Goal: Transaction & Acquisition: Purchase product/service

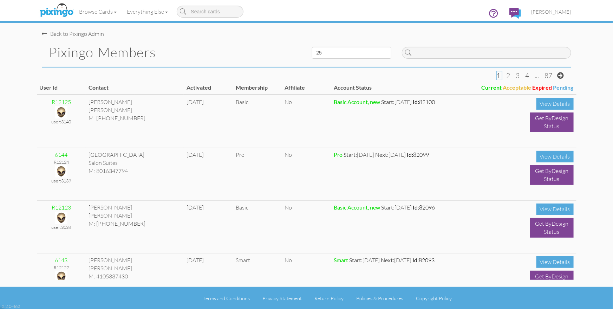
drag, startPoint x: 489, startPoint y: 26, endPoint x: 368, endPoint y: 13, distance: 121.6
click at [478, 24] on div "Browse Cards Business Accounting Automotive Chiropractor Customer Dental Financ…" at bounding box center [306, 14] width 529 height 28
click at [275, 38] on div "Pixingo Members" at bounding box center [172, 52] width 270 height 29
click at [567, 10] on span "[PERSON_NAME]" at bounding box center [552, 12] width 40 height 6
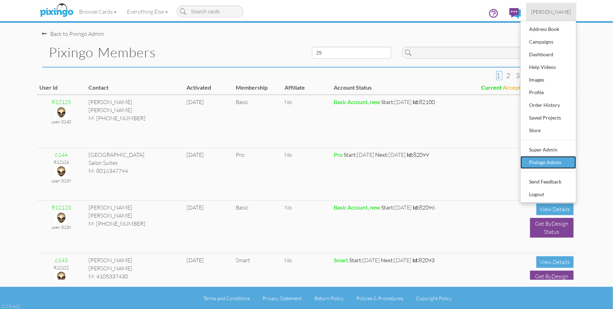
click at [559, 160] on div "Pixingo Admin" at bounding box center [548, 162] width 41 height 11
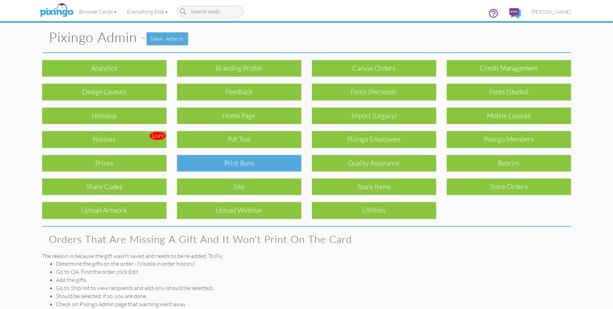
click at [254, 164] on div "Print Runs" at bounding box center [239, 163] width 124 height 17
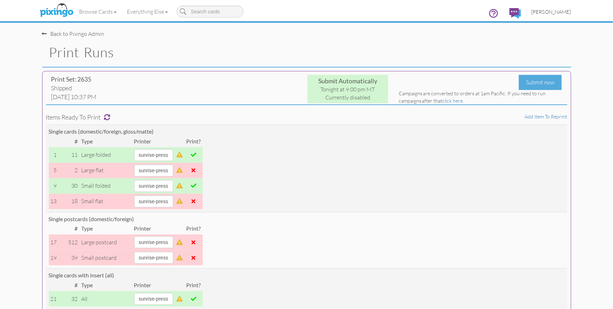
click at [564, 12] on span "[PERSON_NAME]" at bounding box center [552, 12] width 40 height 6
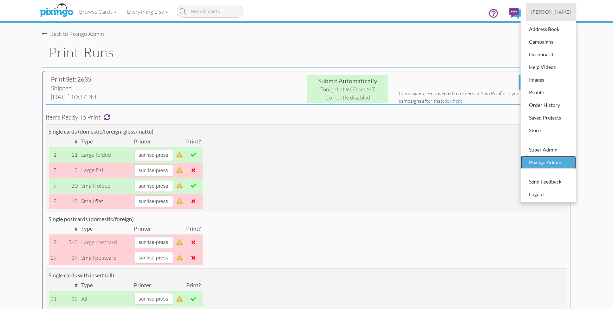
click at [542, 164] on div "Pixingo Admin" at bounding box center [548, 162] width 41 height 11
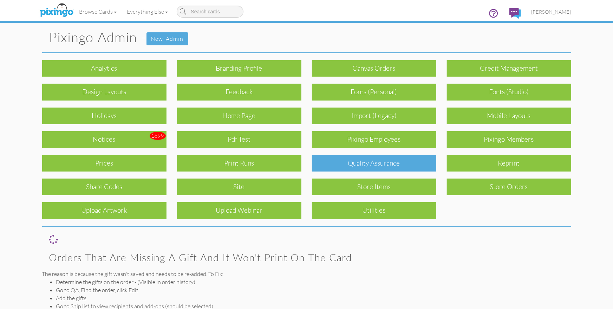
click at [344, 165] on div "Quality Assurance" at bounding box center [374, 163] width 124 height 17
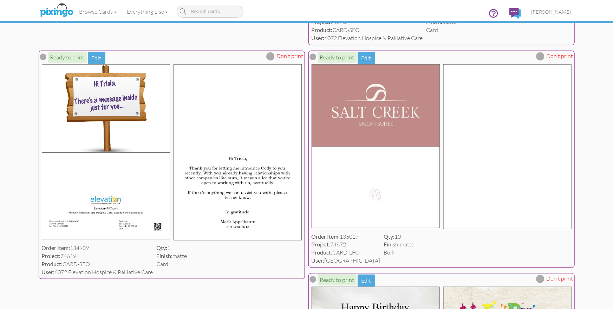
scroll to position [278, 0]
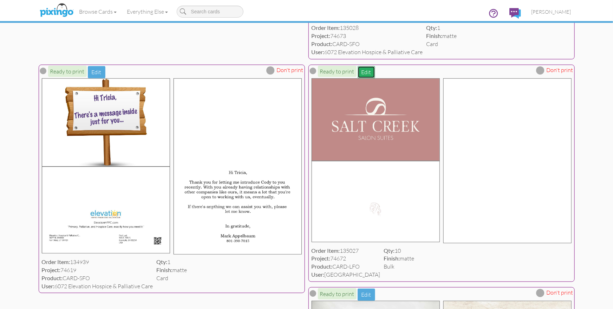
click at [363, 73] on button "Edit" at bounding box center [367, 72] width 18 height 12
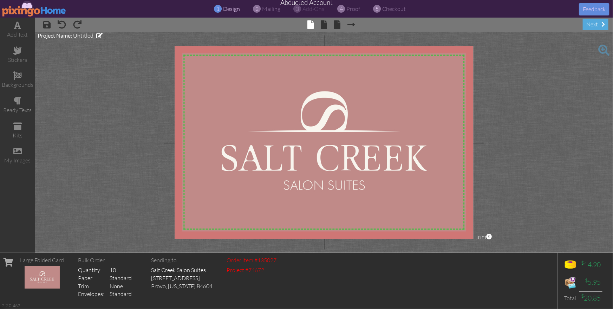
click at [27, 9] on img at bounding box center [34, 9] width 65 height 16
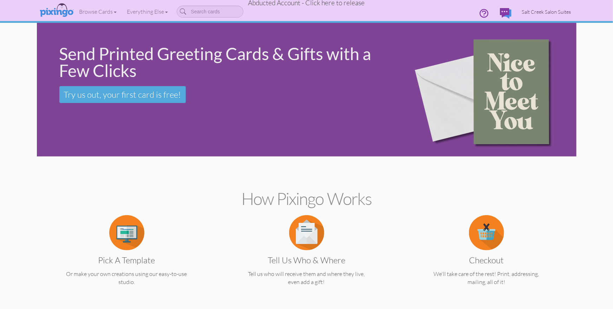
click at [535, 14] on span "Salt Creek Salon Suites" at bounding box center [546, 12] width 49 height 6
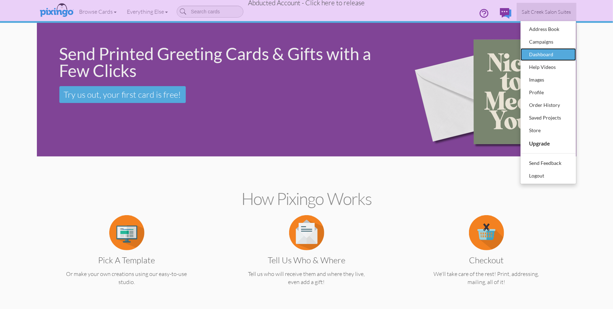
click at [535, 55] on div "Dashboard" at bounding box center [548, 54] width 41 height 11
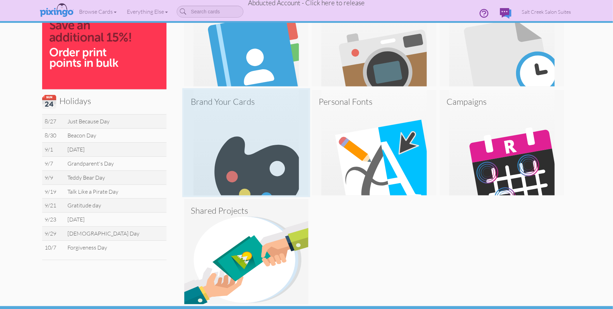
scroll to position [204, 0]
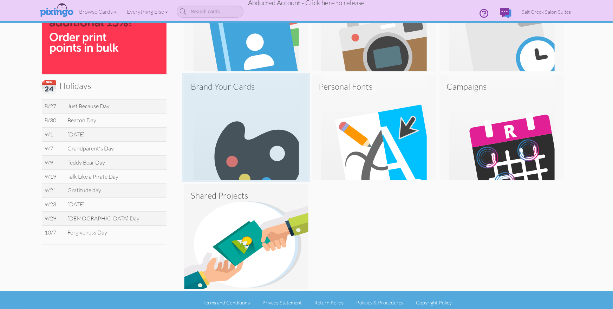
click at [233, 131] on img at bounding box center [246, 127] width 124 height 105
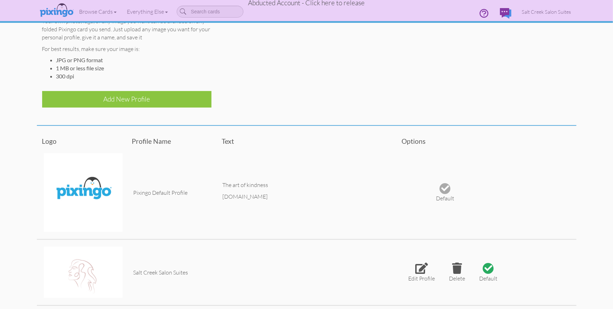
scroll to position [116, 0]
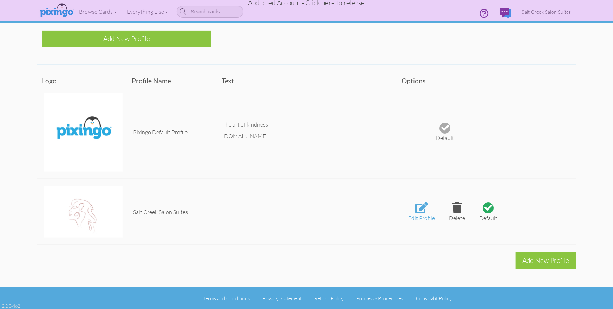
click at [420, 208] on div at bounding box center [421, 207] width 13 height 11
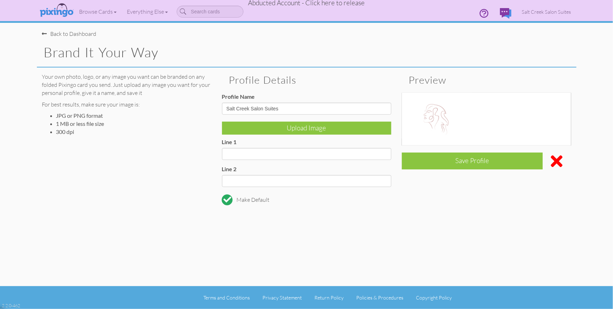
scroll to position [0, 0]
click at [440, 121] on img at bounding box center [437, 116] width 70 height 46
click at [474, 201] on div "Your own photo, logo, or any image you want can be branded on any folded Pixing…" at bounding box center [307, 136] width 540 height 138
click at [438, 117] on img at bounding box center [437, 116] width 70 height 46
click at [438, 118] on img at bounding box center [437, 116] width 70 height 46
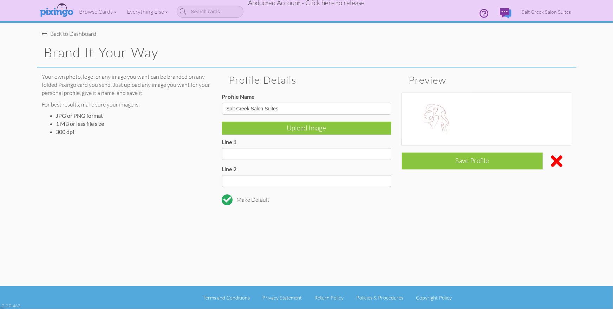
click at [438, 118] on img at bounding box center [437, 116] width 70 height 46
click at [470, 228] on div "Back to Dashboard Brand it your way Your own photo, logo, or any image you want…" at bounding box center [307, 143] width 540 height 286
click at [555, 13] on span "Salt Creek Salon Suites" at bounding box center [546, 12] width 49 height 6
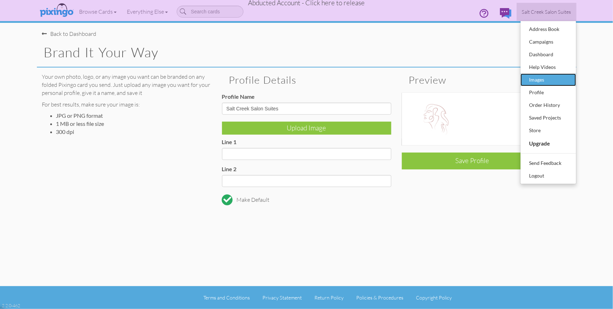
click at [541, 78] on div "Images" at bounding box center [548, 79] width 41 height 11
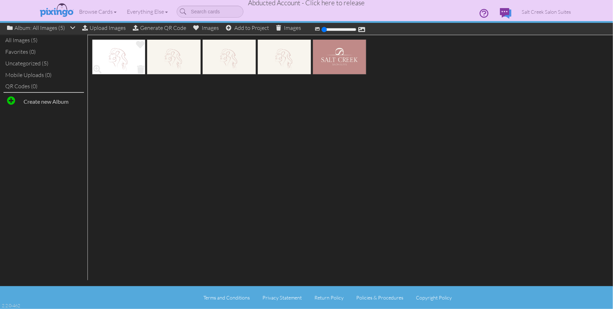
click at [115, 52] on img at bounding box center [118, 56] width 53 height 35
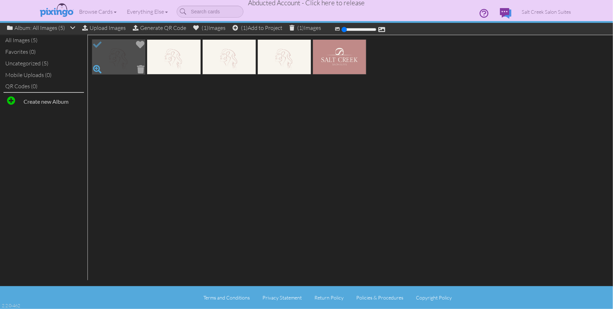
click at [98, 65] on span at bounding box center [97, 69] width 12 height 12
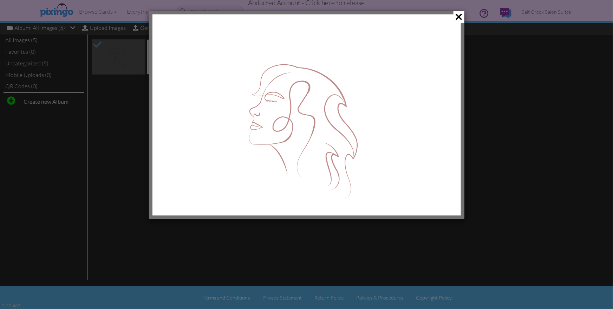
click at [335, 89] on img at bounding box center [306, 114] width 309 height 201
click at [527, 60] on div at bounding box center [306, 154] width 613 height 309
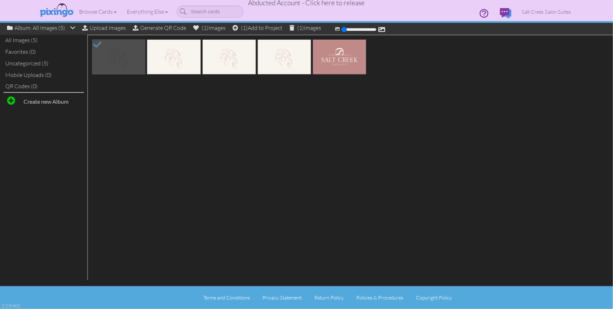
click at [97, 37] on div at bounding box center [350, 57] width 524 height 40
click at [96, 43] on span at bounding box center [97, 45] width 12 height 12
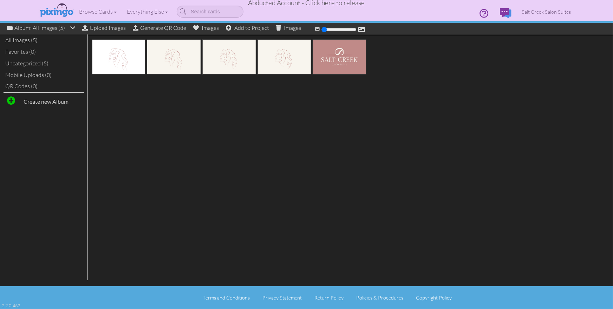
click at [316, 136] on div at bounding box center [306, 161] width 613 height 252
click at [285, 2] on span "Abducted Account - Click here to release" at bounding box center [306, 3] width 117 height 8
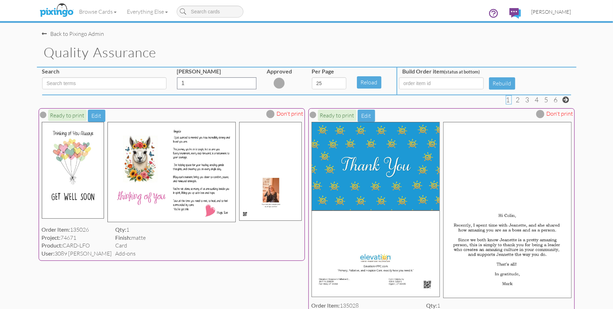
click at [560, 11] on span "[PERSON_NAME]" at bounding box center [552, 12] width 40 height 6
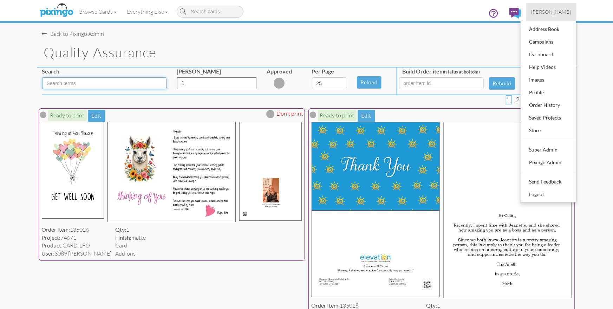
click at [76, 86] on input at bounding box center [104, 83] width 124 height 12
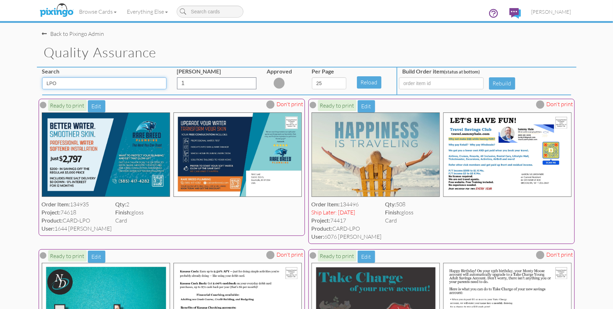
type input "LPO"
click at [272, 104] on span at bounding box center [271, 104] width 8 height 8
click at [558, 12] on span "[PERSON_NAME]" at bounding box center [552, 12] width 40 height 6
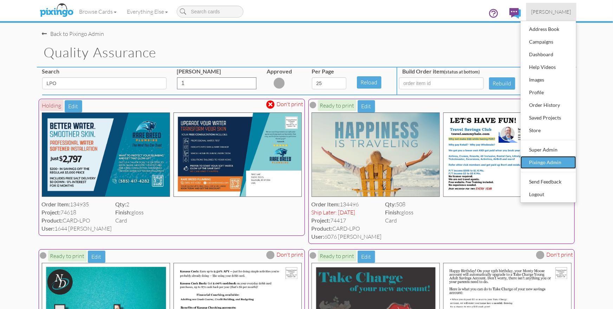
click at [546, 164] on div "Pixingo Admin" at bounding box center [548, 162] width 41 height 11
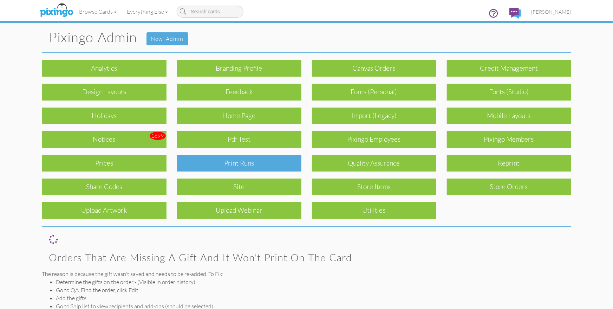
click at [232, 166] on div "Print Runs" at bounding box center [239, 163] width 124 height 17
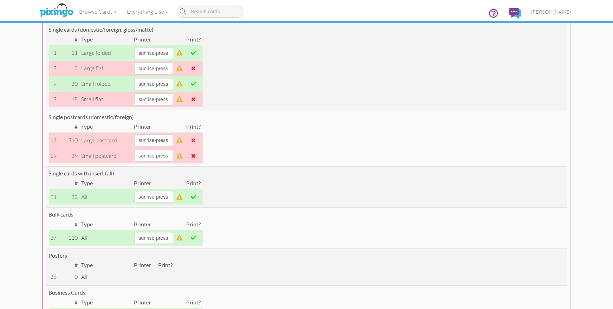
scroll to position [92, 0]
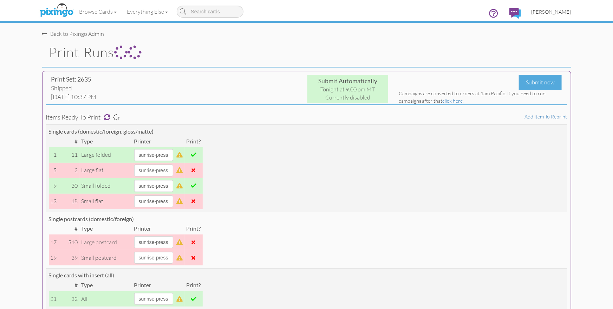
click at [552, 12] on span "[PERSON_NAME]" at bounding box center [552, 12] width 40 height 6
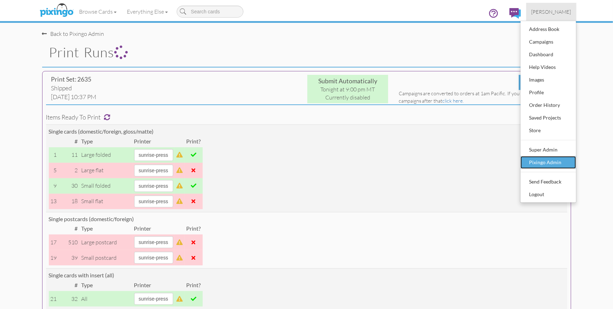
click at [538, 165] on div "Pixingo Admin" at bounding box center [548, 162] width 41 height 11
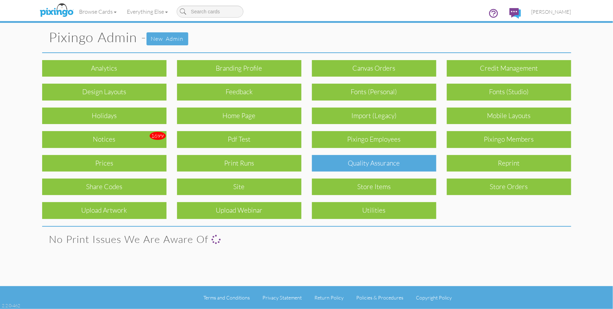
click at [353, 160] on div "Quality Assurance" at bounding box center [374, 163] width 124 height 17
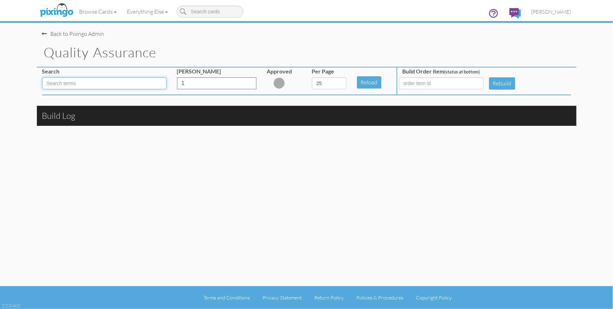
click at [65, 84] on input at bounding box center [104, 83] width 124 height 12
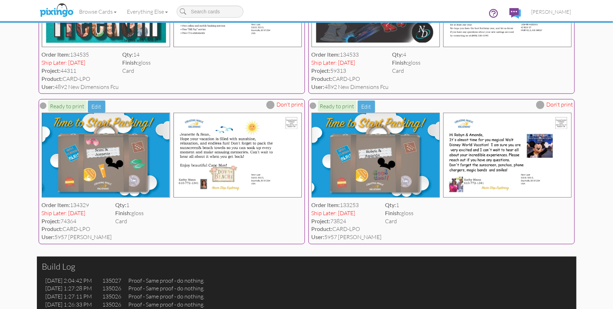
scroll to position [304, 0]
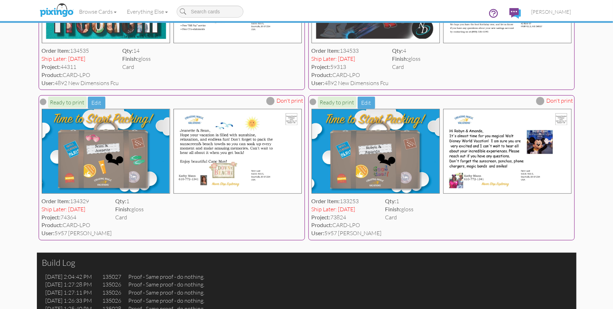
type input "LPO"
click at [272, 99] on span at bounding box center [271, 101] width 8 height 8
click at [542, 101] on span at bounding box center [541, 101] width 8 height 8
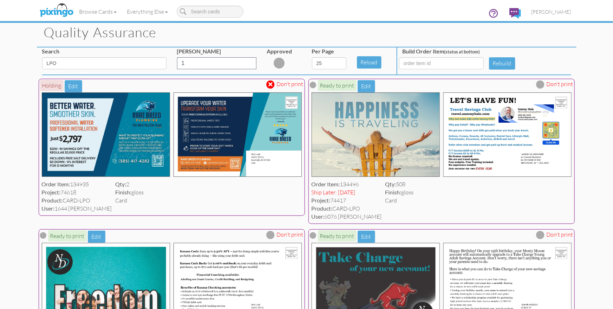
scroll to position [0, 0]
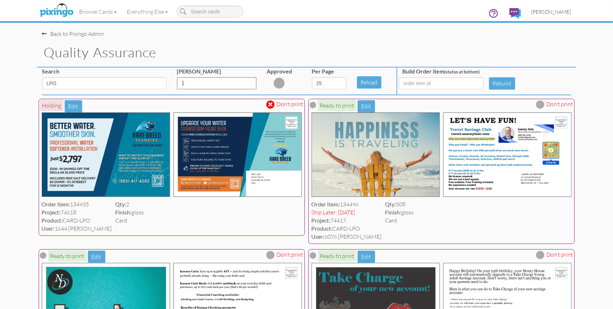
click at [554, 11] on span "[PERSON_NAME]" at bounding box center [552, 12] width 40 height 6
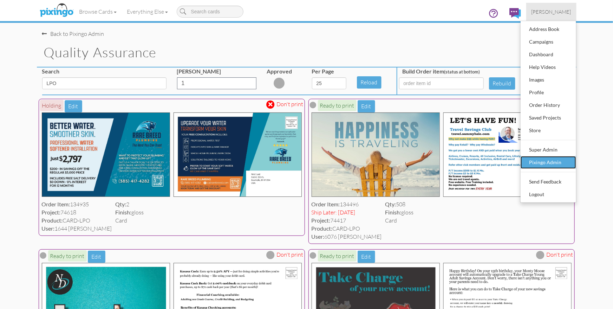
click at [541, 157] on div "Pixingo Admin" at bounding box center [548, 162] width 41 height 11
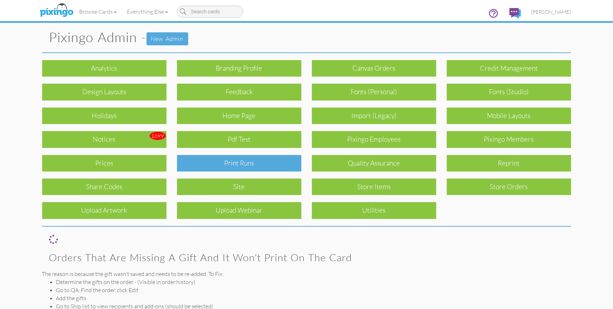
click at [248, 160] on div "Print Runs" at bounding box center [239, 163] width 124 height 17
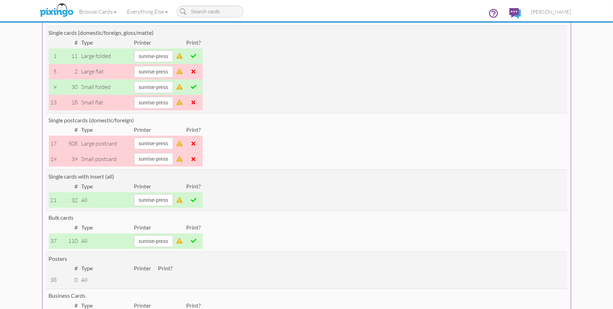
scroll to position [117, 0]
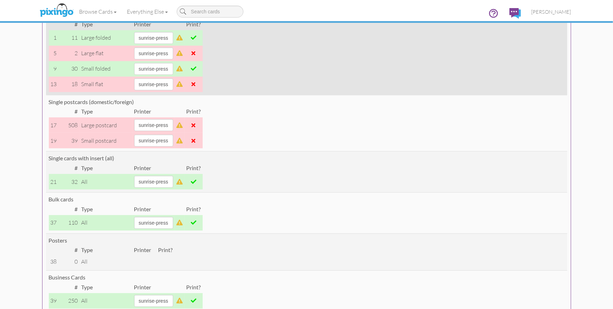
click at [196, 37] on span at bounding box center [194, 38] width 6 height 6
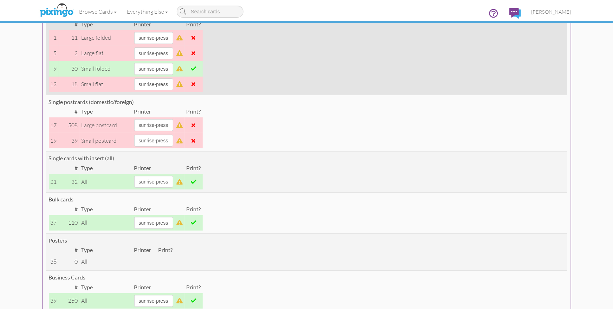
click at [198, 65] on td at bounding box center [194, 68] width 18 height 15
click at [196, 68] on span at bounding box center [194, 69] width 6 height 6
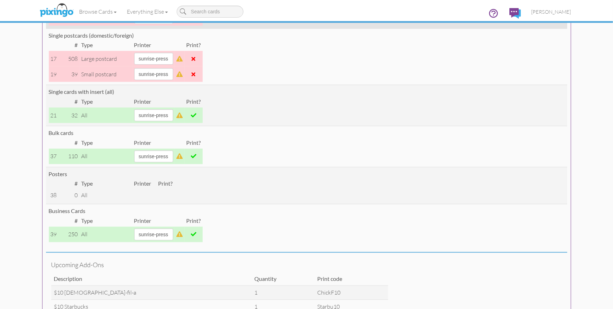
scroll to position [204, 0]
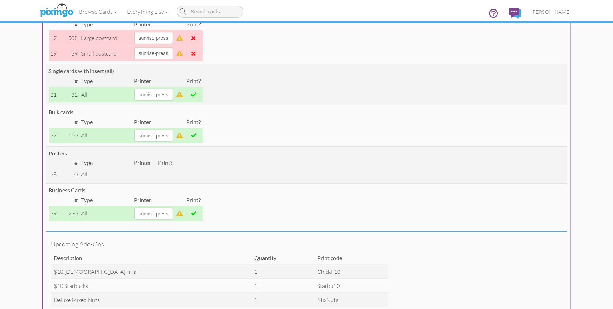
click at [196, 135] on span at bounding box center [194, 135] width 6 height 6
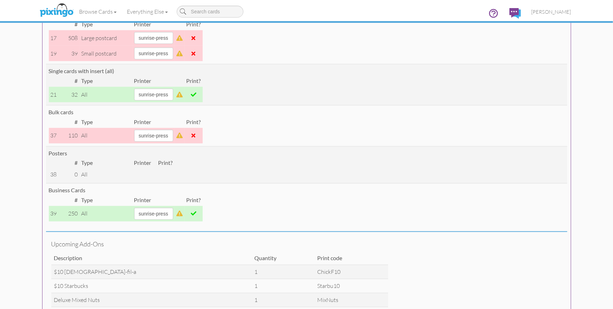
click at [196, 212] on span at bounding box center [194, 213] width 6 height 6
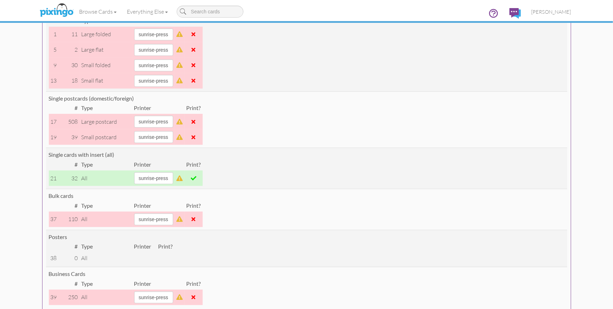
scroll to position [120, 0]
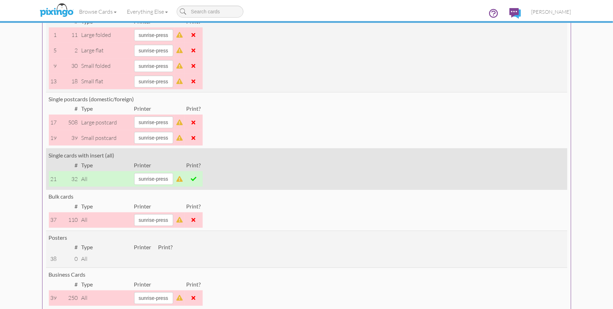
click at [196, 176] on span at bounding box center [194, 179] width 6 height 6
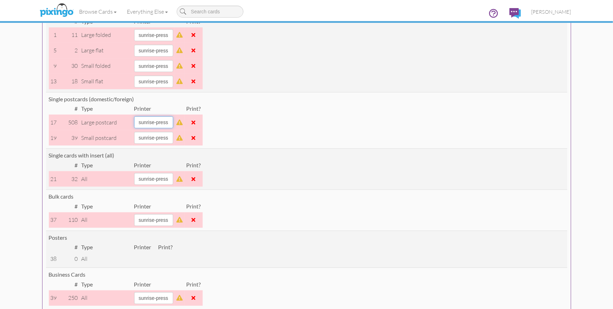
click at [173, 41] on select "alexanders sky-mail sunrise-press" at bounding box center [153, 35] width 39 height 12
select select "string:sky-mail"
click at [134, 41] on select "alexanders sky-mail sunrise-press" at bounding box center [153, 35] width 39 height 12
click at [196, 122] on span at bounding box center [194, 122] width 4 height 6
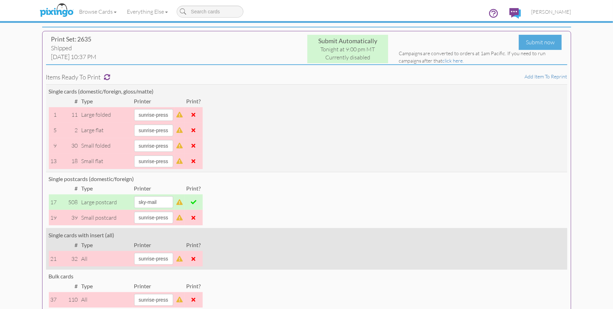
scroll to position [0, 0]
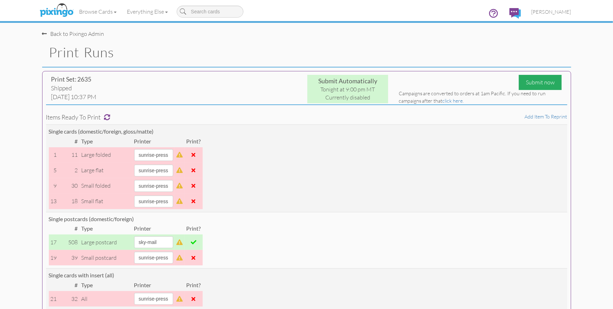
click at [533, 80] on div "Submit now" at bounding box center [540, 82] width 43 height 15
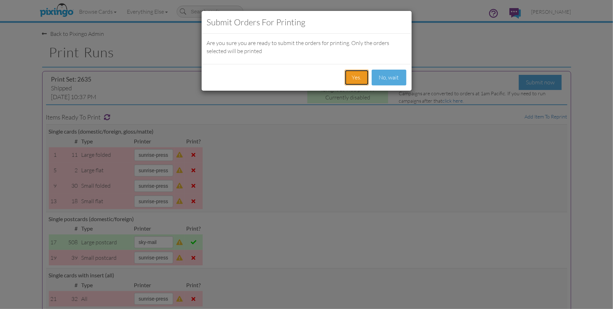
click at [356, 73] on button "Yes." at bounding box center [357, 78] width 24 height 16
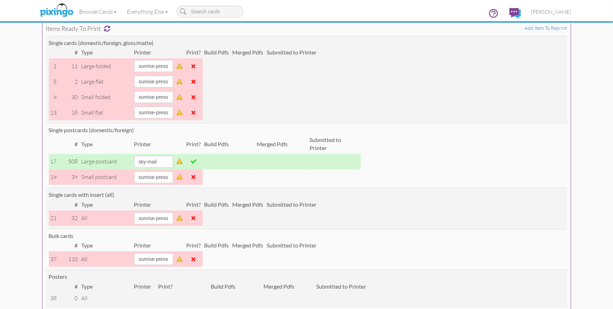
scroll to position [142, 0]
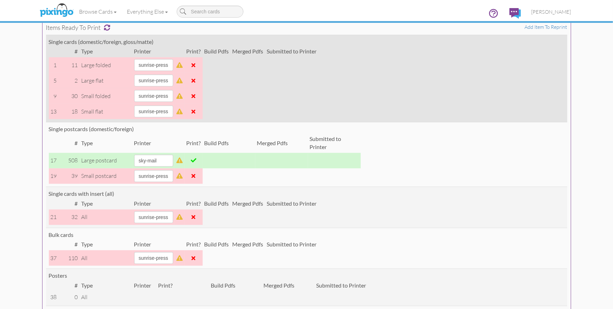
click at [361, 59] on td "Single cards (domestic/foreign, gloss/matte) # Type Printer Print? Build Pdfs M…" at bounding box center [306, 78] width 521 height 87
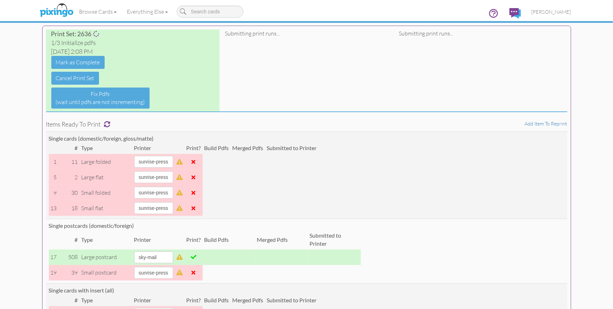
scroll to position [0, 0]
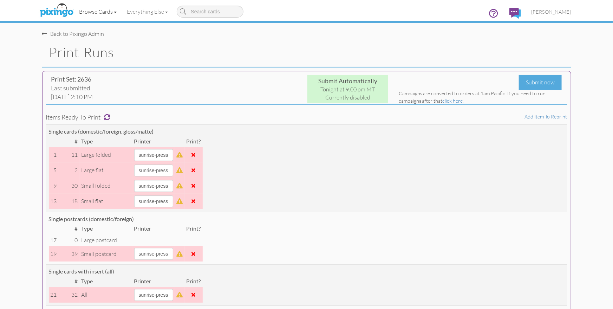
click at [92, 14] on link "Browse Cards" at bounding box center [98, 12] width 48 height 18
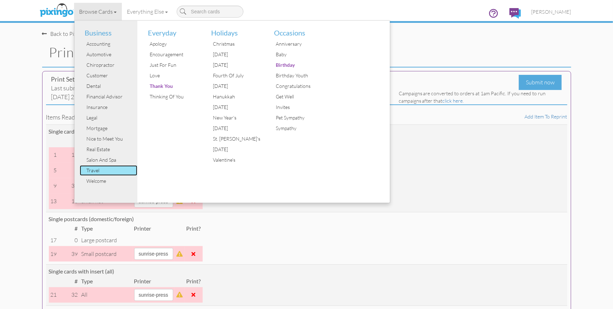
click at [96, 169] on div "Travel" at bounding box center [111, 170] width 53 height 11
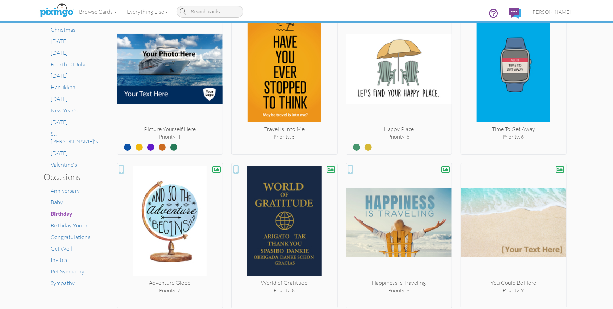
scroll to position [297, 0]
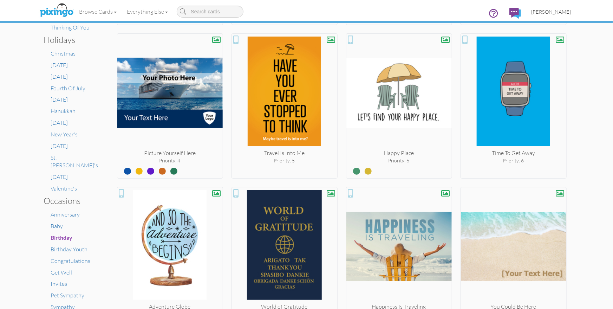
click at [555, 10] on span "[PERSON_NAME]" at bounding box center [552, 12] width 40 height 6
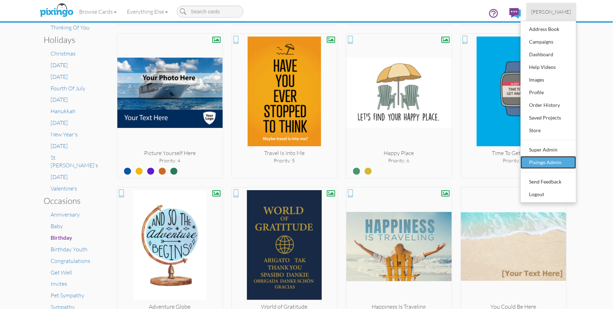
click at [536, 158] on div "Pixingo Admin" at bounding box center [548, 162] width 41 height 11
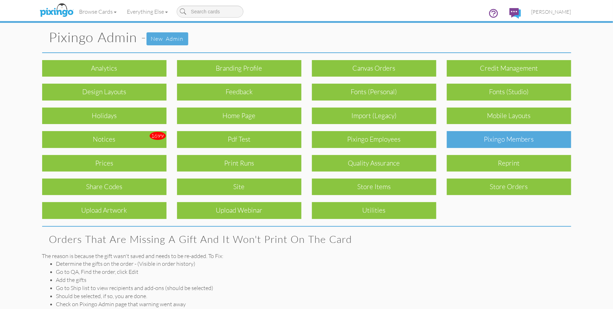
click at [520, 142] on div "Pixingo Members" at bounding box center [509, 139] width 124 height 17
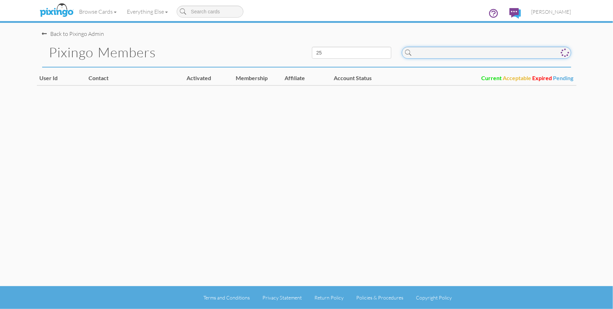
click at [441, 55] on input at bounding box center [486, 53] width 169 height 12
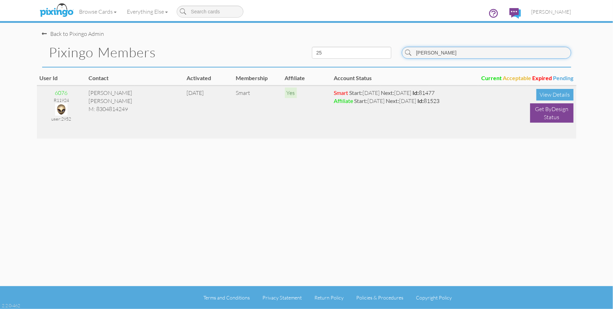
type input "sammy"
click at [64, 107] on img at bounding box center [61, 109] width 12 height 12
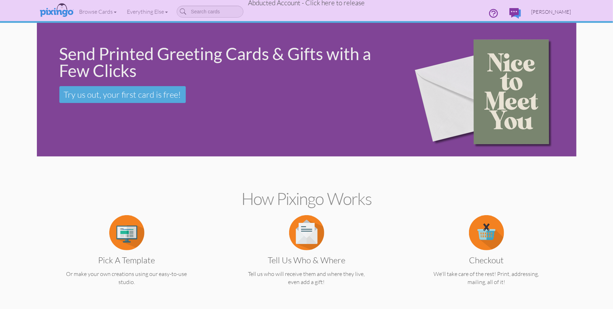
click at [558, 9] on span "Sammy Hale" at bounding box center [552, 12] width 40 height 6
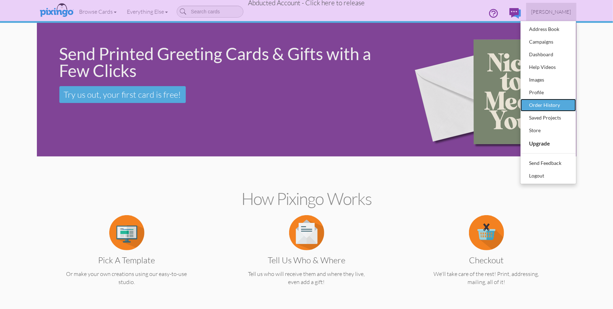
click at [553, 102] on div "Order History" at bounding box center [548, 105] width 41 height 11
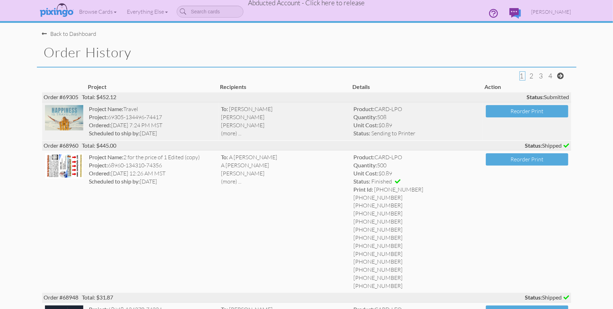
click at [66, 109] on img at bounding box center [64, 117] width 39 height 25
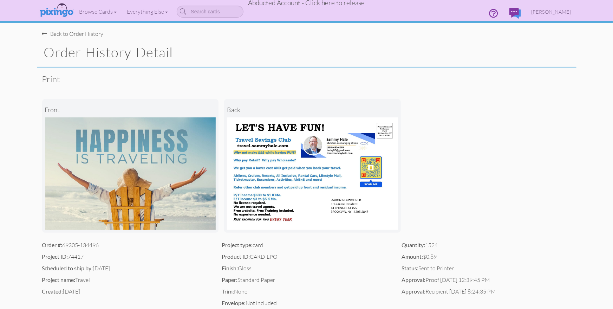
click at [180, 145] on img at bounding box center [130, 173] width 171 height 112
click at [452, 169] on div "front back" at bounding box center [306, 166] width 529 height 150
click at [453, 169] on div "front back" at bounding box center [306, 166] width 529 height 150
click at [297, 6] on span "Abducted Account - Click here to release" at bounding box center [306, 3] width 117 height 8
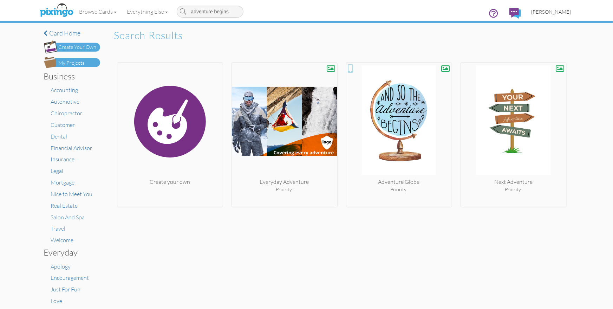
click at [547, 14] on span "[PERSON_NAME]" at bounding box center [552, 12] width 40 height 6
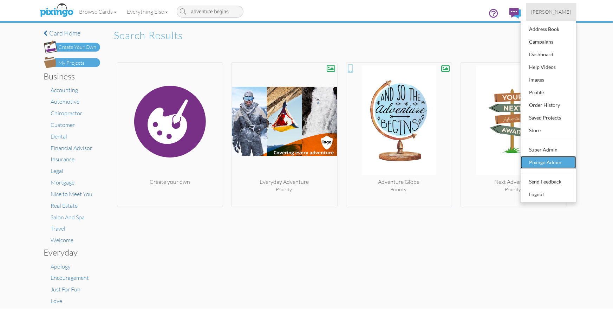
click at [550, 160] on div "Pixingo Admin" at bounding box center [548, 162] width 41 height 11
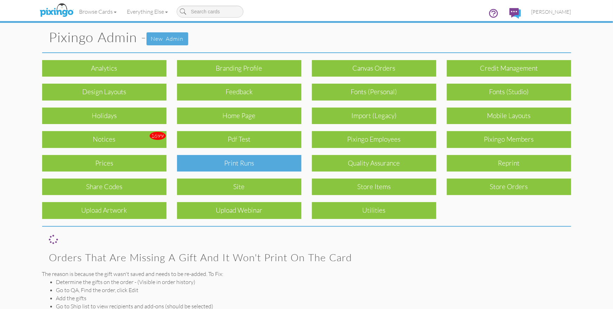
click at [287, 163] on div "Print Runs" at bounding box center [239, 163] width 124 height 17
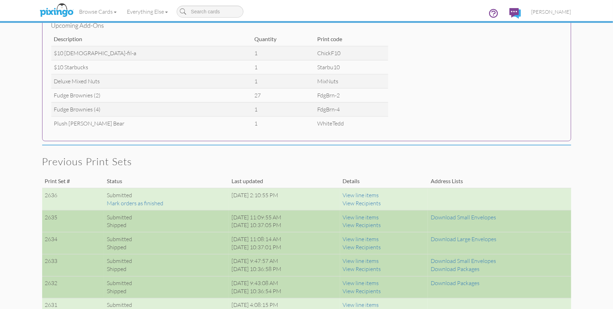
scroll to position [420, 0]
click at [354, 12] on div "Browse Cards Business Accounting Automotive Chiropractor Customer Dental Financ…" at bounding box center [306, 14] width 529 height 28
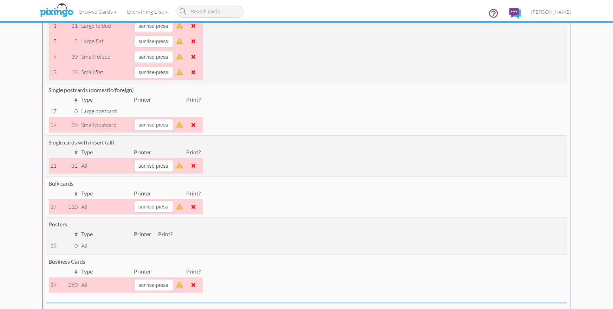
scroll to position [0, 0]
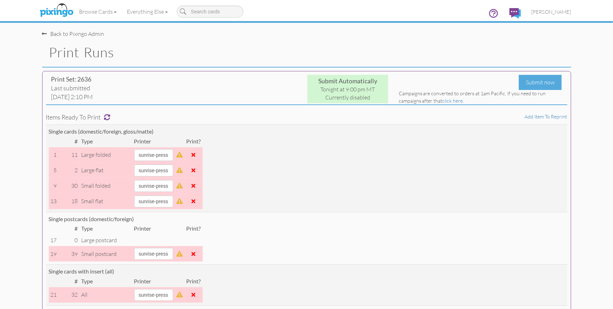
click at [181, 78] on div "Print Set: 2636" at bounding box center [132, 79] width 163 height 9
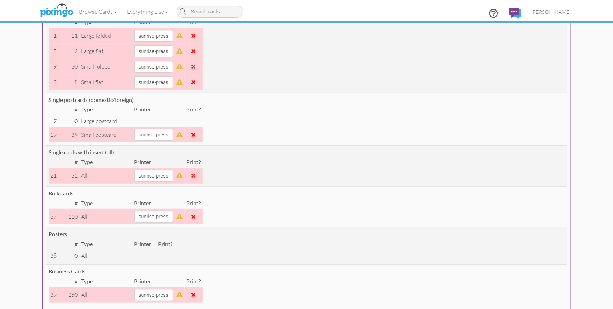
scroll to position [119, 0]
drag, startPoint x: 580, startPoint y: 150, endPoint x: 576, endPoint y: 150, distance: 4.2
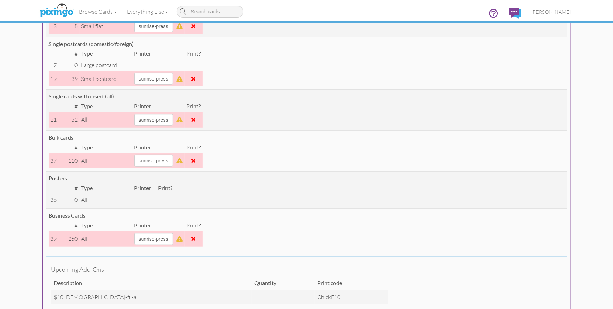
scroll to position [180, 0]
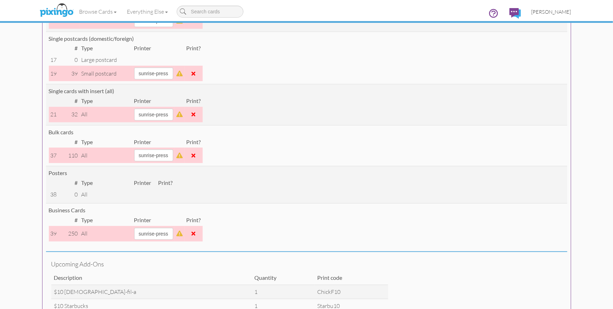
click at [557, 12] on span "[PERSON_NAME]" at bounding box center [552, 12] width 40 height 6
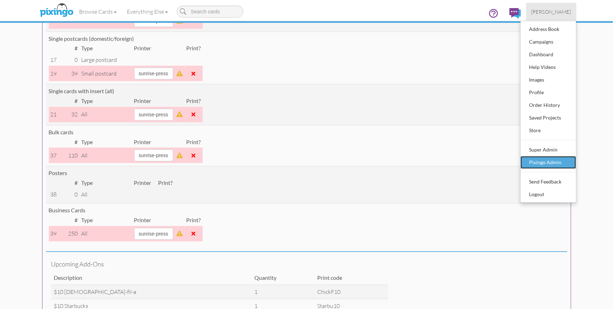
click at [543, 161] on div "Pixingo Admin" at bounding box center [548, 162] width 41 height 11
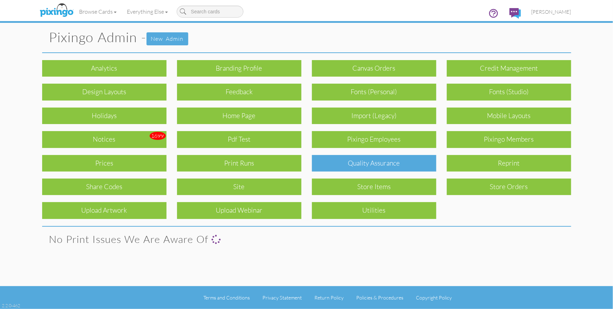
click at [396, 161] on div "Quality Assurance" at bounding box center [374, 163] width 124 height 17
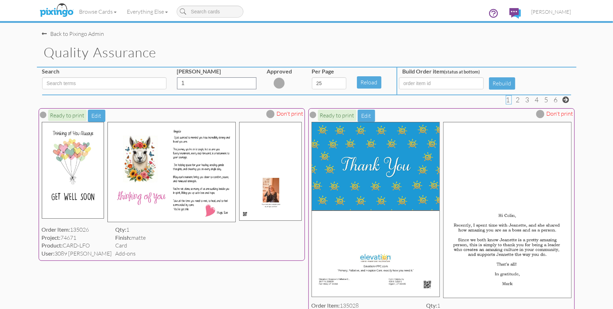
click at [103, 86] on input at bounding box center [104, 83] width 124 height 12
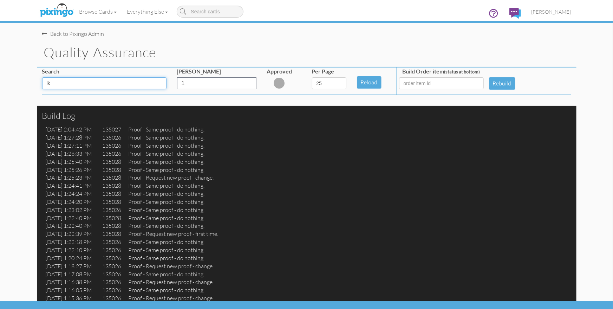
type input "l"
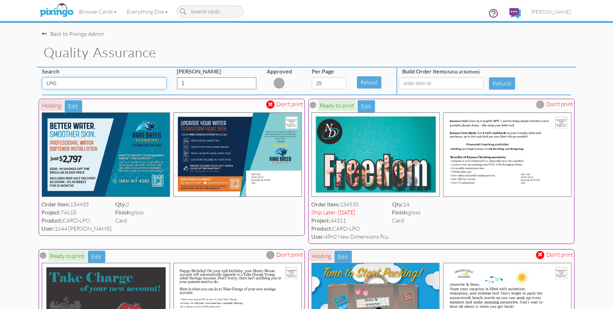
type input "LPO"
click at [273, 106] on span at bounding box center [271, 105] width 4 height 6
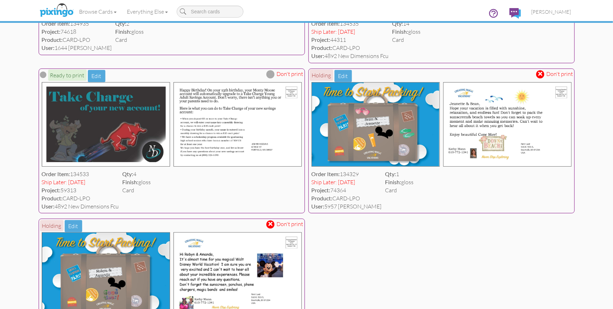
scroll to position [181, 0]
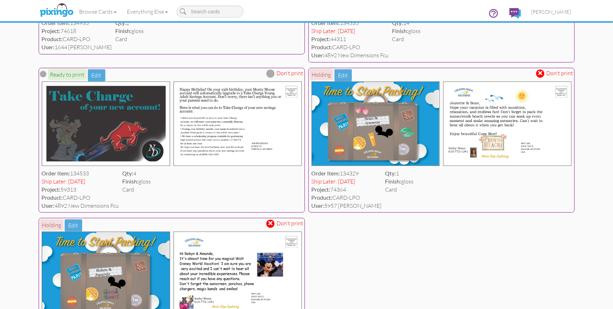
click at [541, 73] on span at bounding box center [541, 73] width 4 height 6
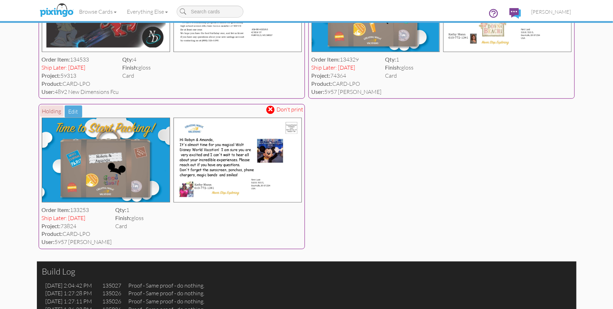
scroll to position [300, 0]
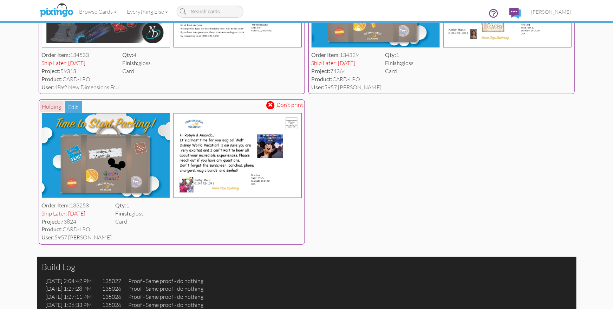
click at [271, 105] on span at bounding box center [271, 105] width 4 height 6
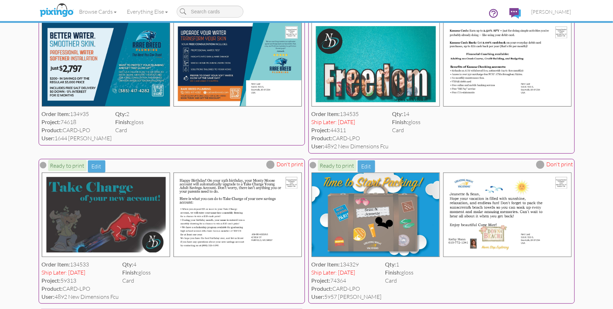
scroll to position [0, 0]
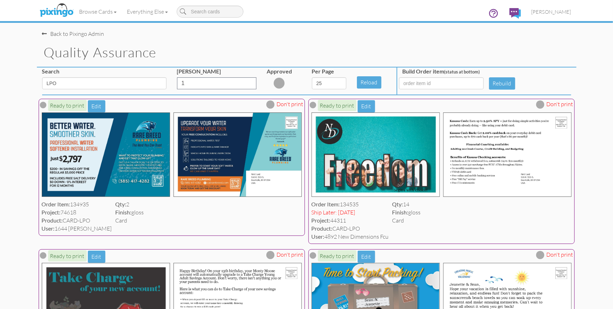
drag, startPoint x: 591, startPoint y: 132, endPoint x: 584, endPoint y: 132, distance: 7.4
click at [92, 85] on input "LPO" at bounding box center [104, 83] width 124 height 12
type input "SFO"
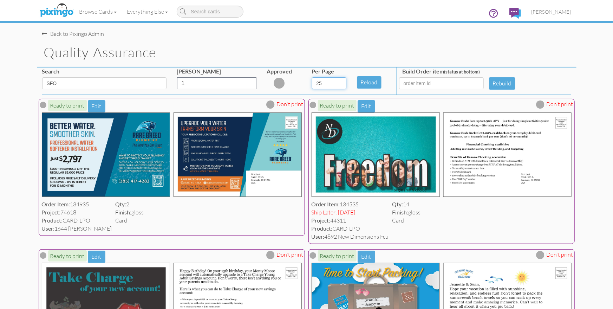
click at [341, 82] on select "5 10 25 50 100" at bounding box center [329, 83] width 34 height 12
select select "number:100"
click at [312, 77] on select "5 10 25 50 100" at bounding box center [329, 83] width 34 height 12
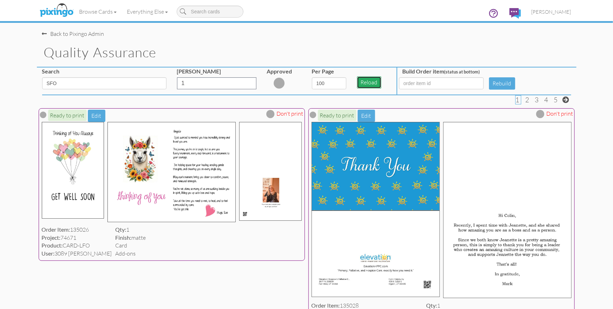
click at [362, 84] on button "Reload" at bounding box center [369, 82] width 25 height 12
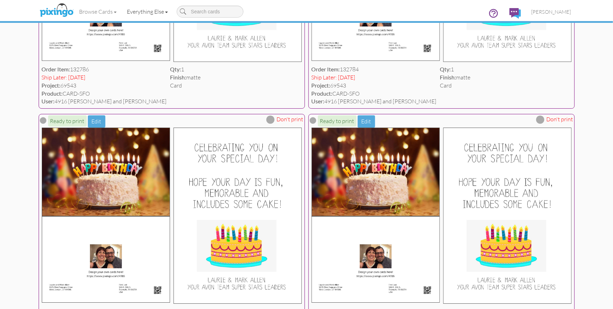
scroll to position [7845, 0]
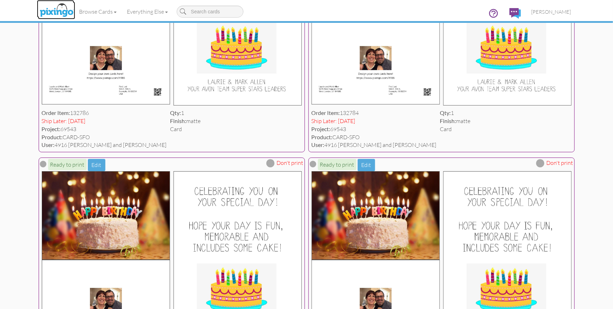
click at [61, 5] on img at bounding box center [56, 11] width 37 height 18
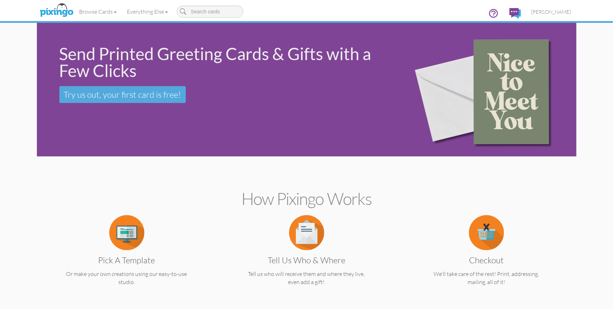
click at [332, 1] on div "Browse Cards Business Accounting Automotive Chiropractor Customer Dental Financ…" at bounding box center [306, 14] width 529 height 28
click at [560, 12] on span "Bryan Thayer" at bounding box center [552, 12] width 40 height 6
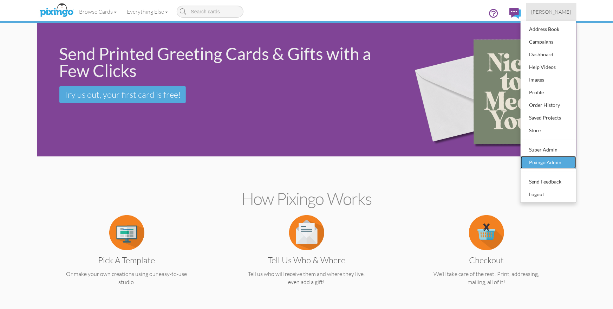
click at [543, 160] on div "Pixingo Admin" at bounding box center [548, 162] width 41 height 11
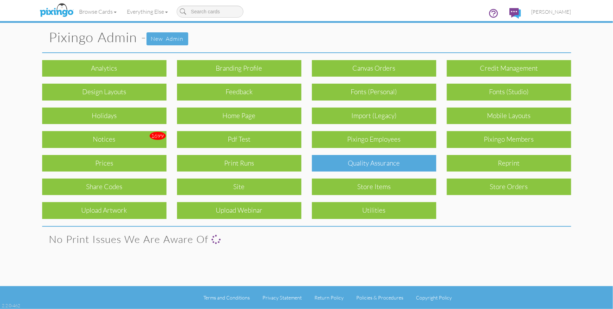
click at [372, 157] on div "Quality Assurance" at bounding box center [374, 163] width 124 height 17
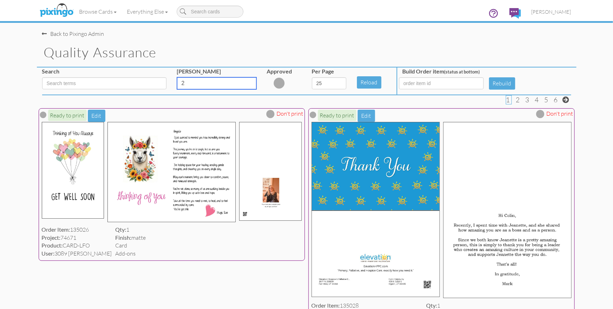
click at [249, 82] on input "2" at bounding box center [216, 83] width 79 height 12
click at [249, 82] on input "3" at bounding box center [216, 83] width 79 height 12
click at [249, 82] on input "4" at bounding box center [216, 83] width 79 height 12
click at [249, 82] on input "5" at bounding box center [216, 83] width 79 height 12
click at [249, 82] on input "6" at bounding box center [216, 83] width 79 height 12
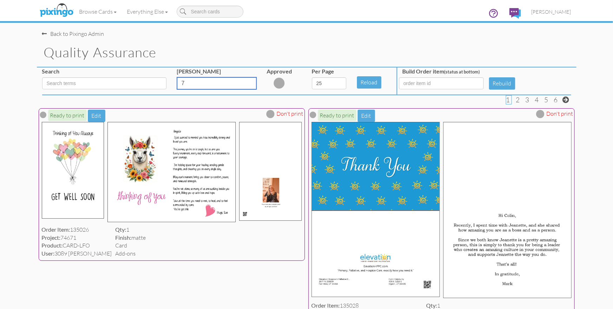
click at [249, 82] on input "7" at bounding box center [216, 83] width 79 height 12
click at [249, 82] on input "8" at bounding box center [216, 83] width 79 height 12
click at [249, 82] on input "9" at bounding box center [216, 83] width 79 height 12
type input "10"
click at [249, 82] on input "10" at bounding box center [216, 83] width 79 height 12
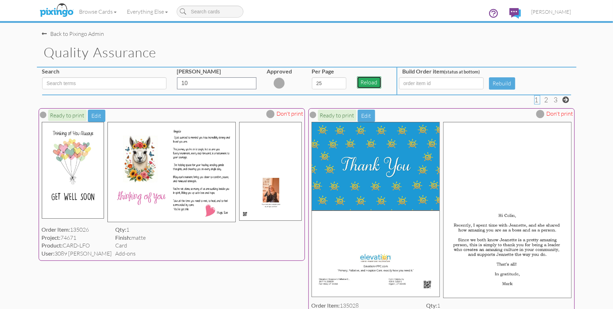
click at [365, 82] on button "Reload" at bounding box center [369, 82] width 25 height 12
click at [344, 90] on div "Per Page 5 10 25 50 100" at bounding box center [329, 80] width 45 height 27
click at [364, 81] on button "Reload" at bounding box center [369, 82] width 25 height 12
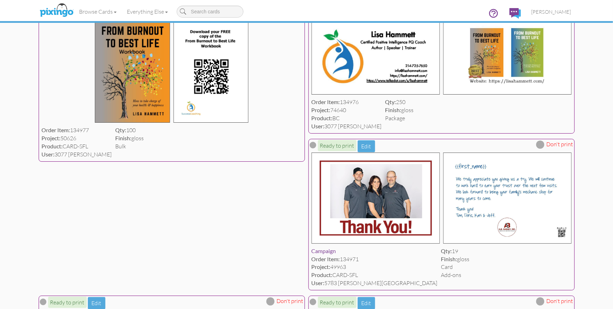
scroll to position [1269, 0]
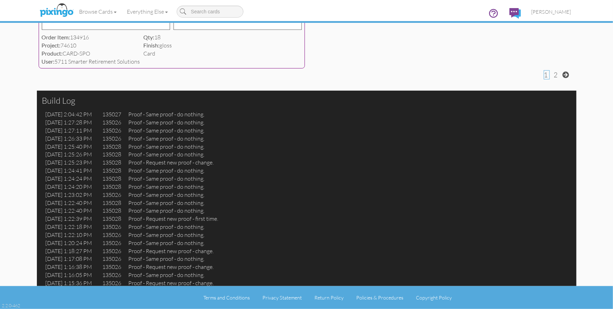
scroll to position [2944, 0]
click at [556, 14] on span "[PERSON_NAME]" at bounding box center [552, 12] width 40 height 6
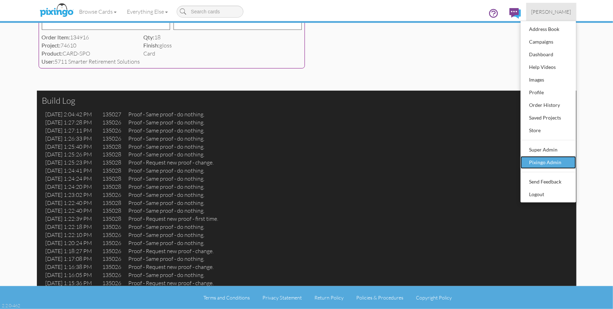
click at [540, 162] on div "Pixingo Admin" at bounding box center [548, 162] width 41 height 11
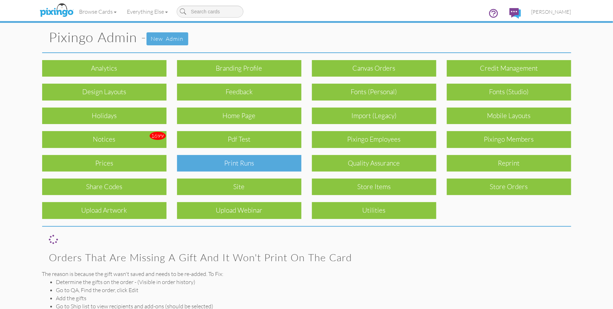
click at [290, 158] on div "Print Runs" at bounding box center [239, 163] width 124 height 17
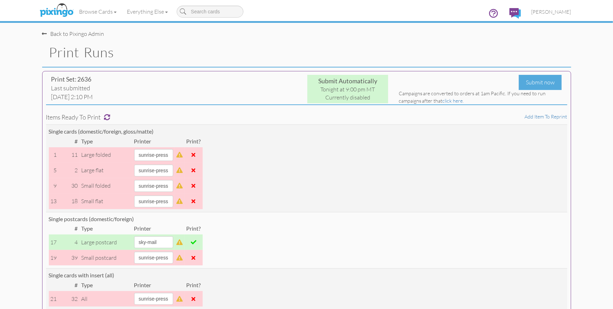
click at [375, 58] on h1 "Print Runs" at bounding box center [310, 52] width 522 height 15
click at [173, 241] on select "[PERSON_NAME] sky-mail sunrise-press" at bounding box center [153, 242] width 39 height 12
select select "string:sunrise-press"
click at [134, 236] on select "[PERSON_NAME] sky-mail sunrise-press" at bounding box center [153, 242] width 39 height 12
click at [257, 240] on td "Single postcards (domestic/foreign) # Type Printer Print? 17 4 large postcard a…" at bounding box center [306, 240] width 521 height 57
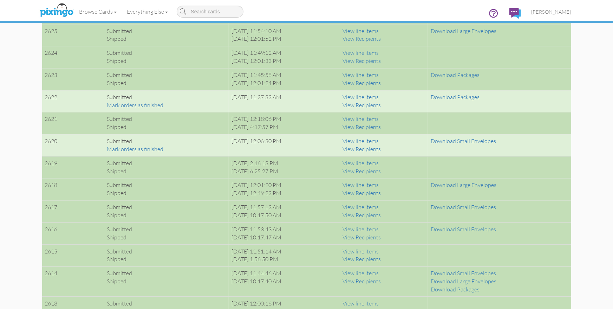
scroll to position [829, 0]
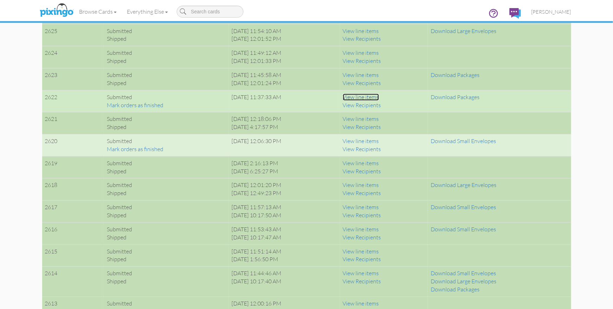
click at [376, 96] on link "View line items" at bounding box center [361, 96] width 36 height 7
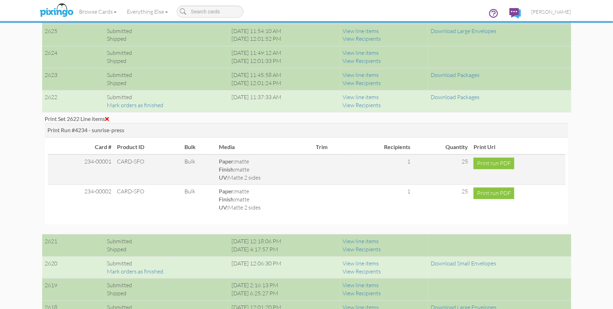
click at [109, 118] on span at bounding box center [107, 119] width 4 height 6
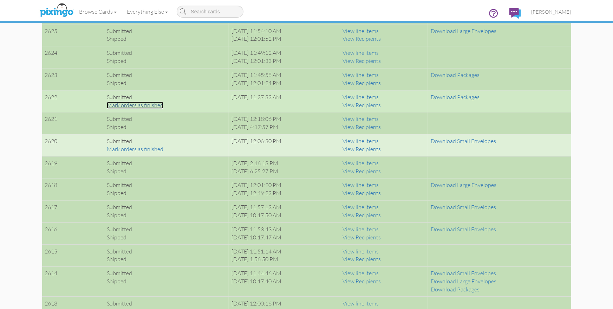
click at [131, 104] on link "Mark orders as finished" at bounding box center [135, 105] width 57 height 7
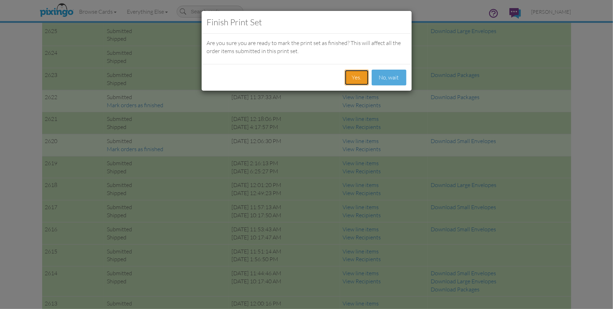
click at [354, 79] on button "Yes." at bounding box center [357, 78] width 24 height 16
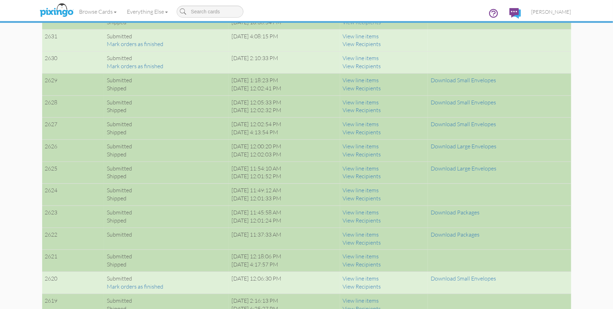
scroll to position [678, 0]
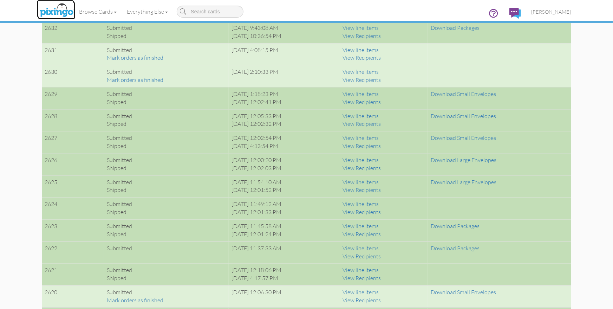
click at [58, 12] on img at bounding box center [56, 11] width 37 height 18
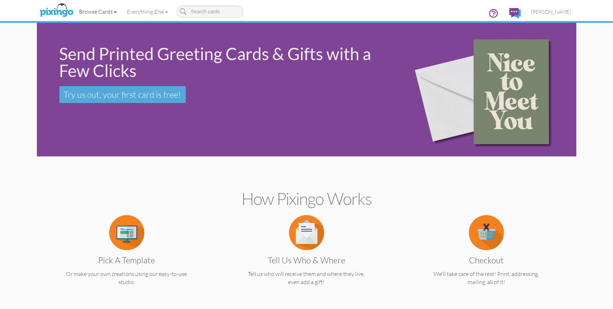
click at [89, 14] on link "Browse Cards" at bounding box center [98, 12] width 48 height 18
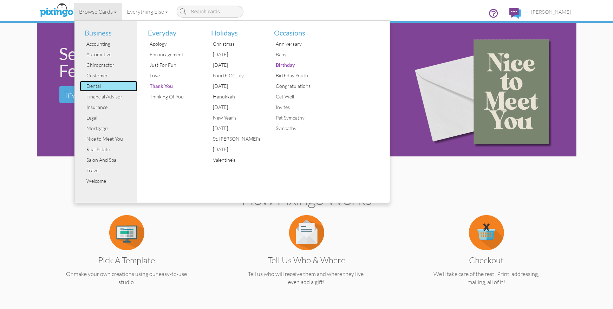
click at [96, 85] on div "Dental" at bounding box center [111, 86] width 53 height 11
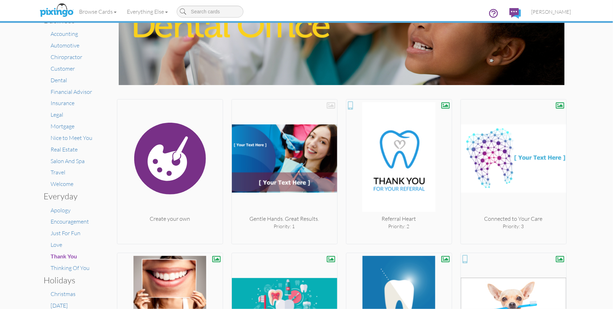
scroll to position [56, 0]
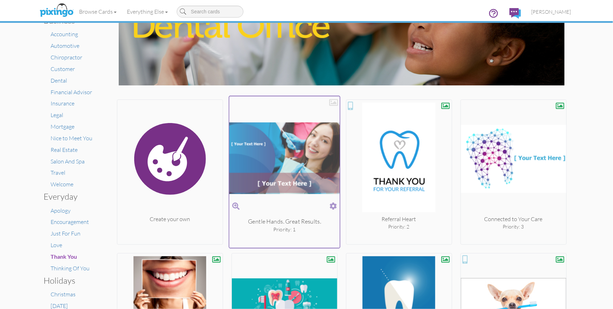
click at [334, 204] on span at bounding box center [333, 206] width 7 height 10
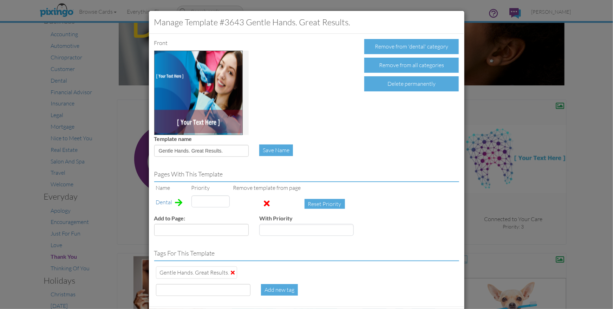
type input "1"
click at [418, 86] on div "Delete permanently" at bounding box center [411, 83] width 95 height 15
click at [390, 85] on div "Confirm Delete" at bounding box center [391, 83] width 55 height 15
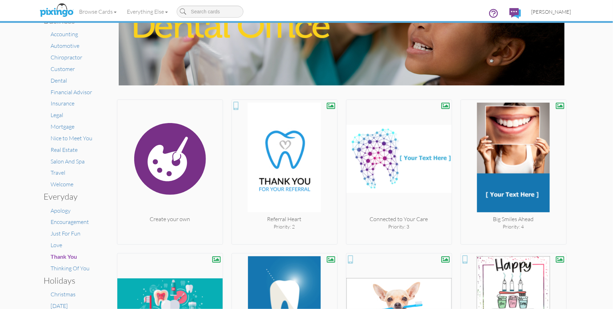
click at [559, 12] on span "[PERSON_NAME]" at bounding box center [552, 12] width 40 height 6
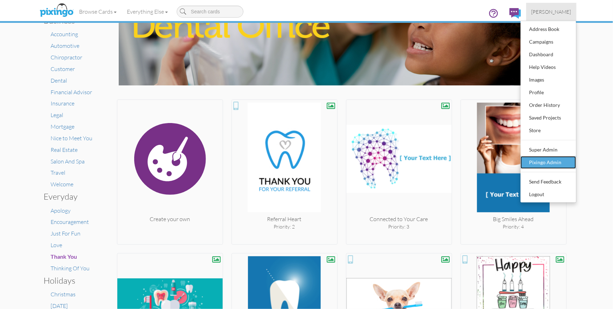
click at [545, 164] on div "Pixingo Admin" at bounding box center [548, 162] width 41 height 11
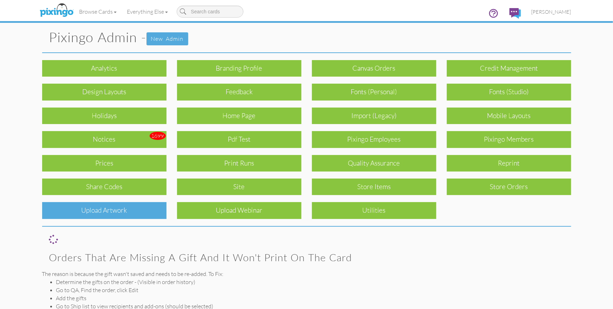
click at [117, 206] on div "Upload Artwork" at bounding box center [104, 210] width 124 height 17
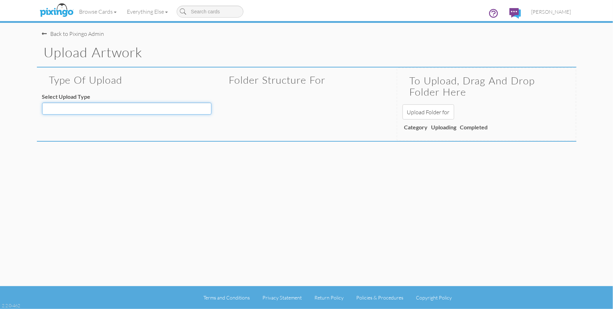
click at [105, 110] on select "Decoration - Backgrounds Decoration - Kits Decoration - Ready Texts Decoration …" at bounding box center [126, 109] width 169 height 12
select select "object:125353"
click at [42, 103] on select "Decoration - Backgrounds Decoration - Kits Decoration - Ready Texts Decoration …" at bounding box center [126, 109] width 169 height 12
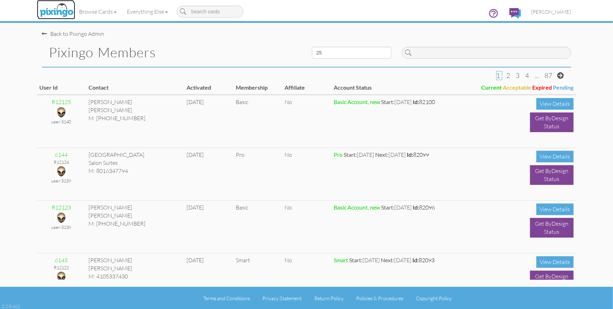
click at [58, 13] on img at bounding box center [56, 11] width 37 height 18
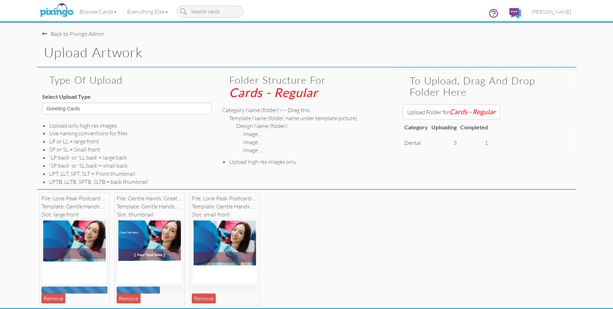
select select "object:125353"
click at [253, 42] on div "Upload Artwork" at bounding box center [307, 53] width 540 height 30
click at [95, 13] on link "Browse Cards" at bounding box center [98, 12] width 48 height 18
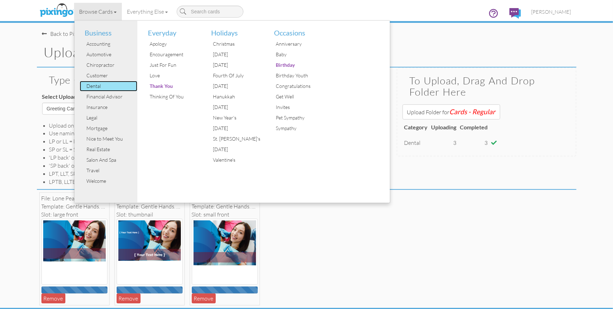
click at [92, 87] on div "Dental" at bounding box center [111, 86] width 53 height 11
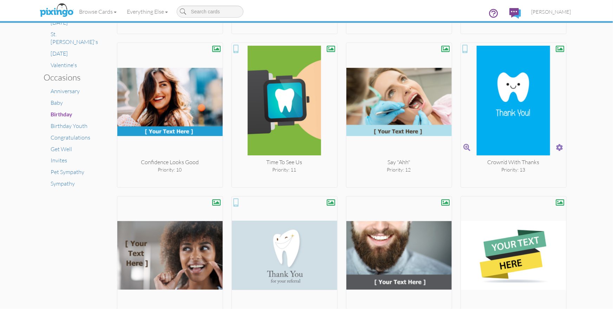
scroll to position [634, 0]
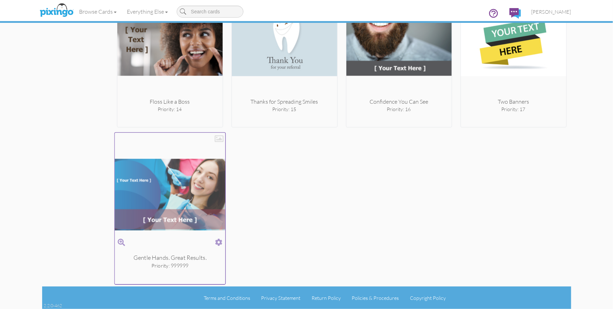
click at [220, 238] on span at bounding box center [218, 242] width 7 height 10
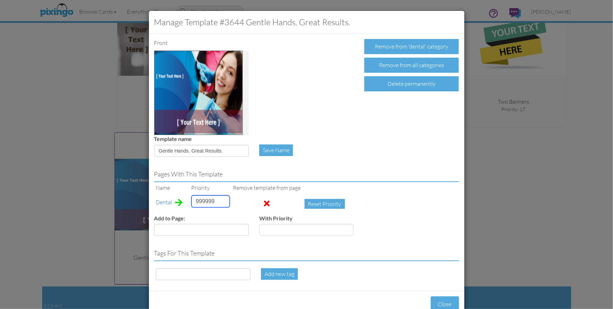
click at [199, 203] on input "999999" at bounding box center [210, 201] width 38 height 12
type input "1"
drag, startPoint x: 432, startPoint y: 235, endPoint x: 387, endPoint y: 197, distance: 58.6
click at [433, 234] on div "Add to Page: Accounting Anniversary Apology Automotive Baby Baby Shower Birthda…" at bounding box center [307, 227] width 316 height 27
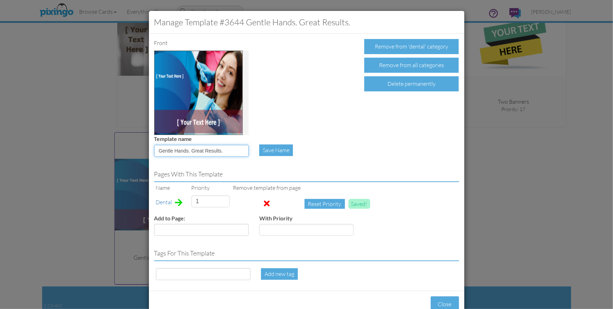
drag, startPoint x: 158, startPoint y: 151, endPoint x: 224, endPoint y: 150, distance: 65.7
click at [225, 150] on input "Gentle Hands. Great Results." at bounding box center [201, 151] width 95 height 12
click at [175, 274] on input at bounding box center [203, 274] width 95 height 12
paste input "Gentle Hands. Great Results."
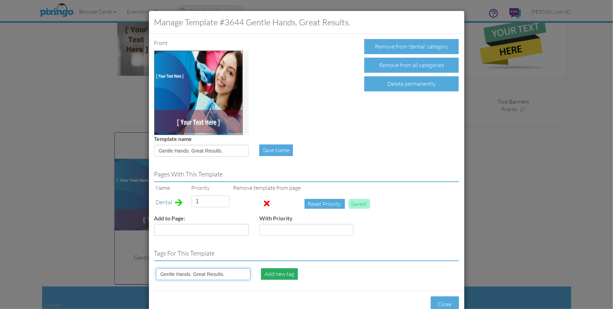
type input "Gentle Hands. Great Results."
click at [275, 273] on div "Add new tag" at bounding box center [279, 274] width 37 height 12
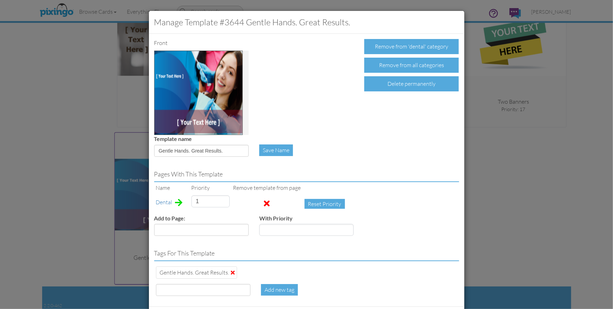
scroll to position [34, 0]
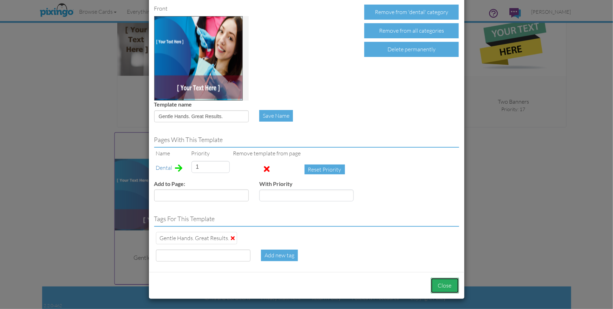
click at [441, 288] on button "Close" at bounding box center [445, 286] width 28 height 16
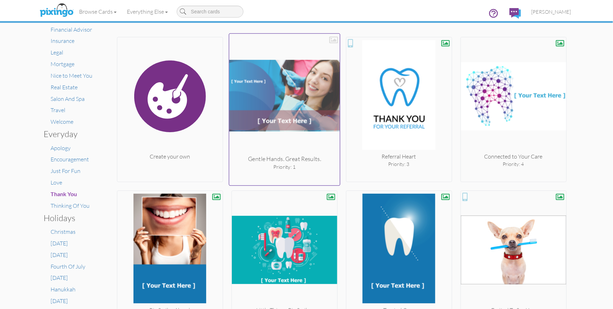
scroll to position [117, 0]
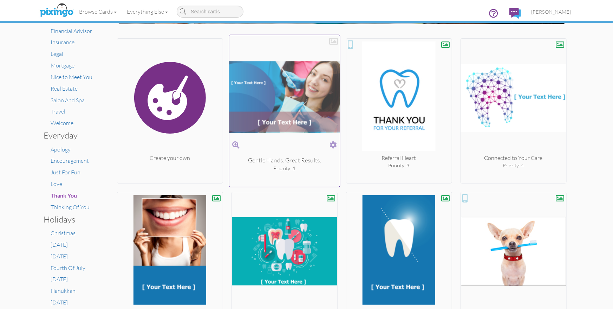
click at [332, 142] on span at bounding box center [333, 145] width 7 height 10
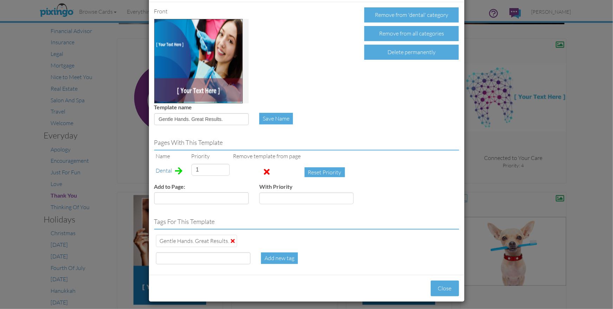
scroll to position [34, 0]
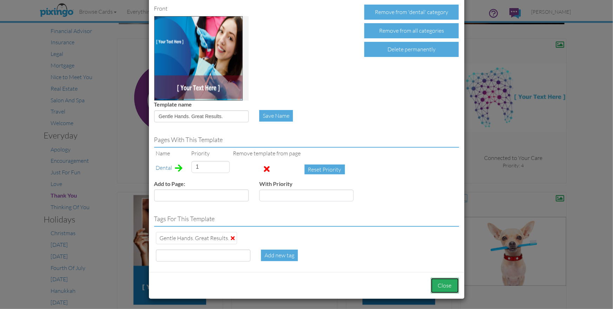
click at [439, 290] on button "Close" at bounding box center [445, 286] width 28 height 16
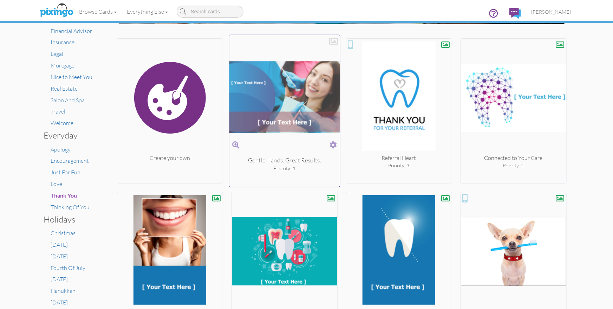
click at [334, 42] on div at bounding box center [333, 41] width 9 height 9
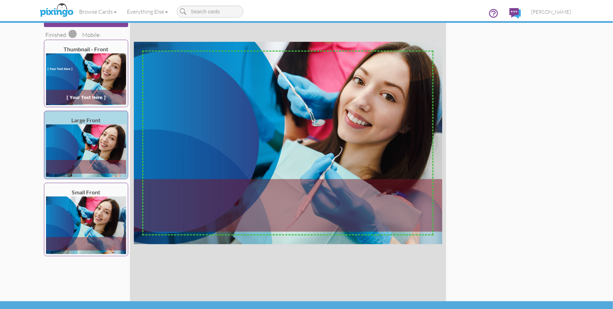
scroll to position [97, 0]
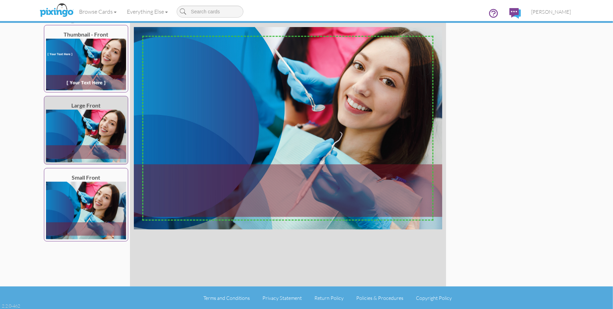
click at [85, 119] on img at bounding box center [86, 136] width 80 height 53
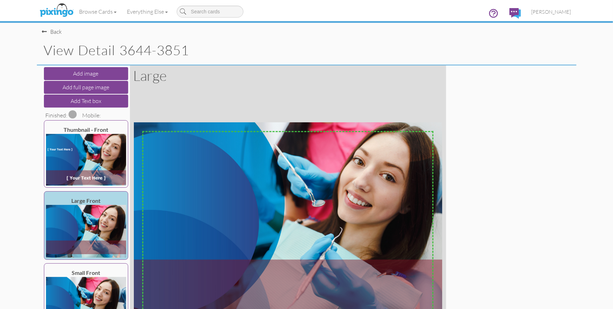
scroll to position [0, 0]
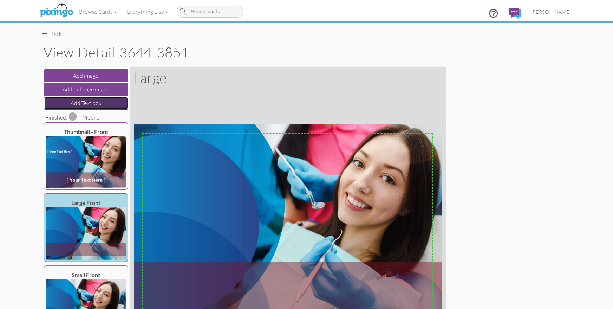
click at [95, 105] on button "Add Text box" at bounding box center [86, 103] width 84 height 13
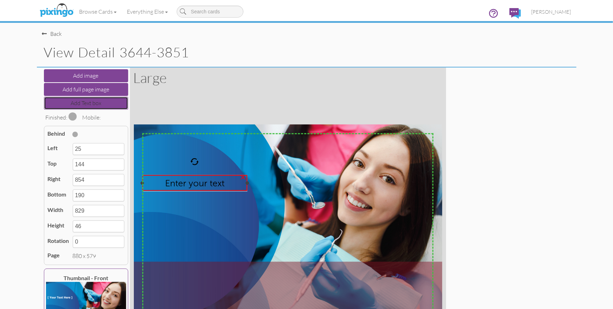
drag, startPoint x: 431, startPoint y: 183, endPoint x: 241, endPoint y: 203, distance: 191.8
click at [245, 184] on div "Enter your text ×" at bounding box center [194, 183] width 105 height 16
type input "324"
type input "299"
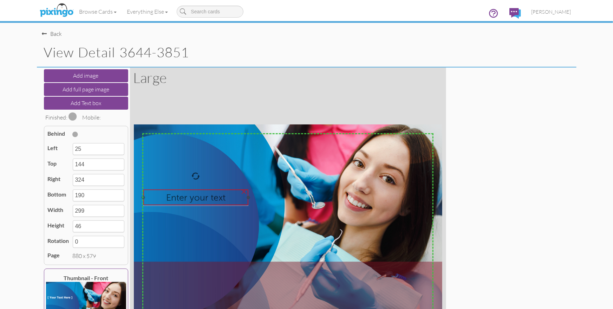
drag, startPoint x: 185, startPoint y: 183, endPoint x: 186, endPoint y: 197, distance: 13.7
click at [186, 197] on span "Enter your text" at bounding box center [195, 197] width 59 height 11
type input "28"
type input "184"
type input "327"
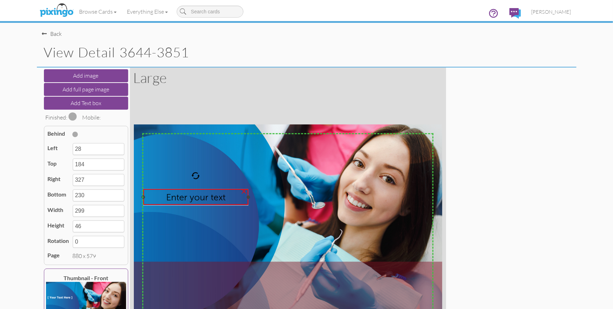
click at [185, 197] on span "Enter your text" at bounding box center [195, 196] width 59 height 11
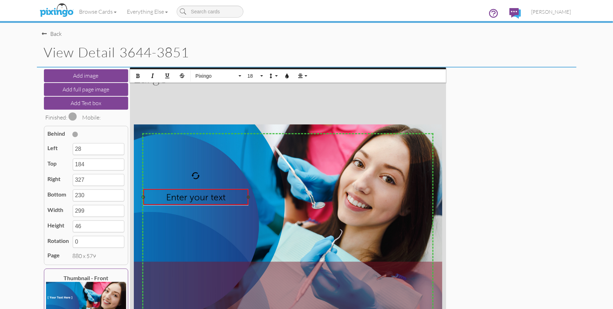
click at [185, 197] on span "Enter your text" at bounding box center [195, 196] width 59 height 11
click at [287, 74] on icon "button" at bounding box center [287, 75] width 5 height 5
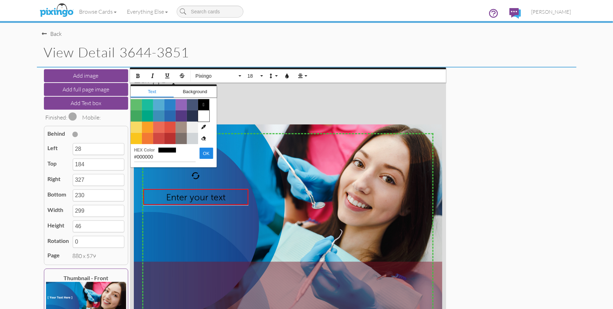
click at [203, 114] on span "Color #FFFFFF" at bounding box center [203, 115] width 11 height 11
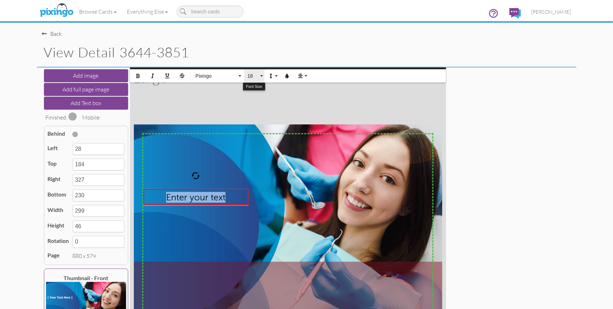
click at [254, 76] on span "18" at bounding box center [253, 76] width 12 height 6
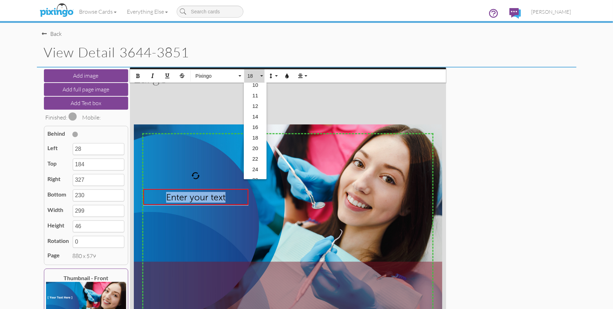
scroll to position [59, 0]
click at [255, 155] on link "22" at bounding box center [255, 155] width 23 height 11
type input "238"
type input "54"
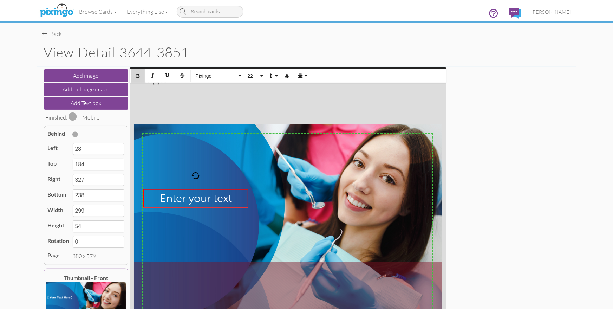
click at [136, 76] on icon "button" at bounding box center [138, 75] width 5 height 5
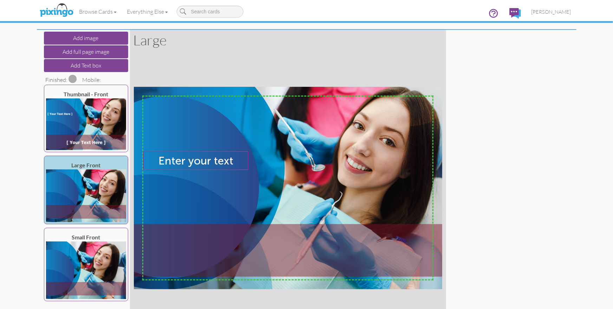
scroll to position [36, 0]
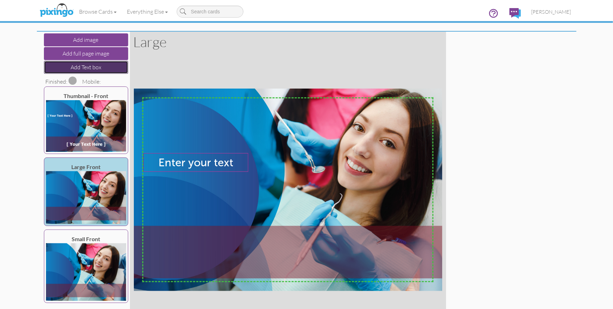
click at [102, 70] on button "Add Text box" at bounding box center [86, 67] width 84 height 13
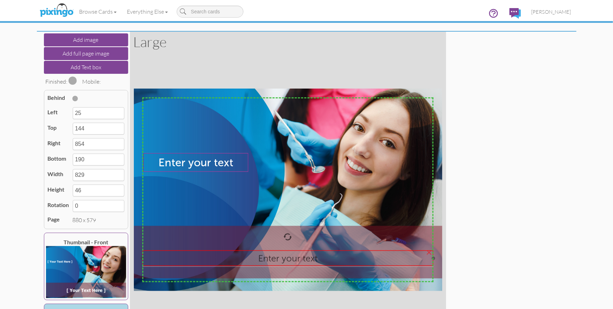
drag, startPoint x: 303, startPoint y: 152, endPoint x: 303, endPoint y: 264, distance: 111.0
click at [303, 264] on div "Enter your text" at bounding box center [287, 258] width 291 height 17
type input "460"
click at [284, 259] on span "Enter your text" at bounding box center [287, 258] width 59 height 11
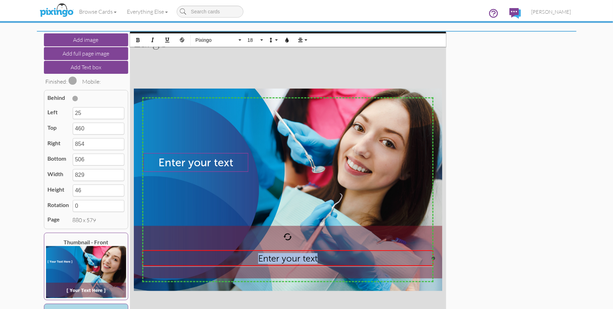
click at [284, 259] on span "Enter your text" at bounding box center [287, 258] width 59 height 11
click at [288, 39] on icon "button" at bounding box center [287, 40] width 5 height 5
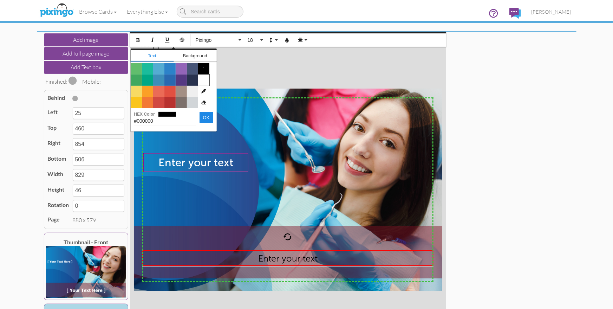
click at [205, 78] on span "Color #FFFFFF" at bounding box center [203, 79] width 11 height 11
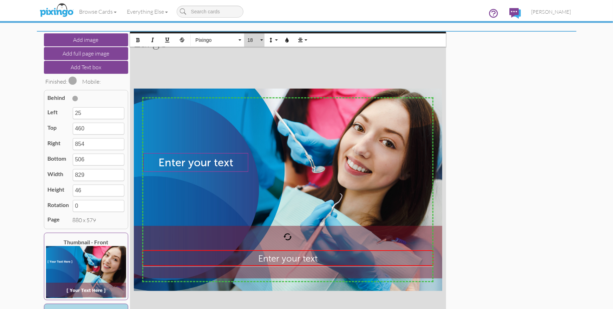
click at [260, 40] on button "18" at bounding box center [254, 39] width 20 height 13
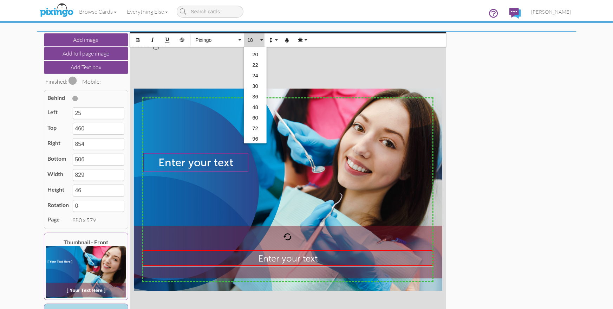
scroll to position [114, 0]
click at [254, 74] on link "24" at bounding box center [255, 75] width 23 height 11
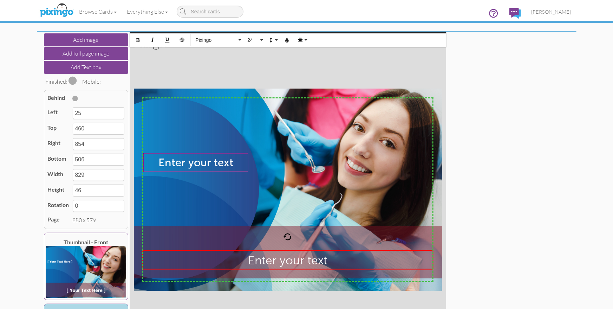
type input "516"
type input "56"
click at [136, 40] on icon "button" at bounding box center [138, 40] width 5 height 5
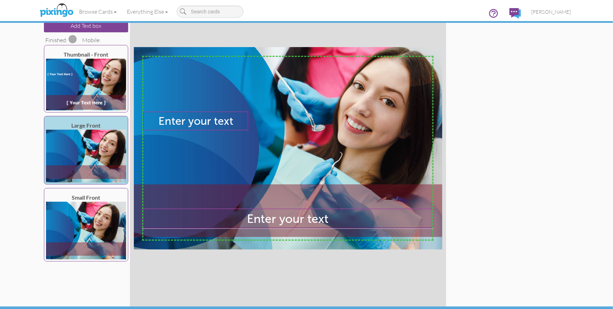
scroll to position [97, 0]
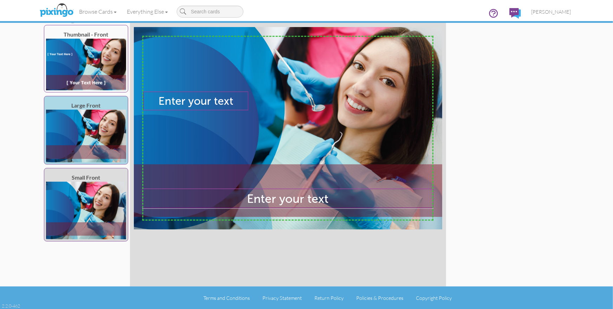
click at [100, 206] on img at bounding box center [86, 211] width 80 height 58
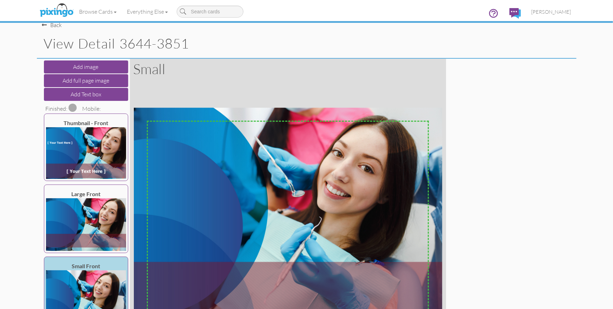
scroll to position [9, 0]
click at [82, 93] on button "Add Text box" at bounding box center [86, 94] width 84 height 13
click at [311, 173] on span "Enter your text" at bounding box center [288, 171] width 58 height 10
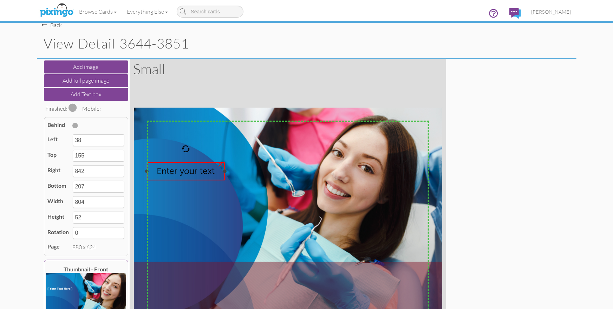
drag, startPoint x: 429, startPoint y: 171, endPoint x: 225, endPoint y: 168, distance: 204.2
click at [225, 168] on div "Enter your text ×" at bounding box center [186, 171] width 78 height 18
type input "261"
type input "223"
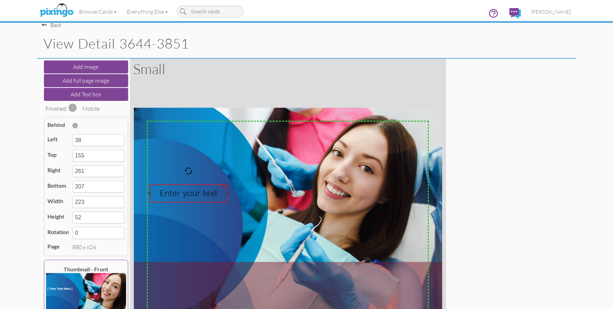
drag, startPoint x: 189, startPoint y: 169, endPoint x: 193, endPoint y: 191, distance: 21.8
click at [192, 191] on span "Enter your text" at bounding box center [189, 193] width 58 height 10
type input "46"
type input "217"
type input "269"
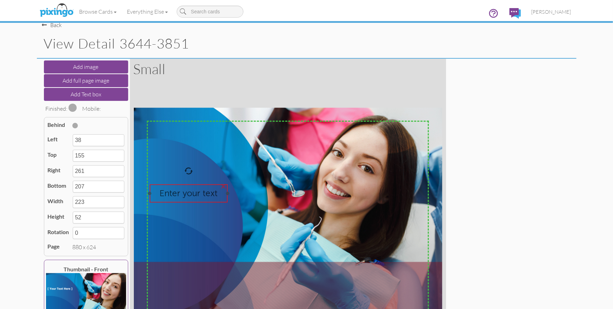
type input "269"
drag, startPoint x: 228, startPoint y: 193, endPoint x: 188, endPoint y: 195, distance: 39.7
click at [230, 194] on div at bounding box center [230, 193] width 4 height 4
type input "275"
type input "229"
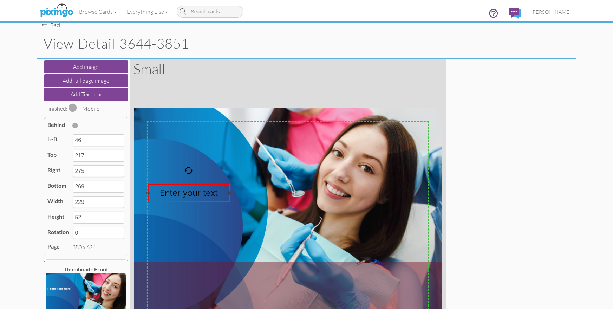
drag, startPoint x: 150, startPoint y: 193, endPoint x: 173, endPoint y: 194, distance: 23.2
click at [148, 193] on div at bounding box center [148, 193] width 4 height 4
type input "41"
type input "234"
click at [176, 193] on span "Enter your text" at bounding box center [189, 193] width 58 height 10
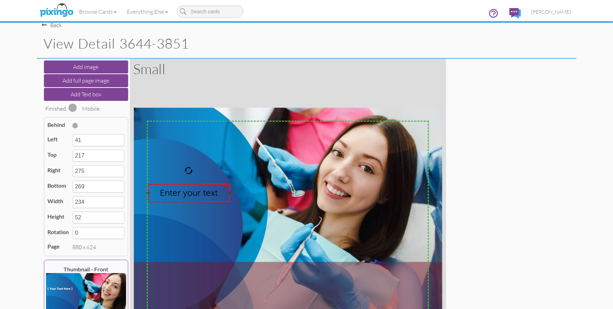
click at [176, 193] on span "Enter your text" at bounding box center [189, 193] width 58 height 10
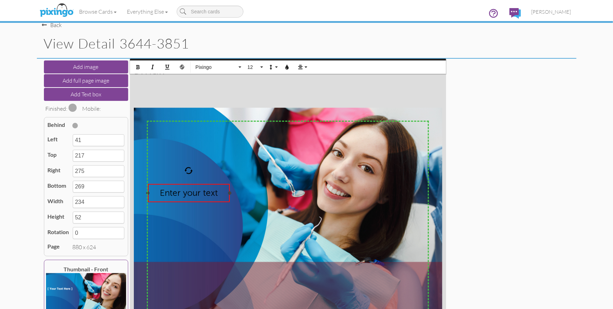
click at [176, 193] on span "Enter your text" at bounding box center [189, 193] width 58 height 10
click at [287, 68] on icon "button" at bounding box center [287, 67] width 5 height 5
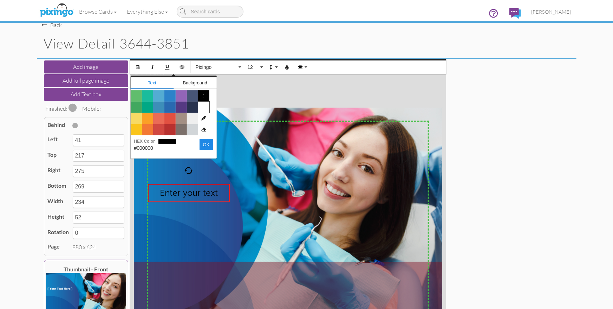
click at [202, 108] on span "Color #FFFFFF" at bounding box center [203, 107] width 11 height 11
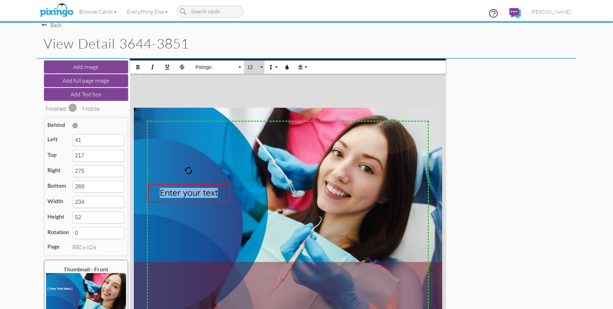
click at [256, 67] on span "12" at bounding box center [253, 67] width 12 height 6
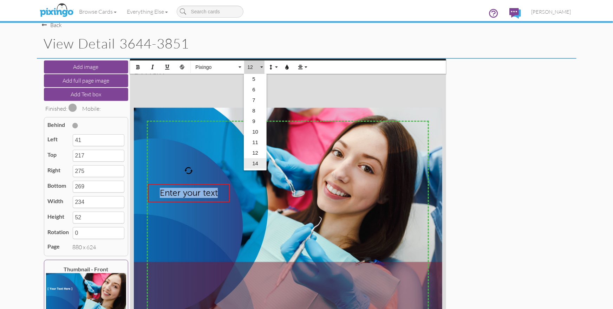
click at [255, 164] on link "14" at bounding box center [255, 163] width 23 height 11
type input "274"
type input "57"
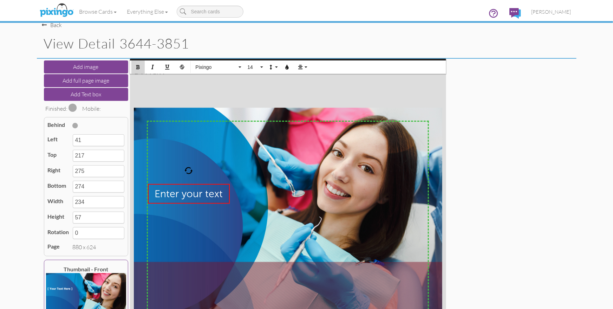
click at [137, 65] on icon "button" at bounding box center [138, 67] width 5 height 5
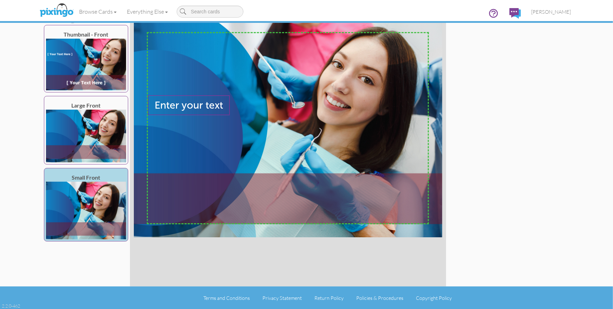
scroll to position [0, 0]
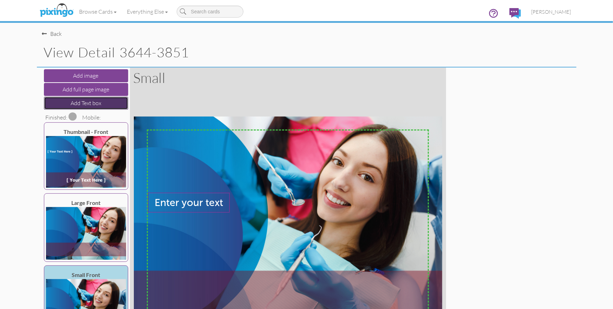
click at [75, 102] on button "Add Text box" at bounding box center [86, 103] width 84 height 13
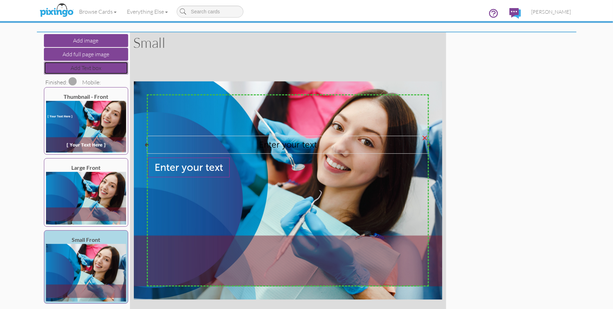
scroll to position [97, 0]
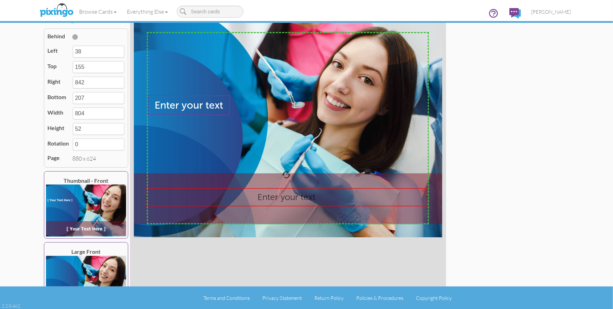
drag, startPoint x: 283, startPoint y: 90, endPoint x: 281, endPoint y: 204, distance: 114.6
click at [281, 204] on div "Enter your text" at bounding box center [286, 197] width 282 height 18
type input "34"
type input "481"
type input "838"
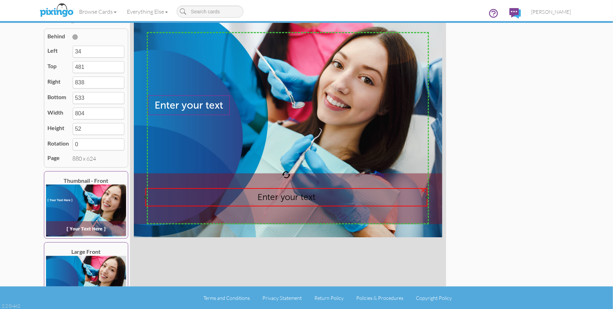
click at [277, 199] on span "Enter your text" at bounding box center [287, 197] width 58 height 10
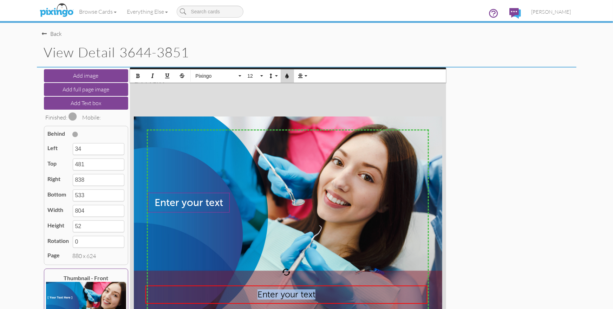
click at [288, 77] on icon "button" at bounding box center [287, 75] width 5 height 5
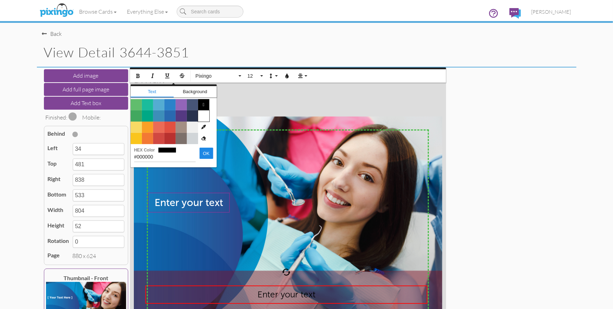
click at [203, 116] on span "Color #FFFFFF" at bounding box center [203, 115] width 11 height 11
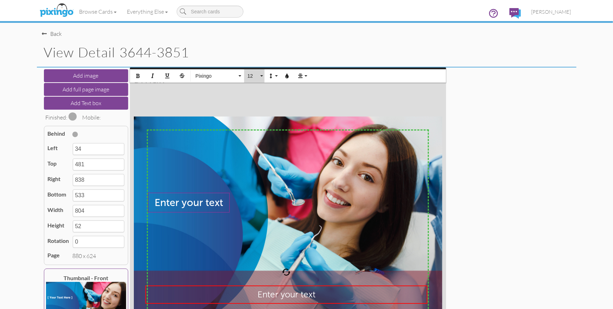
click at [251, 76] on span "12" at bounding box center [253, 76] width 12 height 6
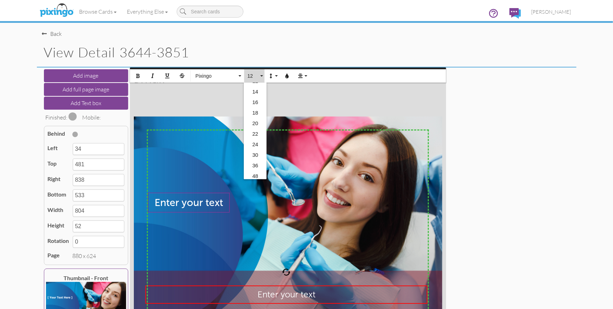
scroll to position [86, 0]
click at [256, 93] on link "16" at bounding box center [255, 97] width 23 height 11
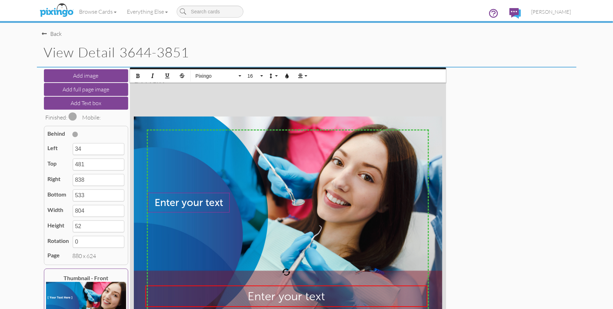
type input "543"
type input "62"
click at [136, 74] on icon "button" at bounding box center [138, 75] width 5 height 5
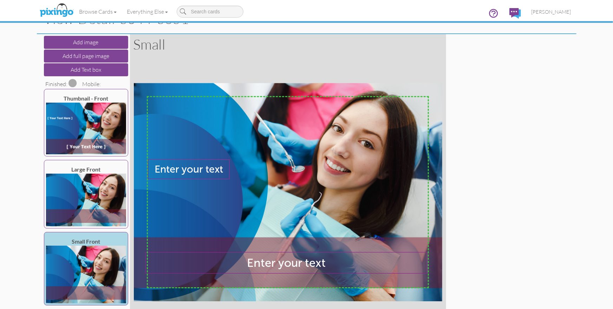
scroll to position [0, 0]
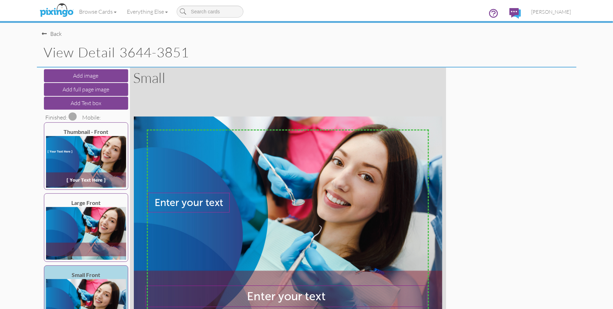
click at [72, 115] on span at bounding box center [73, 116] width 8 height 8
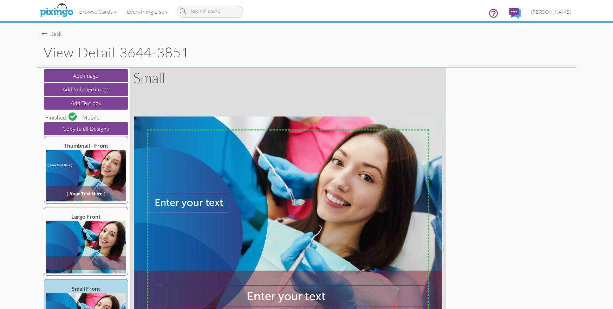
click at [501, 138] on div "Add image Add full page image Add Text box Finished: Mobile: Copy to all Design…" at bounding box center [306, 225] width 529 height 316
click at [538, 131] on div "Add image Add full page image Add Text box Finished: Mobile: Copy to all Design…" at bounding box center [306, 225] width 529 height 316
click at [54, 34] on div "Back" at bounding box center [52, 34] width 20 height 8
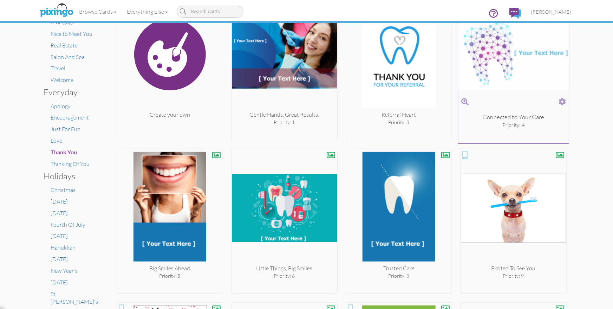
scroll to position [162, 0]
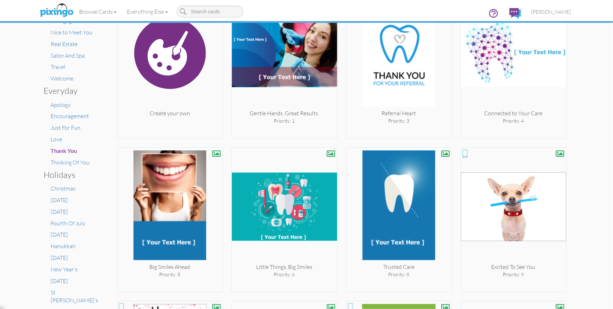
click at [591, 138] on div "× Card home Create Your Own My Projects Business Accounting Automotive Chiropra…" at bounding box center [306, 166] width 613 height 286
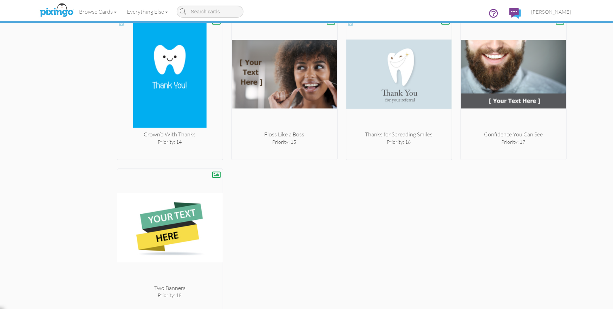
scroll to position [605, 0]
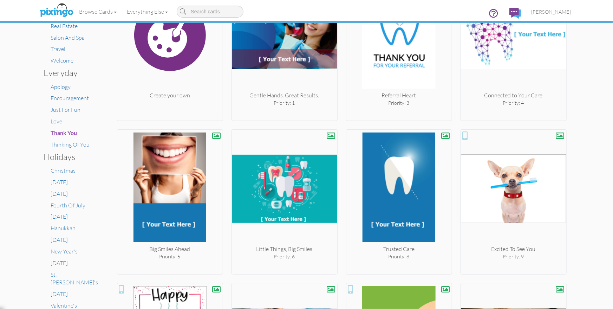
scroll to position [0, 0]
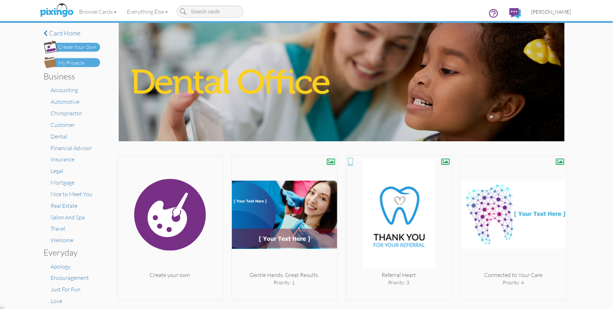
click at [548, 8] on link "[PERSON_NAME]" at bounding box center [551, 12] width 50 height 18
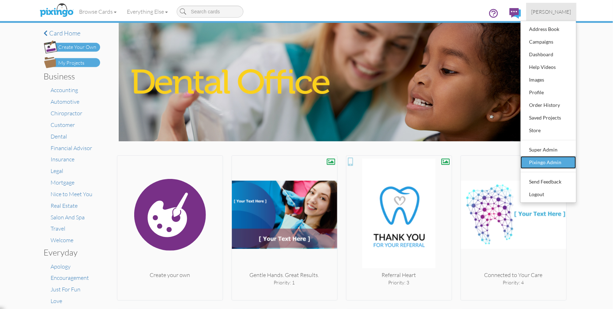
click at [546, 163] on div "Pixingo Admin" at bounding box center [548, 162] width 41 height 11
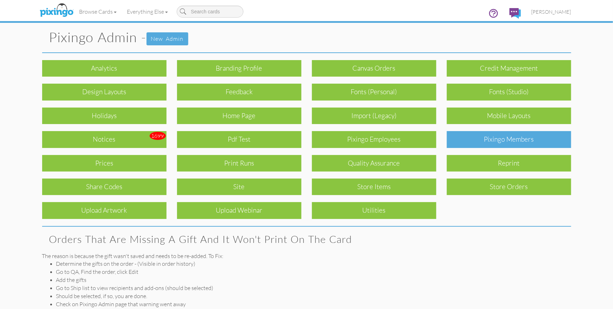
click at [498, 137] on div "Pixingo Members" at bounding box center [509, 139] width 124 height 17
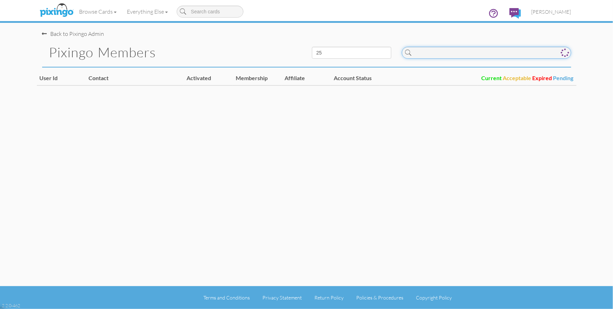
click at [424, 54] on input at bounding box center [486, 53] width 169 height 12
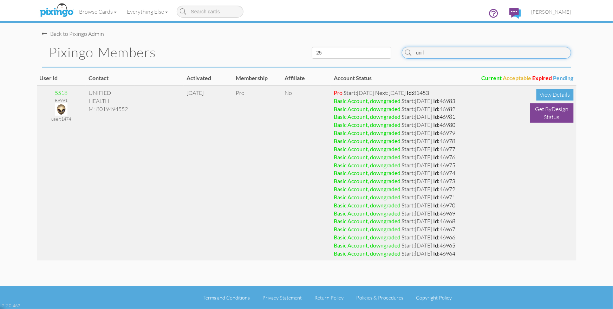
type input "unif"
click at [62, 109] on img at bounding box center [61, 109] width 12 height 12
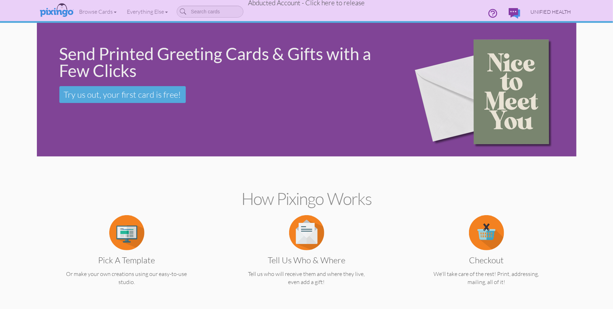
click at [547, 12] on span "UNIFIED HEALTH" at bounding box center [551, 12] width 40 height 6
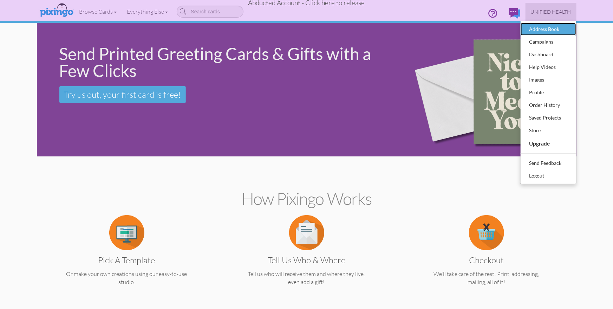
click at [540, 28] on div "Address Book" at bounding box center [548, 29] width 41 height 11
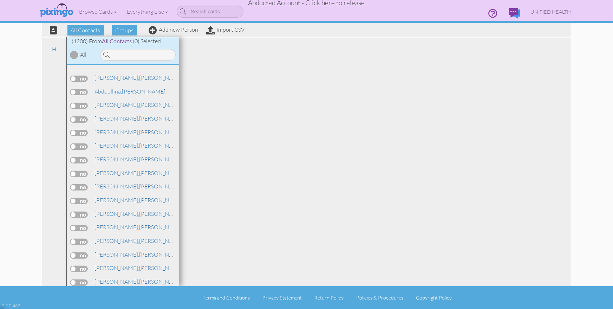
click at [74, 57] on div at bounding box center [74, 55] width 8 height 8
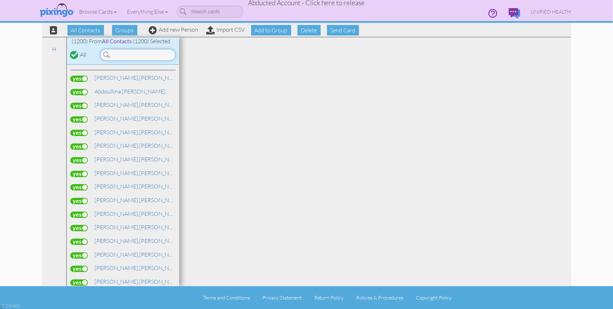
click at [115, 57] on input at bounding box center [138, 55] width 76 height 12
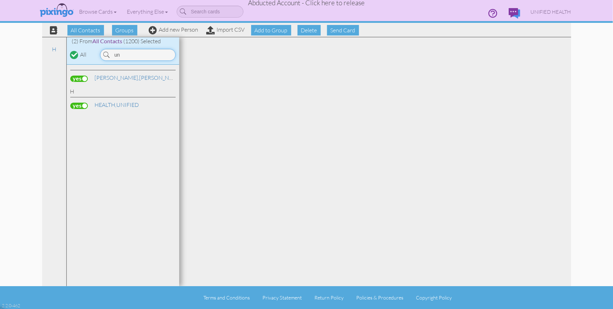
type input "u"
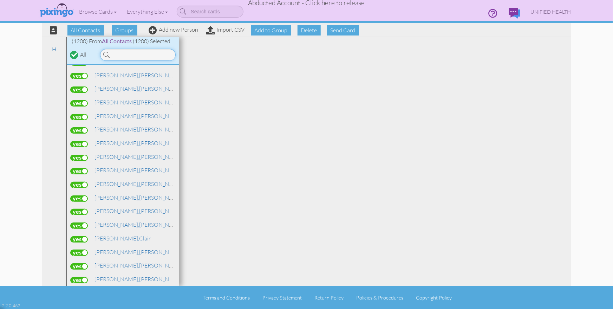
scroll to position [92, 0]
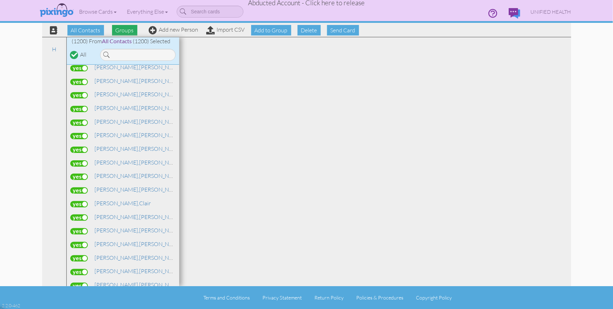
click at [122, 32] on span "Groups" at bounding box center [124, 30] width 25 height 11
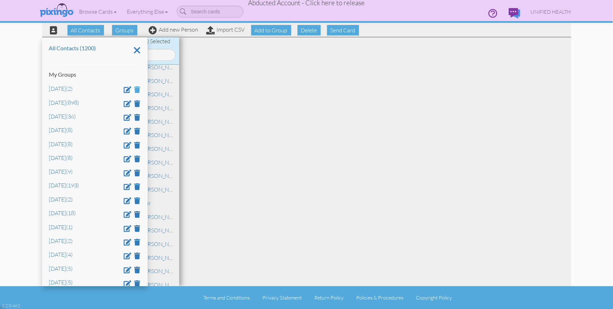
scroll to position [40, 0]
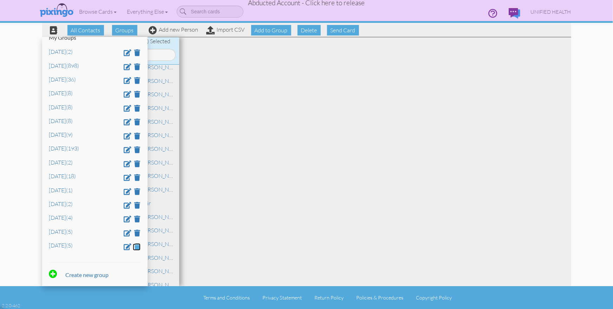
click at [138, 247] on span at bounding box center [138, 246] width 6 height 7
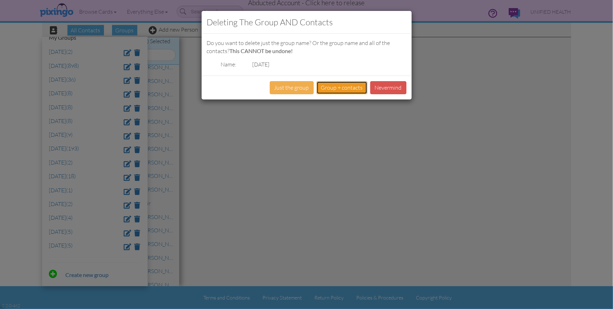
click at [333, 87] on button "Group + contacts" at bounding box center [342, 87] width 51 height 13
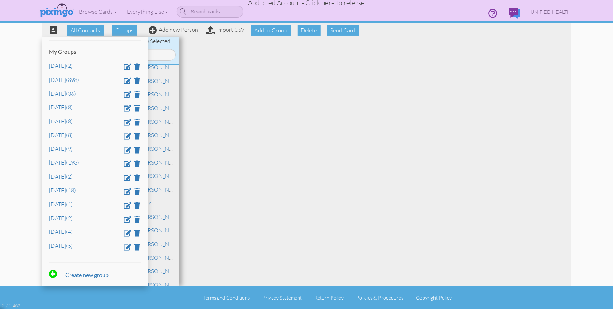
scroll to position [26, 0]
click at [137, 246] on span at bounding box center [138, 246] width 6 height 7
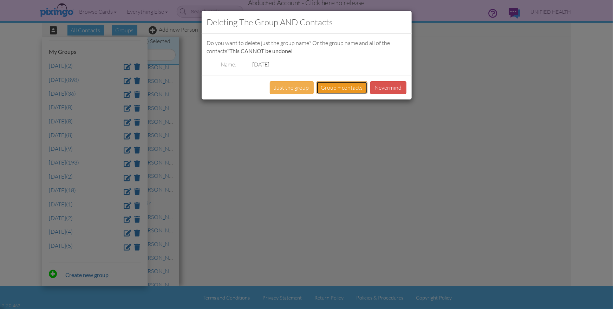
click at [355, 88] on button "Group + contacts" at bounding box center [342, 87] width 51 height 13
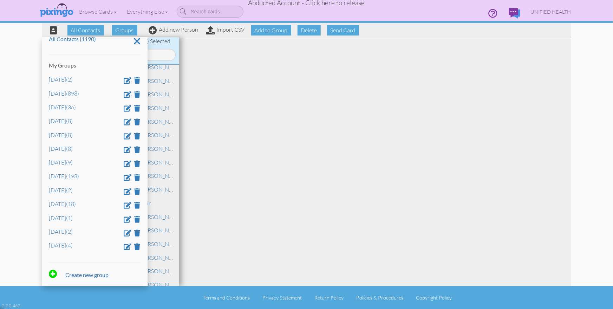
scroll to position [12, 0]
click at [137, 246] on span at bounding box center [138, 246] width 6 height 7
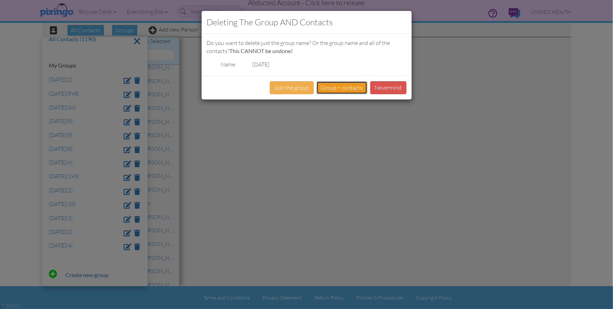
click at [332, 88] on button "Group + contacts" at bounding box center [342, 87] width 51 height 13
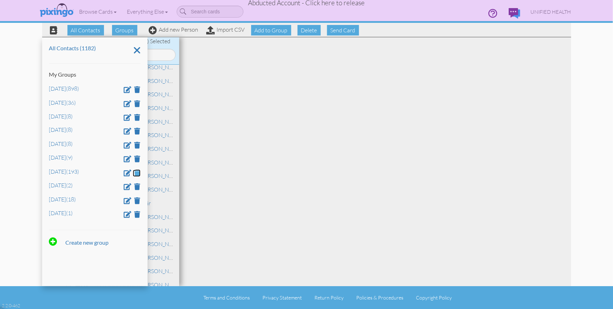
click at [138, 176] on span at bounding box center [138, 172] width 6 height 7
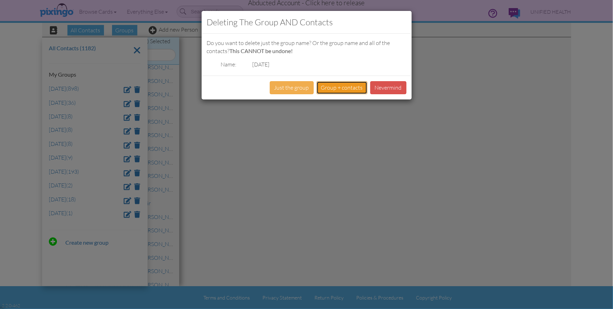
click at [337, 87] on button "Group + contacts" at bounding box center [342, 87] width 51 height 13
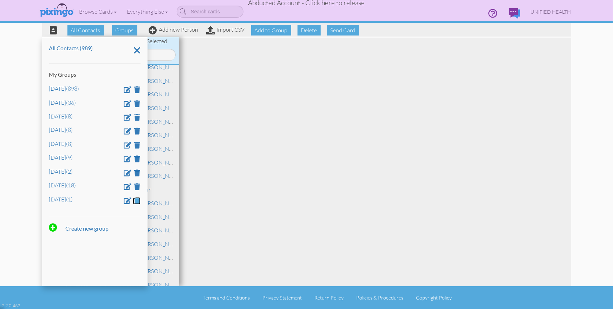
click at [137, 202] on span at bounding box center [138, 200] width 6 height 7
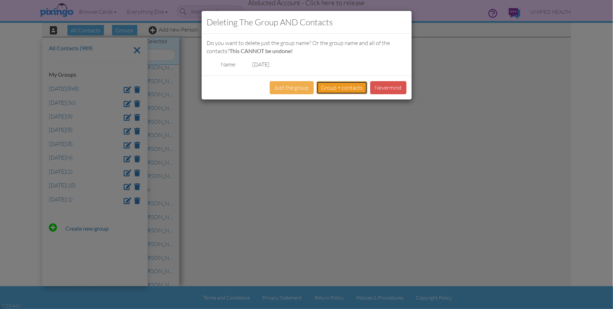
click at [356, 88] on button "Group + contacts" at bounding box center [342, 87] width 51 height 13
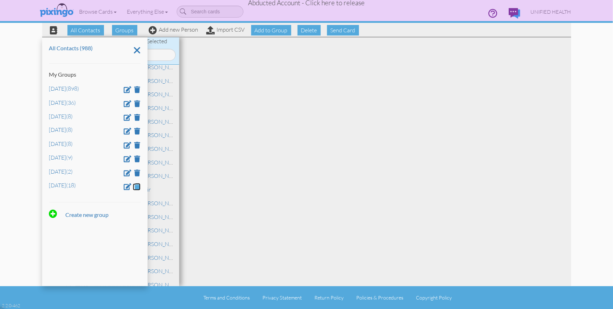
click at [137, 188] on span at bounding box center [138, 186] width 6 height 7
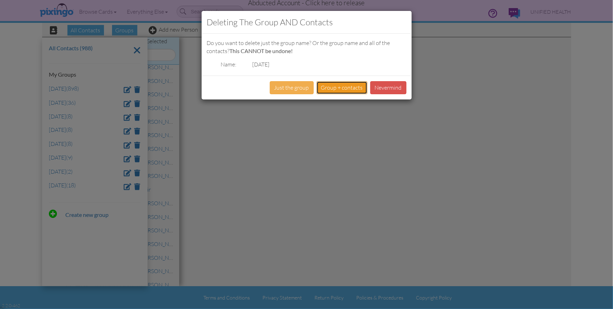
click at [331, 89] on button "Group + contacts" at bounding box center [342, 87] width 51 height 13
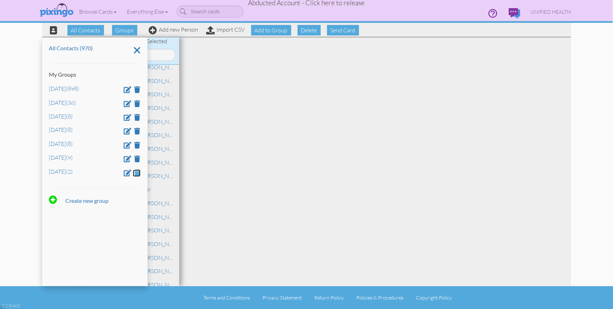
click at [139, 174] on span at bounding box center [138, 172] width 6 height 7
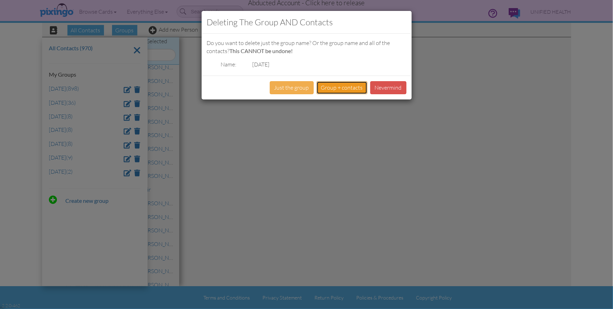
click at [355, 87] on button "Group + contacts" at bounding box center [342, 87] width 51 height 13
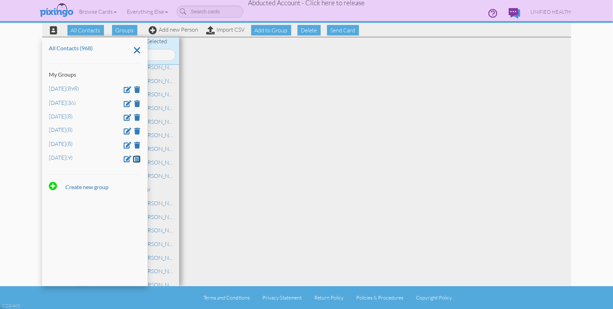
click at [137, 159] on span at bounding box center [138, 158] width 6 height 7
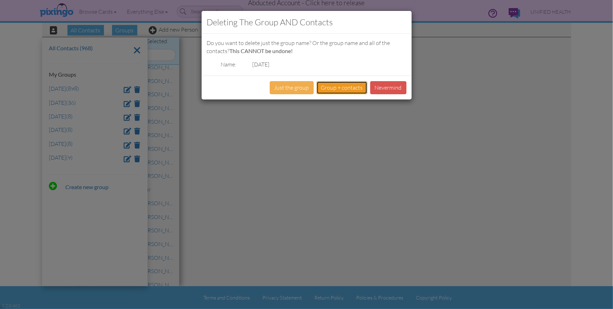
click at [346, 89] on button "Group + contacts" at bounding box center [342, 87] width 51 height 13
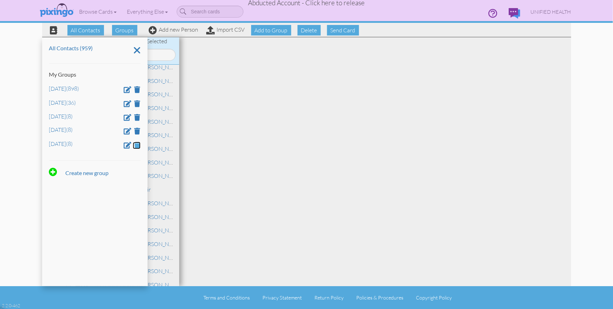
click at [137, 147] on span at bounding box center [138, 145] width 6 height 7
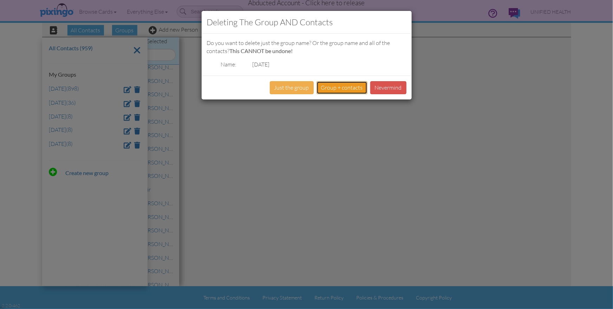
click at [346, 89] on button "Group + contacts" at bounding box center [342, 87] width 51 height 13
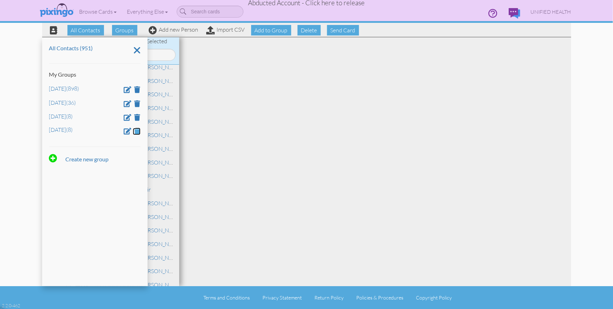
click at [135, 133] on span at bounding box center [138, 131] width 6 height 7
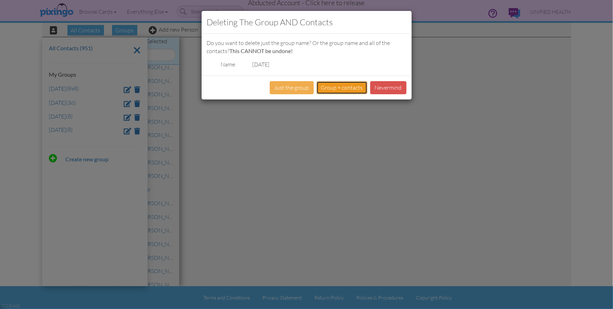
click at [349, 86] on button "Group + contacts" at bounding box center [342, 87] width 51 height 13
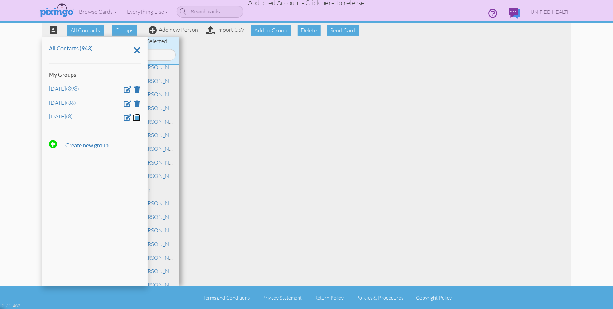
click at [137, 118] on span at bounding box center [138, 117] width 6 height 7
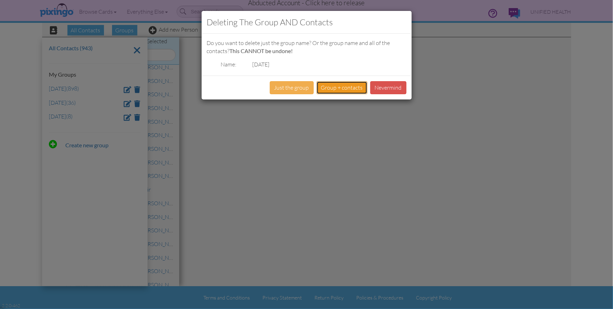
click at [319, 91] on button "Group + contacts" at bounding box center [342, 87] width 51 height 13
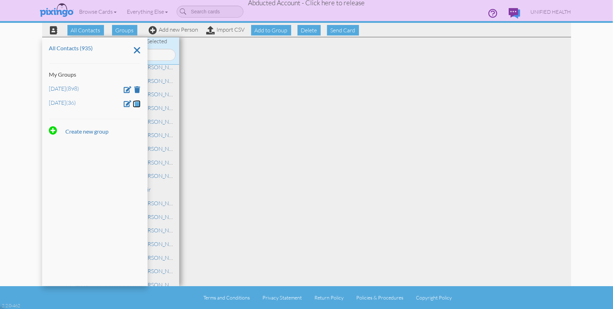
click at [137, 103] on span at bounding box center [138, 103] width 6 height 7
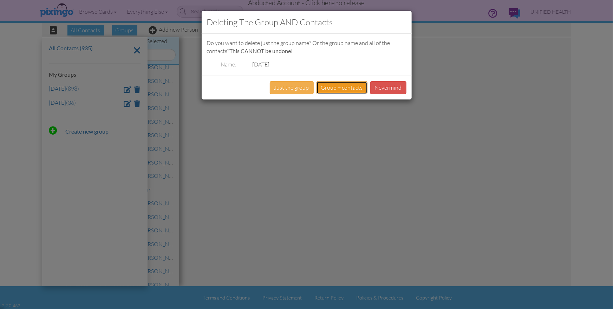
click at [333, 89] on button "Group + contacts" at bounding box center [342, 87] width 51 height 13
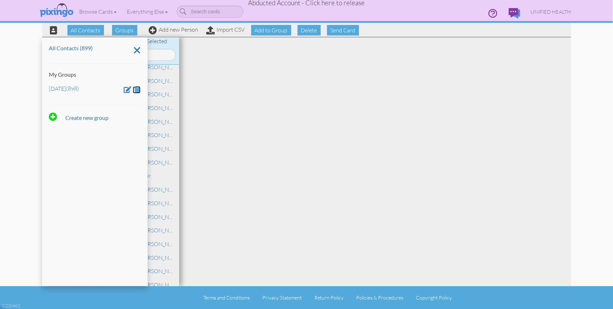
click at [137, 90] on span at bounding box center [138, 89] width 6 height 7
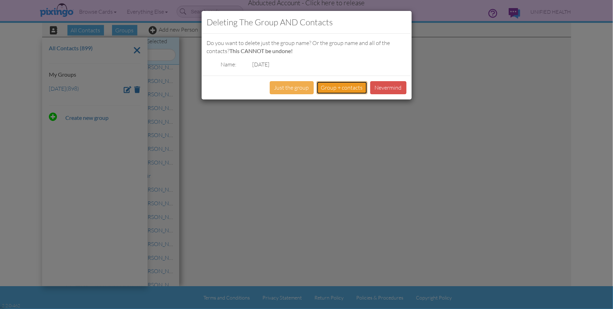
click at [327, 90] on button "Group + contacts" at bounding box center [342, 87] width 51 height 13
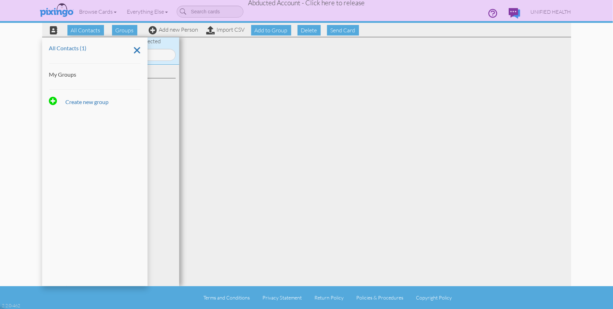
click at [256, 80] on div at bounding box center [375, 161] width 392 height 249
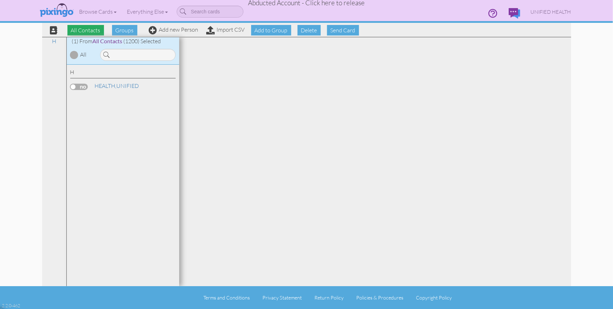
click at [89, 34] on span "All Contacts" at bounding box center [85, 30] width 37 height 11
click at [229, 30] on link "Import CSV" at bounding box center [226, 29] width 38 height 7
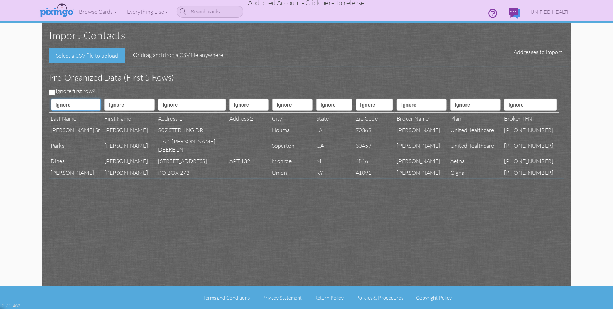
click at [77, 102] on select "Ignore ---------- First name Last name ---------- Address 1 Address 2 City Stat…" at bounding box center [76, 105] width 50 height 12
select select "object:177936"
click at [51, 99] on select "Ignore ---------- First name Last name ---------- Address 1 Address 2 City Stat…" at bounding box center [76, 105] width 50 height 12
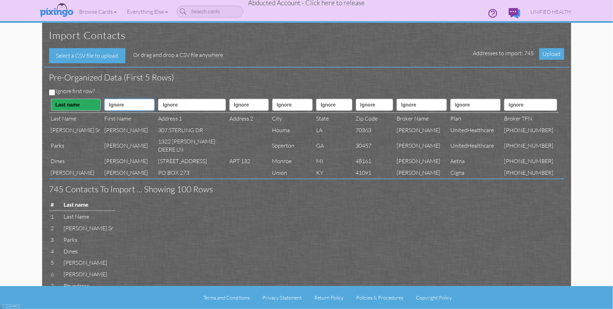
click at [113, 106] on select "Ignore ---------- First name Last name ---------- Address 1 Address 2 City Stat…" at bounding box center [129, 105] width 50 height 12
select select "object:177935"
click at [105, 99] on select "Ignore ---------- First name Last name ---------- Address 1 Address 2 City Stat…" at bounding box center [129, 105] width 50 height 12
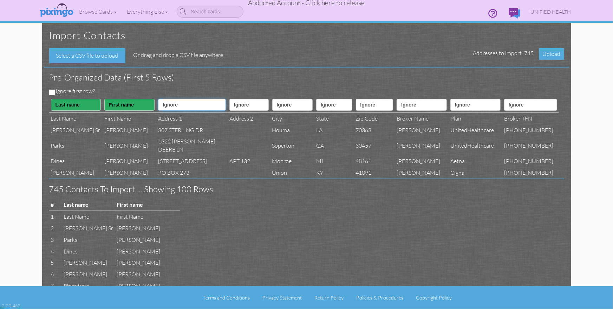
click at [171, 104] on select "Ignore ---------- First name Last name ---------- Address 1 Address 2 City Stat…" at bounding box center [192, 105] width 68 height 12
select select "object:177938"
click at [158, 99] on select "Ignore ---------- First name Last name ---------- Address 1 Address 2 City Stat…" at bounding box center [192, 105] width 68 height 12
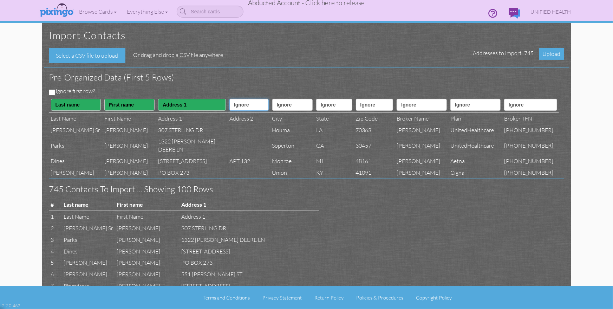
click at [229, 105] on select "Ignore ---------- First name Last name ---------- Address 1 Address 2 City Stat…" at bounding box center [248, 105] width 39 height 12
select select "object:177939"
click at [229, 99] on select "Ignore ---------- First name Last name ---------- Address 1 Address 2 City Stat…" at bounding box center [248, 105] width 39 height 12
click at [272, 105] on select "Ignore ---------- First name Last name ---------- Address 1 Address 2 City Stat…" at bounding box center [292, 105] width 40 height 12
select select "object:177940"
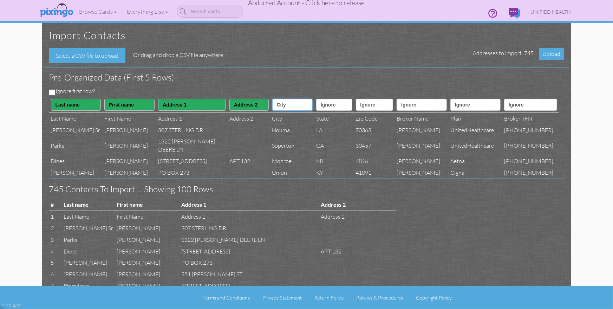
click at [272, 99] on select "Ignore ---------- First name Last name ---------- Address 1 Address 2 City Stat…" at bounding box center [292, 105] width 40 height 12
click at [333, 107] on select "Ignore ---------- First name Last name ---------- Address 1 Address 2 City Stat…" at bounding box center [334, 105] width 36 height 12
select select "object:177941"
click at [316, 99] on select "Ignore ---------- First name Last name ---------- Address 1 Address 2 City Stat…" at bounding box center [334, 105] width 36 height 12
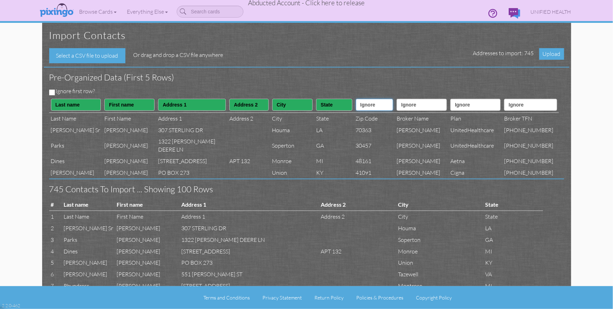
click at [378, 105] on select "Ignore ---------- First name Last name ---------- Address 1 Address 2 City Stat…" at bounding box center [375, 105] width 38 height 12
select select "object:177942"
click at [356, 99] on select "Ignore ---------- First name Last name ---------- Address 1 Address 2 City Stat…" at bounding box center [375, 105] width 38 height 12
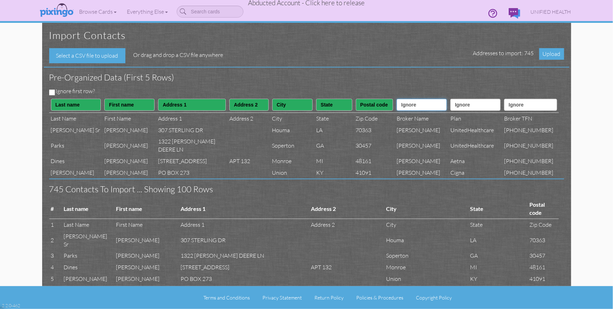
click at [405, 103] on select "Ignore ---------- First name Last name ---------- Address 1 Address 2 City Stat…" at bounding box center [422, 105] width 50 height 12
select select "object:177956"
click at [400, 99] on select "Ignore ---------- First name Last name ---------- Address 1 Address 2 City Stat…" at bounding box center [422, 105] width 50 height 12
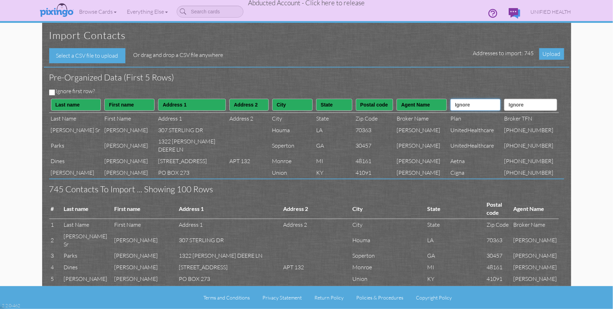
click at [486, 106] on select "Ignore ---------- First name Last name ---------- Address 1 Address 2 City Stat…" at bounding box center [475, 105] width 50 height 12
select select "object:177955"
click at [454, 99] on select "Ignore ---------- First name Last name ---------- Address 1 Address 2 City Stat…" at bounding box center [475, 105] width 50 height 12
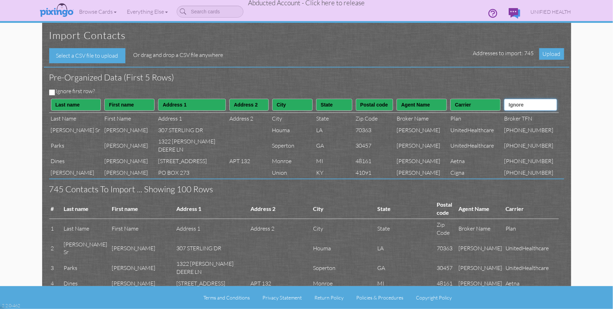
click at [531, 106] on select "Ignore ---------- First name Last name ---------- Address 1 Address 2 City Stat…" at bounding box center [530, 105] width 53 height 12
select select "object:177957"
click at [512, 99] on select "Ignore ---------- First name Last name ---------- Address 1 Address 2 City Stat…" at bounding box center [530, 105] width 53 height 12
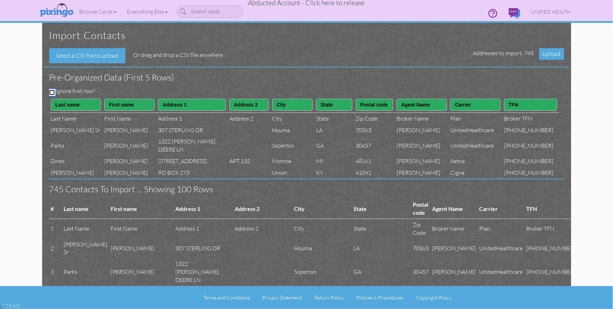
click at [51, 90] on input "Ignore first row?" at bounding box center [52, 93] width 6 height 6
checkbox input "true"
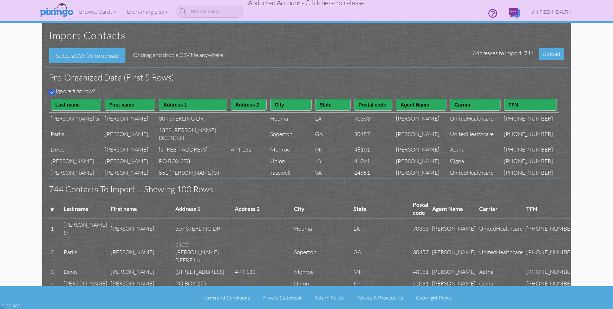
click at [311, 66] on div "Import contacts Select a CSV file to upload Or drag and drop a CSV file anywher…" at bounding box center [306, 154] width 515 height 263
click at [492, 75] on h3 "Pre-organized data (First 5 rows)" at bounding box center [301, 77] width 505 height 9
click at [547, 55] on span "Upload" at bounding box center [551, 54] width 25 height 12
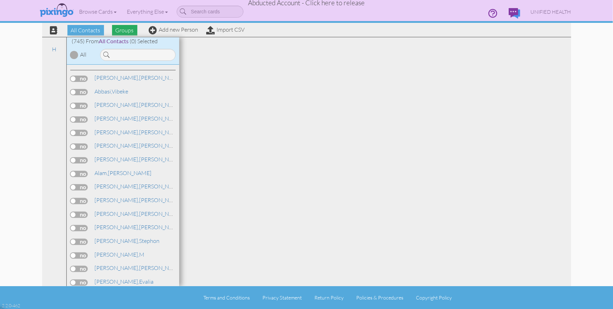
click at [122, 31] on span "Groups" at bounding box center [124, 30] width 25 height 11
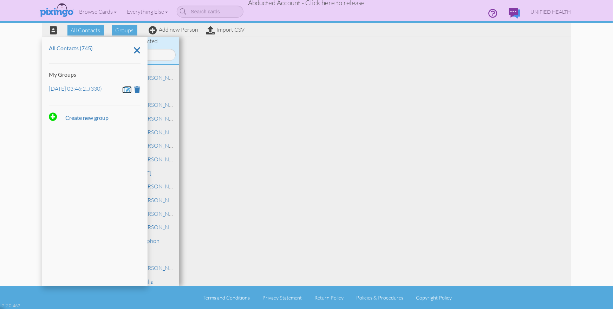
click at [128, 90] on span at bounding box center [128, 89] width 8 height 7
drag, startPoint x: 113, startPoint y: 91, endPoint x: 65, endPoint y: 90, distance: 48.9
click at [49, 92] on input "Aug 25, 03:46:25 PM" at bounding box center [94, 90] width 91 height 12
click at [71, 91] on input "Aug 25, 03:46:25 PM" at bounding box center [94, 90] width 91 height 12
drag, startPoint x: 88, startPoint y: 90, endPoint x: 52, endPoint y: 90, distance: 35.8
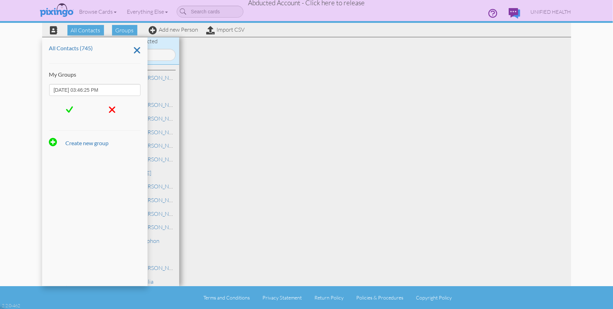
click at [46, 89] on div "All Contacts (745) My Groups Aug 25, 03:46:25 PM Create new group" at bounding box center [94, 161] width 105 height 249
type input "Dec 7"
click at [66, 110] on span at bounding box center [69, 109] width 7 height 11
click at [233, 31] on link "Import CSV" at bounding box center [226, 29] width 38 height 7
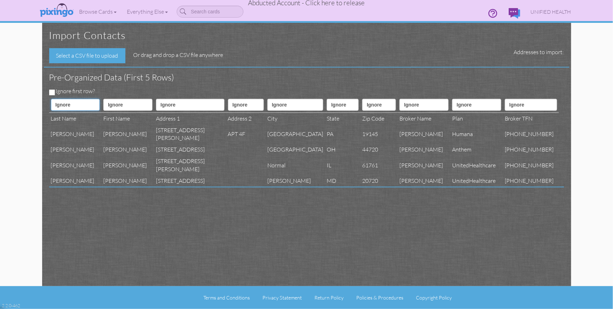
click at [77, 106] on select "Ignore ---------- First name Last name ---------- Address 1 Address 2 City Stat…" at bounding box center [75, 105] width 49 height 12
select select "object:187340"
click at [51, 99] on select "Ignore ---------- First name Last name ---------- Address 1 Address 2 City Stat…" at bounding box center [75, 105] width 49 height 12
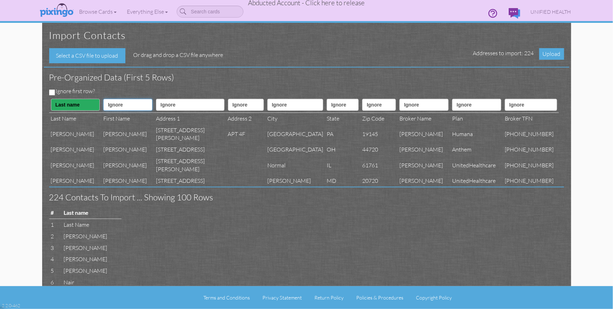
click at [119, 107] on select "Ignore ---------- First name Last name ---------- Address 1 Address 2 City Stat…" at bounding box center [127, 105] width 49 height 12
select select "object:187339"
click at [103, 99] on select "Ignore ---------- First name Last name ---------- Address 1 Address 2 City Stat…" at bounding box center [127, 105] width 49 height 12
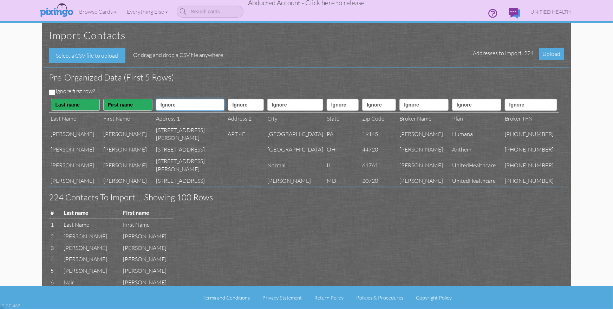
click at [167, 109] on select "Ignore ---------- First name Last name ---------- Address 1 Address 2 City Stat…" at bounding box center [190, 105] width 69 height 12
select select "object:187342"
click at [156, 99] on select "Ignore ---------- First name Last name ---------- Address 1 Address 2 City Stat…" at bounding box center [190, 105] width 69 height 12
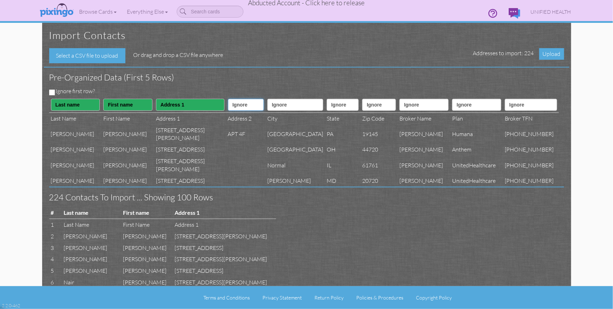
click at [235, 105] on select "Ignore ---------- First name Last name ---------- Address 1 Address 2 City Stat…" at bounding box center [246, 105] width 36 height 12
select select "object:187343"
click at [228, 99] on select "Ignore ---------- First name Last name ---------- Address 1 Address 2 City Stat…" at bounding box center [246, 105] width 36 height 12
click at [267, 105] on select "Ignore ---------- First name Last name ---------- Address 1 Address 2 City Stat…" at bounding box center [295, 105] width 56 height 12
select select "object:187344"
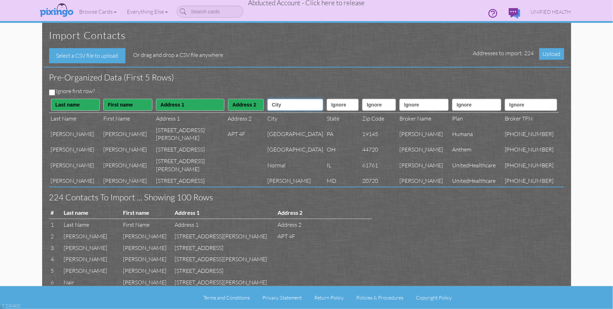
click at [267, 99] on select "Ignore ---------- First name Last name ---------- Address 1 Address 2 City Stat…" at bounding box center [295, 105] width 56 height 12
click at [331, 107] on select "Ignore ---------- First name Last name ---------- Address 1 Address 2 City Stat…" at bounding box center [343, 105] width 32 height 12
select select "object:187345"
click at [327, 99] on select "Ignore ---------- First name Last name ---------- Address 1 Address 2 City Stat…" at bounding box center [343, 105] width 32 height 12
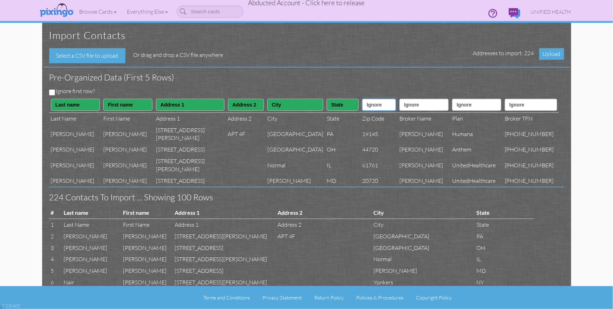
click at [366, 109] on select "Ignore ---------- First name Last name ---------- Address 1 Address 2 City Stat…" at bounding box center [379, 105] width 34 height 12
select select "object:187346"
click at [362, 99] on select "Ignore ---------- First name Last name ---------- Address 1 Address 2 City Stat…" at bounding box center [379, 105] width 34 height 12
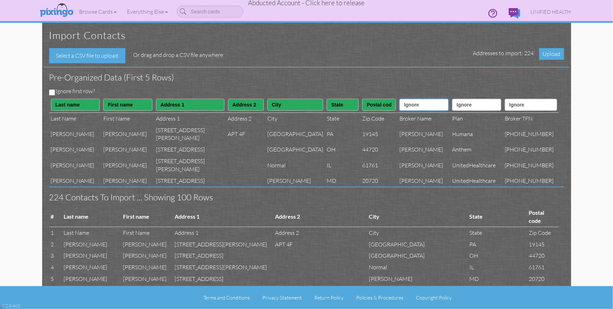
click at [413, 107] on select "Ignore ---------- First name Last name ---------- Address 1 Address 2 City Stat…" at bounding box center [424, 105] width 49 height 12
select select "object:187360"
click at [402, 99] on select "Ignore ---------- First name Last name ---------- Address 1 Address 2 City Stat…" at bounding box center [424, 105] width 49 height 12
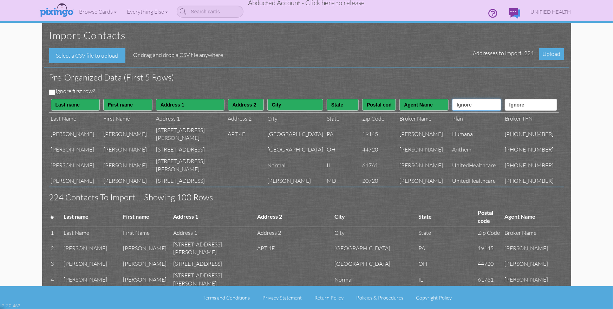
click at [473, 109] on select "Ignore ---------- First name Last name ---------- Address 1 Address 2 City Stat…" at bounding box center [476, 105] width 49 height 12
select select "object:187359"
click at [455, 99] on select "Ignore ---------- First name Last name ---------- Address 1 Address 2 City Stat…" at bounding box center [476, 105] width 49 height 12
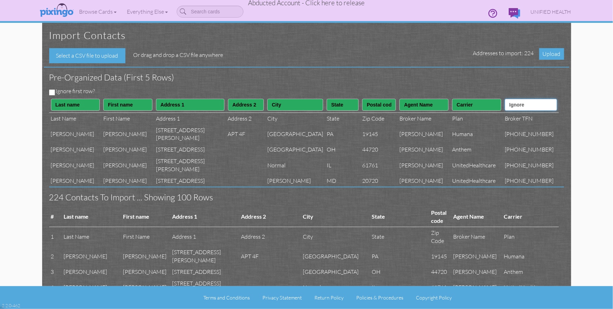
click at [530, 107] on select "Ignore ---------- First name Last name ---------- Address 1 Address 2 City Stat…" at bounding box center [531, 105] width 52 height 12
select select "object:187361"
click at [513, 99] on select "Ignore ---------- First name Last name ---------- Address 1 Address 2 City Stat…" at bounding box center [531, 105] width 52 height 12
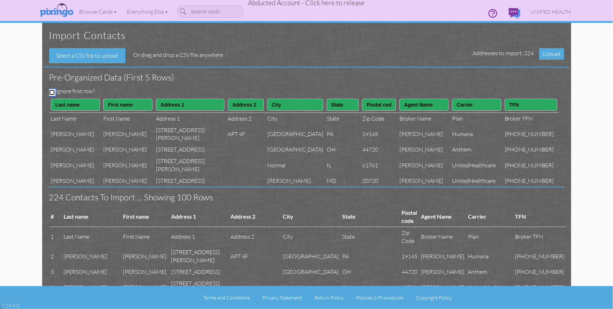
click at [52, 92] on input "Ignore first row?" at bounding box center [52, 93] width 6 height 6
checkbox input "true"
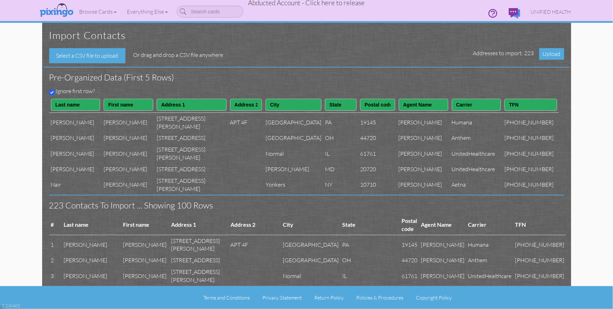
drag, startPoint x: 547, startPoint y: 53, endPoint x: 547, endPoint y: 57, distance: 3.5
click at [547, 54] on span "Upload" at bounding box center [551, 54] width 25 height 12
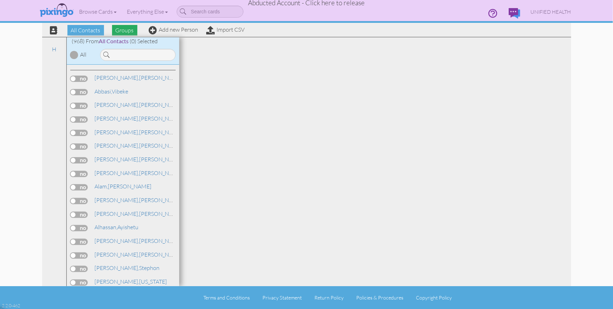
click at [122, 31] on span "Groups" at bounding box center [124, 30] width 25 height 11
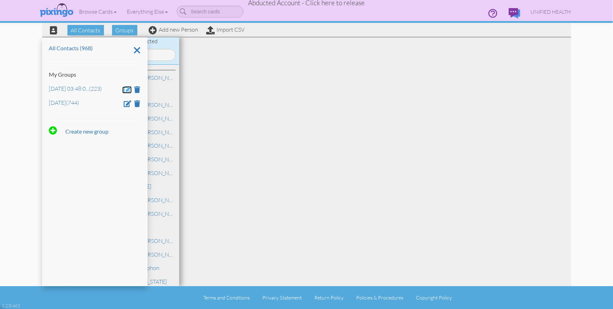
click at [128, 89] on span at bounding box center [128, 89] width 8 height 7
drag, startPoint x: 116, startPoint y: 90, endPoint x: 52, endPoint y: 85, distance: 63.8
click at [52, 85] on input "Aug 25, 03:48:05 PM" at bounding box center [94, 90] width 91 height 12
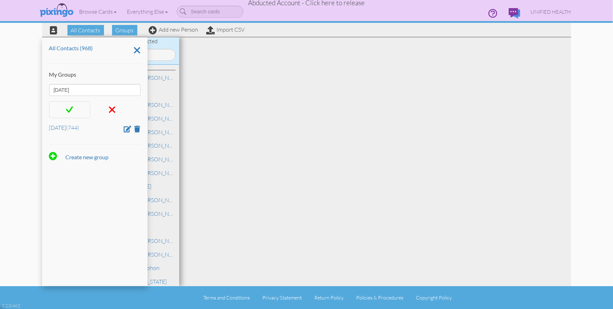
type input "Jan 9"
click at [70, 109] on span at bounding box center [69, 109] width 7 height 11
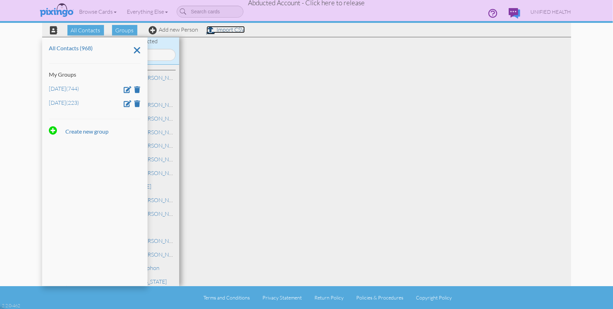
click at [222, 30] on link "Import CSV" at bounding box center [226, 29] width 38 height 7
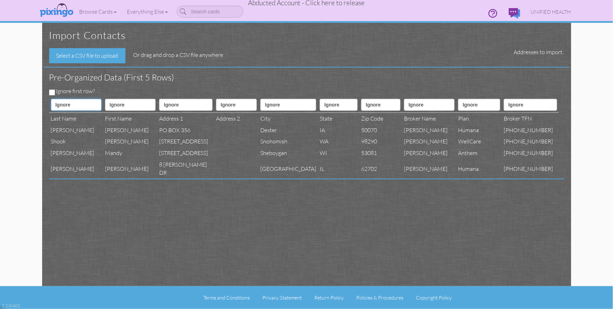
click at [64, 106] on select "Ignore ---------- First name Last name ---------- Address 1 Address 2 City Stat…" at bounding box center [76, 105] width 51 height 12
select select "object:197415"
click at [51, 99] on select "Ignore ---------- First name Last name ---------- Address 1 Address 2 City Stat…" at bounding box center [76, 105] width 51 height 12
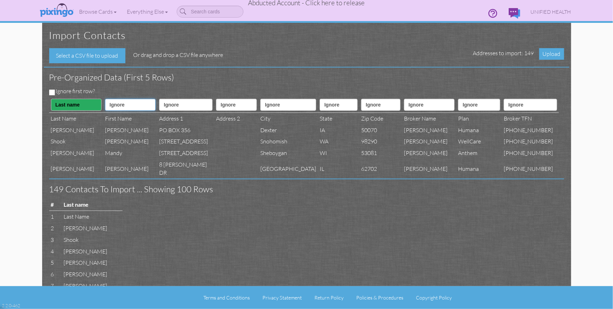
click at [122, 104] on select "Ignore ---------- First name Last name ---------- Address 1 Address 2 City Stat…" at bounding box center [130, 105] width 51 height 12
select select "object:197414"
click at [105, 99] on select "Ignore ---------- First name Last name ---------- Address 1 Address 2 City Stat…" at bounding box center [130, 105] width 51 height 12
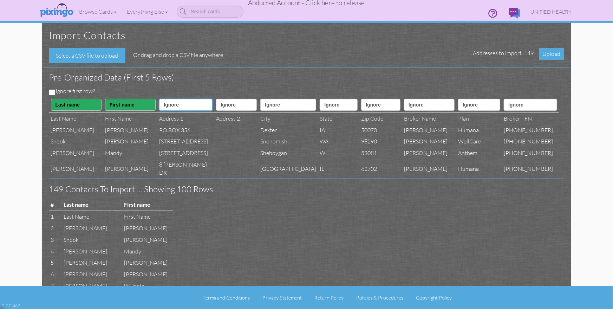
click at [177, 100] on select "Ignore ---------- First name Last name ---------- Address 1 Address 2 City Stat…" at bounding box center [185, 105] width 53 height 12
select select "object:197417"
click at [159, 99] on select "Ignore ---------- First name Last name ---------- Address 1 Address 2 City Stat…" at bounding box center [185, 105] width 53 height 12
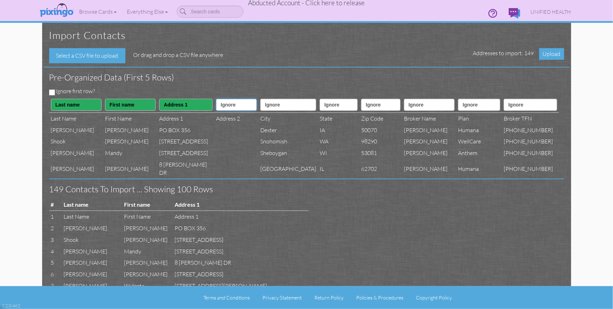
click at [220, 107] on select "Ignore ---------- First name Last name ---------- Address 1 Address 2 City Stat…" at bounding box center [236, 105] width 41 height 12
select select "object:197418"
click at [216, 99] on select "Ignore ---------- First name Last name ---------- Address 1 Address 2 City Stat…" at bounding box center [236, 105] width 41 height 12
click at [266, 106] on select "Ignore ---------- First name Last name ---------- Address 1 Address 2 City Stat…" at bounding box center [288, 105] width 56 height 12
select select "object:197419"
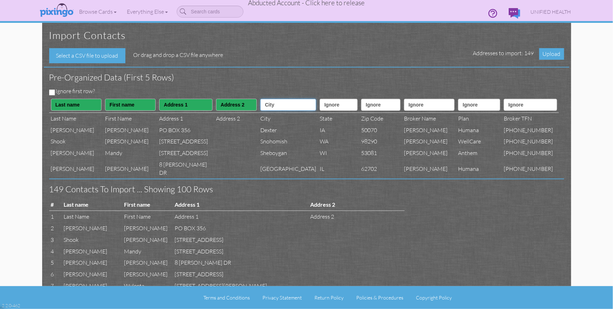
click at [260, 99] on select "Ignore ---------- First name Last name ---------- Address 1 Address 2 City Stat…" at bounding box center [288, 105] width 56 height 12
click at [320, 109] on select "Ignore ---------- First name Last name ---------- Address 1 Address 2 City Stat…" at bounding box center [339, 105] width 38 height 12
select select "object:197420"
click at [320, 99] on select "Ignore ---------- First name Last name ---------- Address 1 Address 2 City Stat…" at bounding box center [339, 105] width 38 height 12
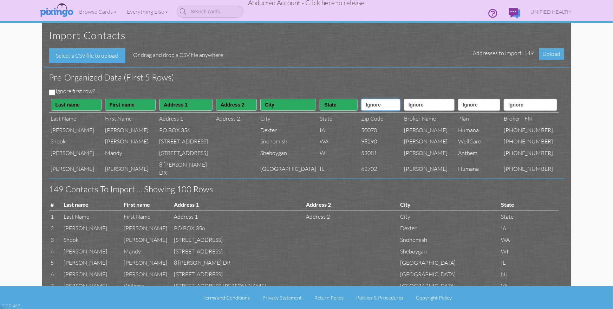
click at [374, 105] on select "Ignore ---------- First name Last name ---------- Address 1 Address 2 City Stat…" at bounding box center [380, 105] width 39 height 12
select select "object:197421"
click at [361, 99] on select "Ignore ---------- First name Last name ---------- Address 1 Address 2 City Stat…" at bounding box center [380, 105] width 39 height 12
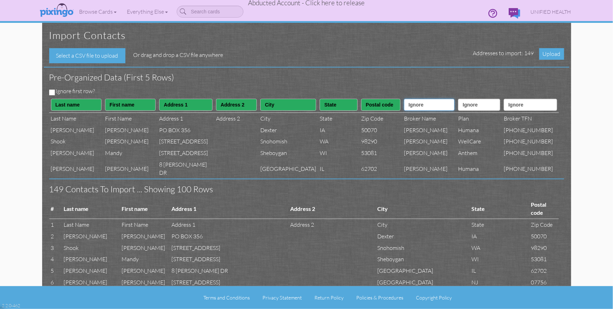
click at [413, 108] on select "Ignore ---------- First name Last name ---------- Address 1 Address 2 City Stat…" at bounding box center [429, 105] width 51 height 12
select select "object:197435"
click at [405, 99] on select "Ignore ---------- First name Last name ---------- Address 1 Address 2 City Stat…" at bounding box center [429, 105] width 51 height 12
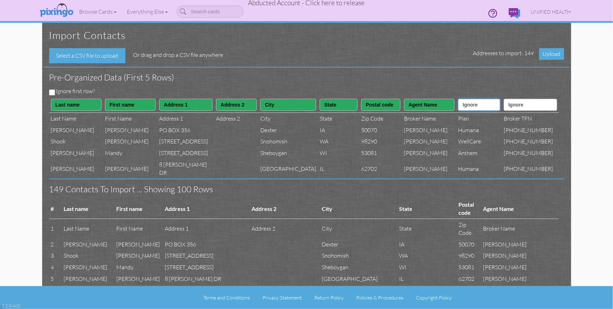
click at [472, 109] on select "Ignore ---------- First name Last name ---------- Address 1 Address 2 City Stat…" at bounding box center [479, 105] width 42 height 12
select select "object:197434"
click at [460, 99] on select "Ignore ---------- First name Last name ---------- Address 1 Address 2 City Stat…" at bounding box center [479, 105] width 42 height 12
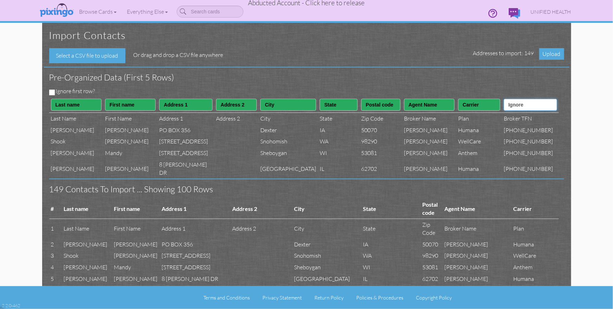
click at [532, 104] on select "Ignore ---------- First name Last name ---------- Address 1 Address 2 City Stat…" at bounding box center [530, 105] width 53 height 12
select select "object:197436"
click at [511, 99] on select "Ignore ---------- First name Last name ---------- Address 1 Address 2 City Stat…" at bounding box center [530, 105] width 53 height 12
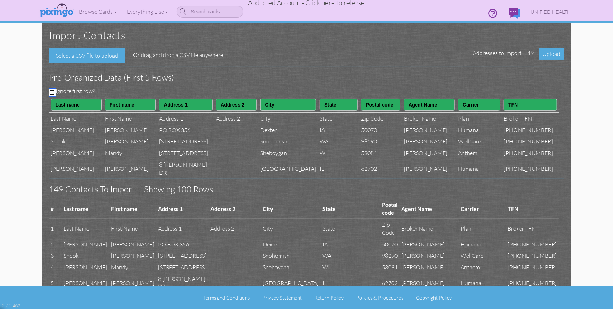
click at [50, 92] on input "Ignore first row?" at bounding box center [52, 93] width 6 height 6
checkbox input "true"
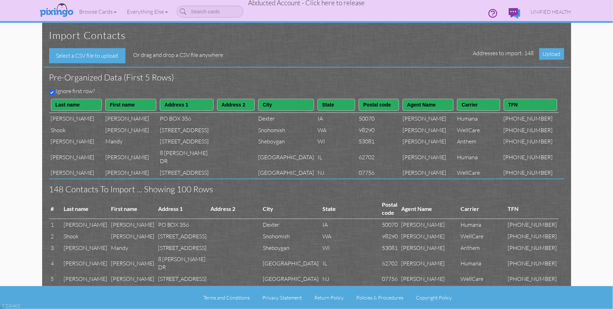
click at [207, 91] on div "Ignore first row?" at bounding box center [304, 92] width 520 height 10
click at [543, 54] on span "Upload" at bounding box center [551, 54] width 25 height 12
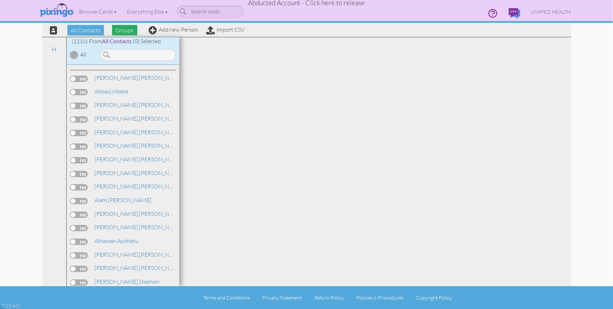
click at [127, 30] on span "Groups" at bounding box center [124, 30] width 25 height 11
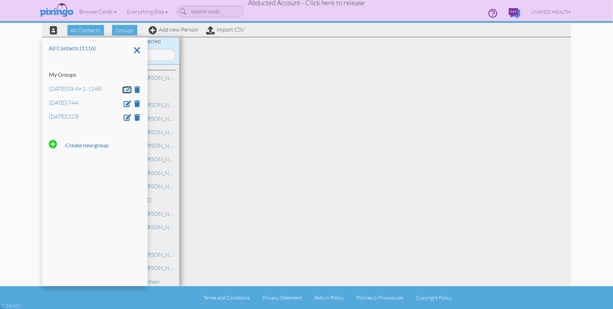
click at [127, 91] on span at bounding box center [128, 89] width 8 height 7
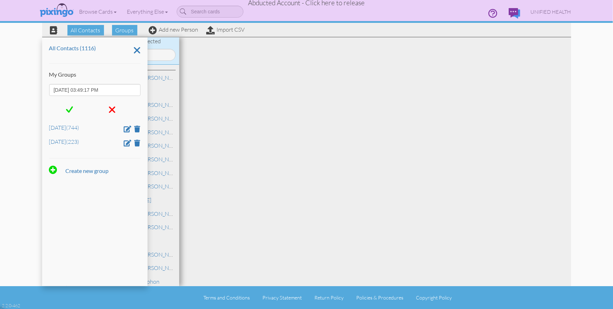
drag, startPoint x: 122, startPoint y: 92, endPoint x: 47, endPoint y: 91, distance: 74.8
click at [47, 91] on div "All Contacts (1116) My Groups Aug 25, 03:49:17 PM Dec 7 (744) Jan 9 (223) Creat…" at bounding box center [94, 161] width 105 height 249
type input "Jan 27"
click at [65, 107] on div at bounding box center [69, 109] width 41 height 17
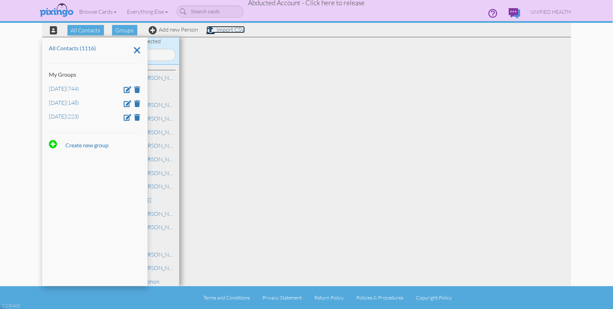
click at [224, 32] on link "Import CSV" at bounding box center [226, 29] width 38 height 7
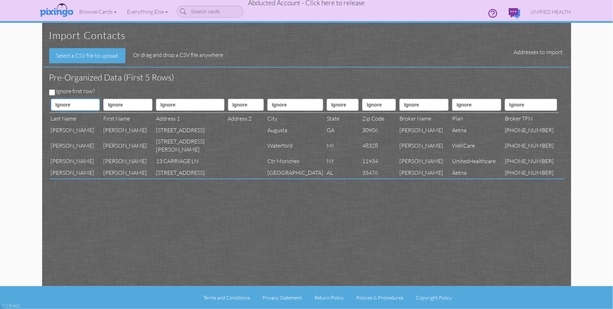
click at [66, 105] on select "Ignore ---------- First name Last name ---------- Address 1 Address 2 City Stat…" at bounding box center [75, 105] width 49 height 12
select select "object:207936"
click at [51, 99] on select "Ignore ---------- First name Last name ---------- Address 1 Address 2 City Stat…" at bounding box center [75, 105] width 49 height 12
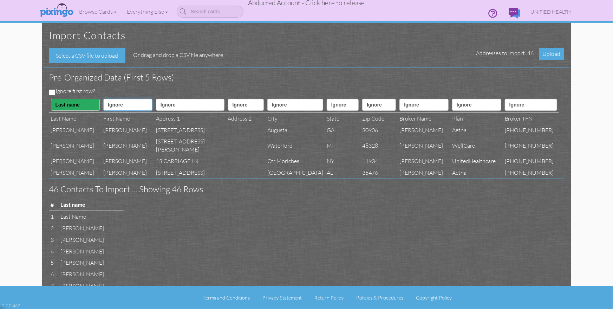
click at [119, 105] on select "Ignore ---------- First name Last name ---------- Address 1 Address 2 City Stat…" at bounding box center [127, 105] width 49 height 12
select select "object:207935"
click at [103, 99] on select "Ignore ---------- First name Last name ---------- Address 1 Address 2 City Stat…" at bounding box center [127, 105] width 49 height 12
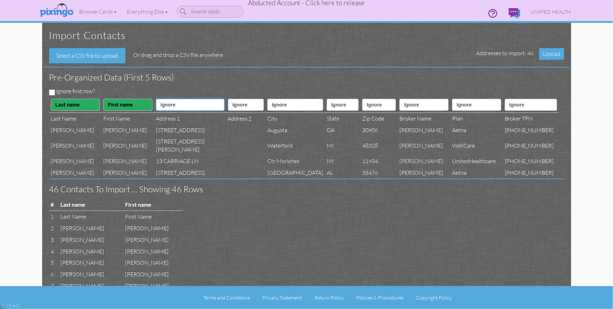
click at [163, 103] on select "Ignore ---------- First name Last name ---------- Address 1 Address 2 City Stat…" at bounding box center [190, 105] width 69 height 12
select select "object:207938"
click at [156, 99] on select "Ignore ---------- First name Last name ---------- Address 1 Address 2 City Stat…" at bounding box center [190, 105] width 69 height 12
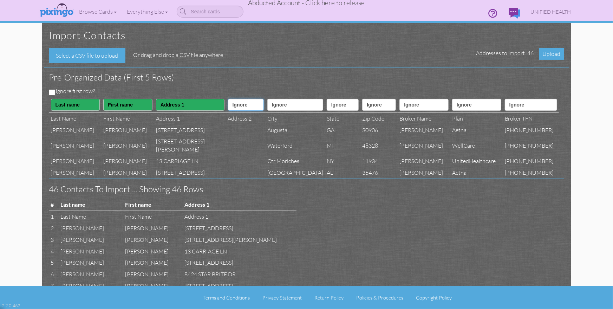
click at [228, 104] on select "Ignore ---------- First name Last name ---------- Address 1 Address 2 City Stat…" at bounding box center [246, 105] width 36 height 12
select select "object:207939"
click at [228, 99] on select "Ignore ---------- First name Last name ---------- Address 1 Address 2 City Stat…" at bounding box center [246, 105] width 36 height 12
click at [279, 104] on select "Ignore ---------- First name Last name ---------- Address 1 Address 2 City Stat…" at bounding box center [295, 105] width 56 height 12
select select "object:207940"
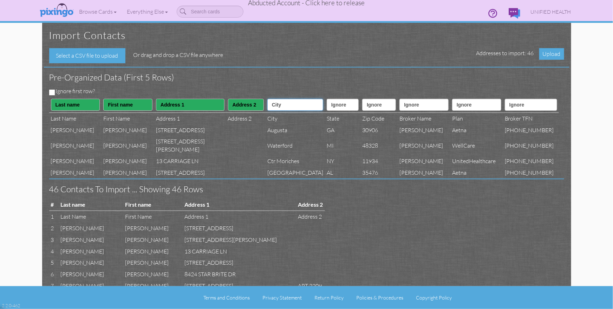
click at [267, 99] on select "Ignore ---------- First name Last name ---------- Address 1 Address 2 City Stat…" at bounding box center [295, 105] width 56 height 12
click at [327, 104] on select "Ignore ---------- First name Last name ---------- Address 1 Address 2 City Stat…" at bounding box center [343, 105] width 32 height 12
select select "object:207941"
click at [327, 99] on select "Ignore ---------- First name Last name ---------- Address 1 Address 2 City Stat…" at bounding box center [343, 105] width 32 height 12
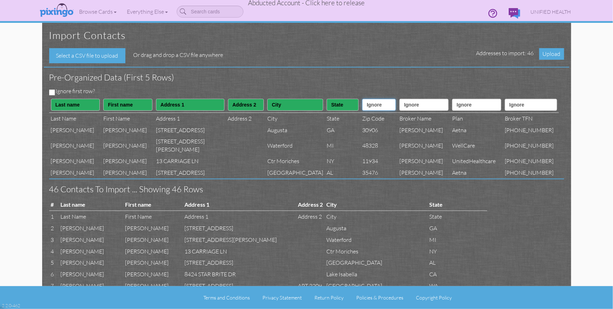
click at [362, 105] on select "Ignore ---------- First name Last name ---------- Address 1 Address 2 City Stat…" at bounding box center [379, 105] width 34 height 12
select select "object:207942"
click at [362, 99] on select "Ignore ---------- First name Last name ---------- Address 1 Address 2 City Stat…" at bounding box center [379, 105] width 34 height 12
click at [415, 107] on select "Ignore ---------- First name Last name ---------- Address 1 Address 2 City Stat…" at bounding box center [424, 105] width 49 height 12
select select "object:207956"
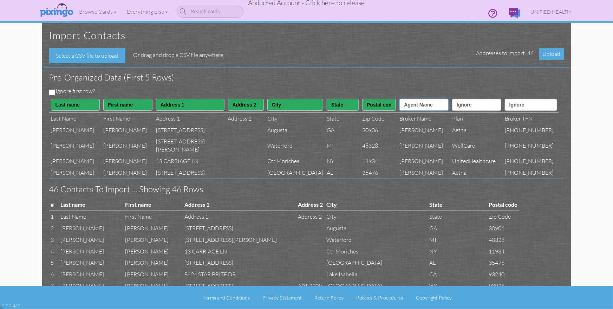
click at [402, 99] on select "Ignore ---------- First name Last name ---------- Address 1 Address 2 City Stat…" at bounding box center [424, 105] width 49 height 12
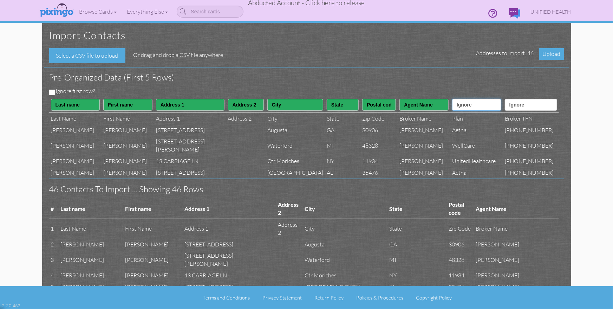
click at [475, 106] on select "Ignore ---------- First name Last name ---------- Address 1 Address 2 City Stat…" at bounding box center [476, 105] width 49 height 12
select select "object:207955"
click at [456, 99] on select "Ignore ---------- First name Last name ---------- Address 1 Address 2 City Stat…" at bounding box center [476, 105] width 49 height 12
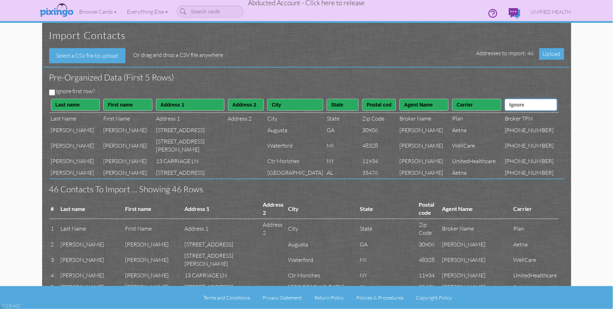
click at [522, 106] on select "Ignore ---------- First name Last name ---------- Address 1 Address 2 City Stat…" at bounding box center [531, 105] width 52 height 12
select select "object:207957"
click at [514, 99] on select "Ignore ---------- First name Last name ---------- Address 1 Address 2 City Stat…" at bounding box center [531, 105] width 52 height 12
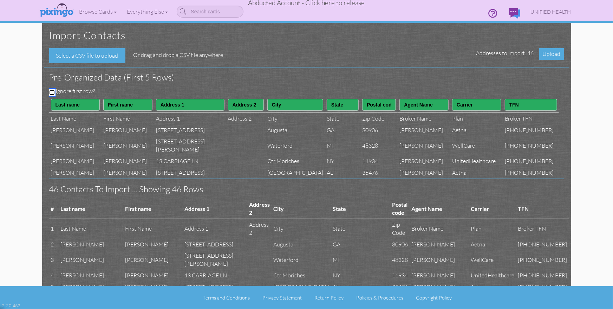
click at [53, 93] on input "Ignore first row?" at bounding box center [52, 93] width 6 height 6
checkbox input "true"
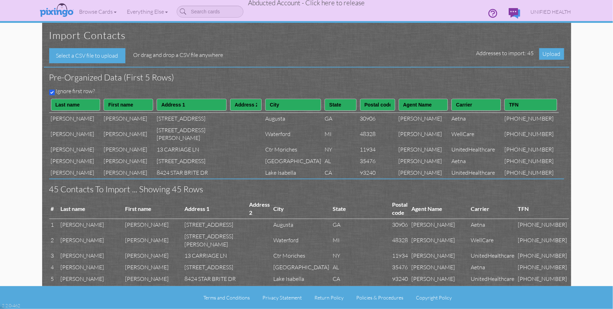
click at [227, 87] on div "Ignore first row?" at bounding box center [304, 92] width 520 height 10
click at [550, 56] on span "Upload" at bounding box center [551, 54] width 25 height 12
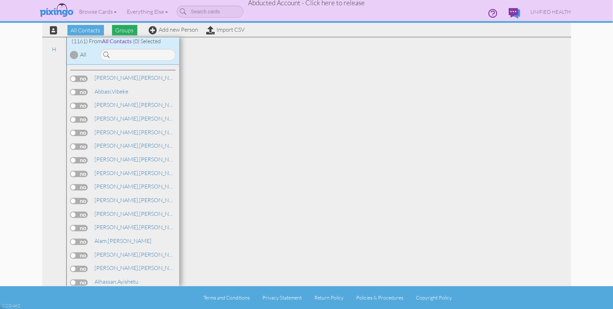
click at [126, 30] on span "Groups" at bounding box center [124, 30] width 25 height 11
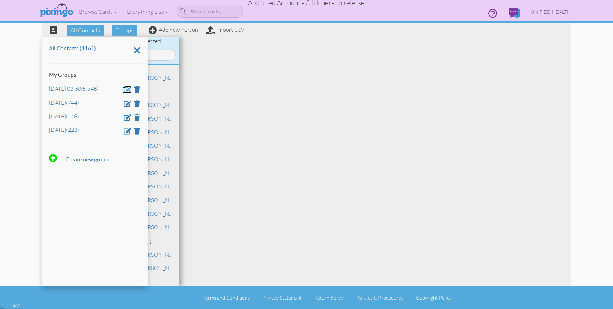
click at [129, 89] on span at bounding box center [128, 89] width 8 height 7
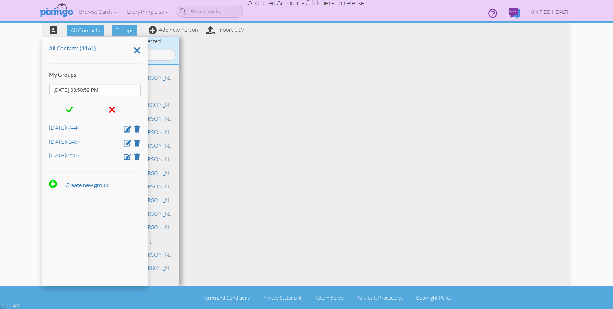
drag, startPoint x: 112, startPoint y: 91, endPoint x: 33, endPoint y: 89, distance: 79.1
click at [33, 89] on contacts "Toggle navigation Visit Pixingo Mobile Browse Cards Business Accounting Automot…" at bounding box center [306, 154] width 613 height 309
type input "Aug 1"
click at [69, 107] on span at bounding box center [69, 109] width 7 height 11
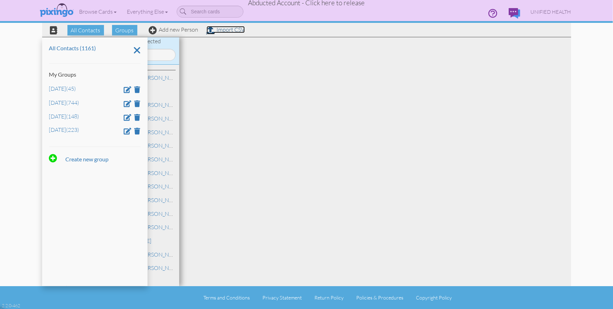
click at [220, 30] on link "Import CSV" at bounding box center [226, 29] width 38 height 7
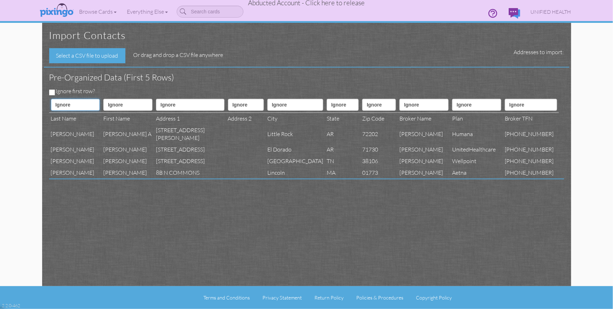
click at [78, 105] on select "Ignore ---------- First name Last name ---------- Address 1 Address 2 City Stat…" at bounding box center [75, 105] width 49 height 12
select select "object:215020"
click at [51, 99] on select "Ignore ---------- First name Last name ---------- Address 1 Address 2 City Stat…" at bounding box center [75, 105] width 49 height 12
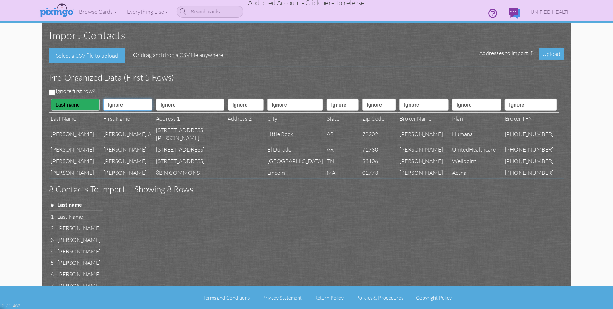
click at [112, 106] on select "Ignore ---------- First name Last name ---------- Address 1 Address 2 City Stat…" at bounding box center [127, 105] width 49 height 12
select select "object:215019"
click at [103, 99] on select "Ignore ---------- First name Last name ---------- Address 1 Address 2 City Stat…" at bounding box center [127, 105] width 49 height 12
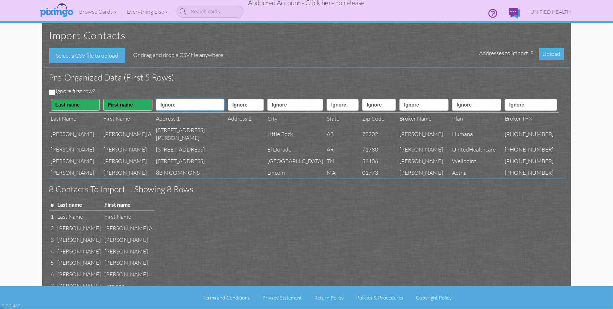
click at [183, 106] on select "Ignore ---------- First name Last name ---------- Address 1 Address 2 City Stat…" at bounding box center [190, 105] width 69 height 12
select select "object:215022"
click at [156, 99] on select "Ignore ---------- First name Last name ---------- Address 1 Address 2 City Stat…" at bounding box center [190, 105] width 69 height 12
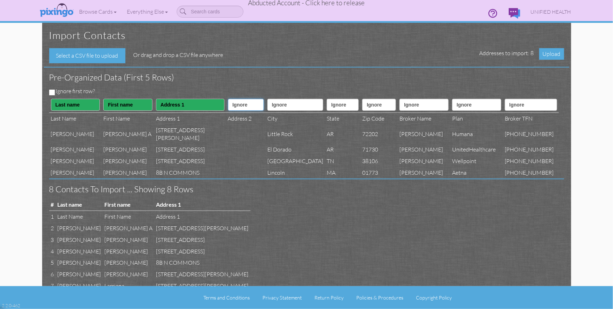
click at [228, 108] on select "Ignore ---------- First name Last name ---------- Address 1 Address 2 City Stat…" at bounding box center [246, 105] width 36 height 12
select select "object:215023"
click at [228, 99] on select "Ignore ---------- First name Last name ---------- Address 1 Address 2 City Stat…" at bounding box center [246, 105] width 36 height 12
click at [267, 106] on select "Ignore ---------- First name Last name ---------- Address 1 Address 2 City Stat…" at bounding box center [295, 105] width 56 height 12
select select "object:215024"
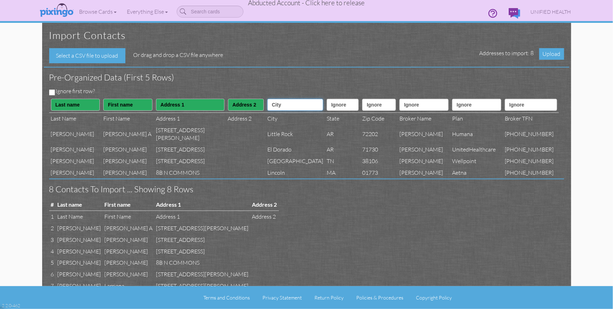
click at [267, 99] on select "Ignore ---------- First name Last name ---------- Address 1 Address 2 City Stat…" at bounding box center [295, 105] width 56 height 12
click at [327, 103] on select "Ignore ---------- First name Last name ---------- Address 1 Address 2 City Stat…" at bounding box center [343, 105] width 32 height 12
select select "object:215025"
click at [327, 99] on select "Ignore ---------- First name Last name ---------- Address 1 Address 2 City Stat…" at bounding box center [343, 105] width 32 height 12
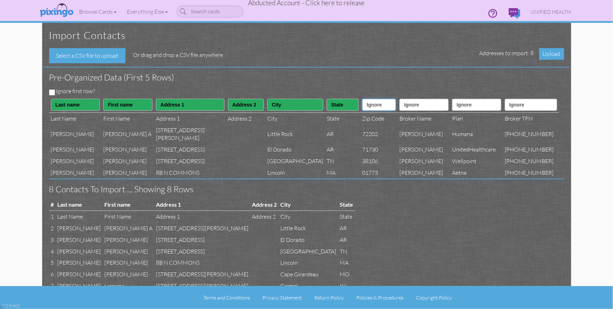
click at [366, 110] on select "Ignore ---------- First name Last name ---------- Address 1 Address 2 City Stat…" at bounding box center [379, 105] width 34 height 12
select select "object:215026"
click at [362, 99] on select "Ignore ---------- First name Last name ---------- Address 1 Address 2 City Stat…" at bounding box center [379, 105] width 34 height 12
click at [414, 110] on select "Ignore ---------- First name Last name ---------- Address 1 Address 2 City Stat…" at bounding box center [424, 105] width 49 height 12
select select "object:215040"
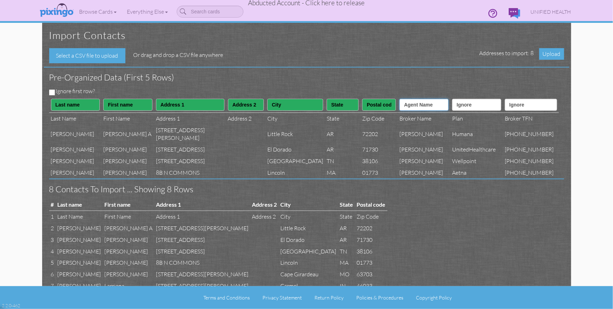
click at [402, 99] on select "Ignore ---------- First name Last name ---------- Address 1 Address 2 City Stat…" at bounding box center [424, 105] width 49 height 12
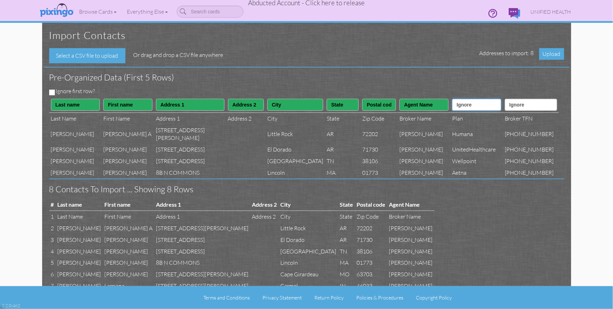
click at [469, 104] on select "Ignore ---------- First name Last name ---------- Address 1 Address 2 City Stat…" at bounding box center [476, 105] width 49 height 12
select select "object:215039"
click at [454, 99] on select "Ignore ---------- First name Last name ---------- Address 1 Address 2 City Stat…" at bounding box center [476, 105] width 49 height 12
click at [521, 108] on select "Ignore ---------- First name Last name ---------- Address 1 Address 2 City Stat…" at bounding box center [531, 105] width 52 height 12
select select "object:215041"
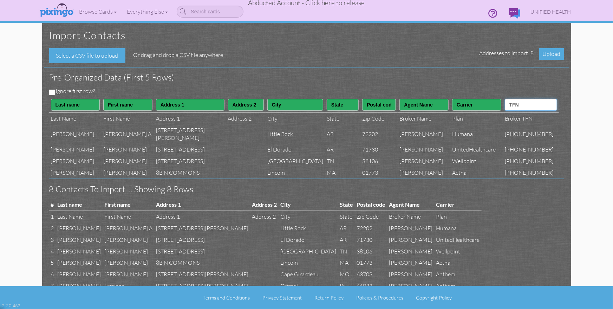
click at [512, 99] on select "Ignore ---------- First name Last name ---------- Address 1 Address 2 City Stat…" at bounding box center [531, 105] width 52 height 12
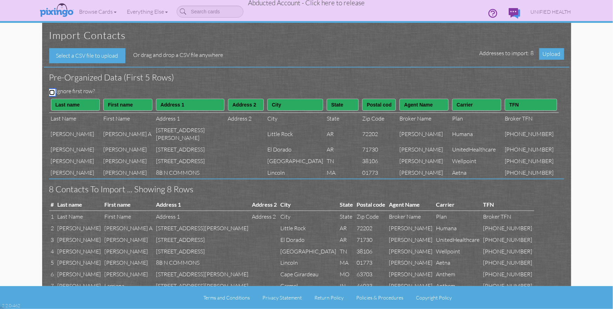
click at [50, 91] on input "Ignore first row?" at bounding box center [52, 93] width 6 height 6
checkbox input "true"
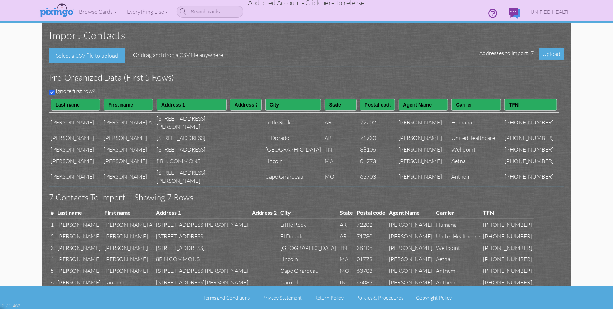
click at [174, 87] on div "Ignore first row?" at bounding box center [304, 92] width 520 height 10
click at [545, 52] on span "Upload" at bounding box center [551, 54] width 25 height 12
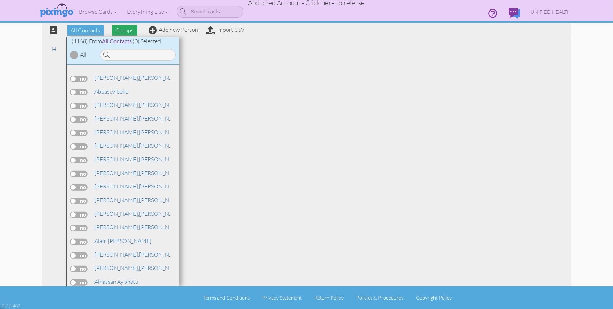
click at [126, 30] on span "Groups" at bounding box center [124, 30] width 25 height 11
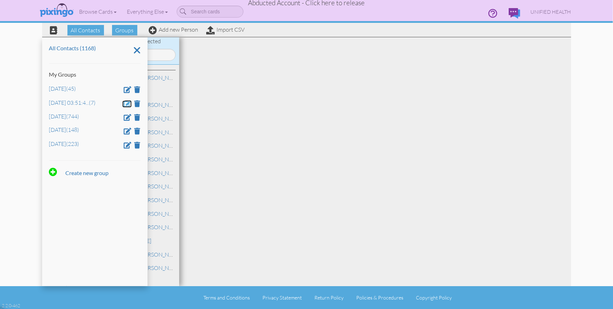
click at [127, 102] on span at bounding box center [128, 103] width 8 height 7
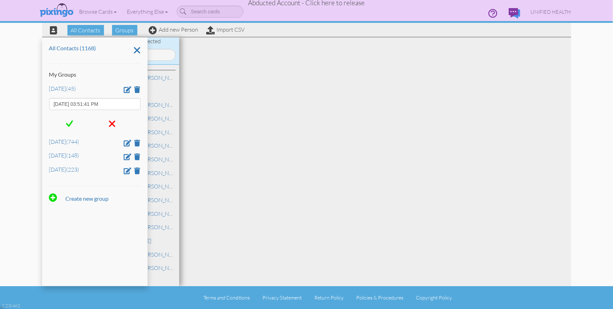
drag, startPoint x: 113, startPoint y: 104, endPoint x: 46, endPoint y: 102, distance: 66.5
click at [46, 102] on div "All Contacts (1168) My Groups Aug 1 (45) Aug 25, 03:51:41 PM Dec 7 (744) Jan 27…" at bounding box center [94, 161] width 105 height 249
type input "Aug 2"
click at [70, 123] on span at bounding box center [69, 123] width 7 height 11
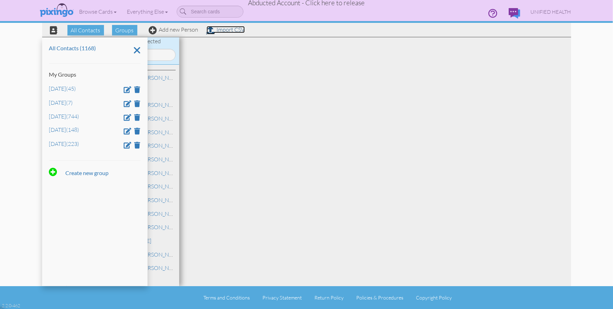
click at [226, 30] on link "Import CSV" at bounding box center [226, 29] width 38 height 7
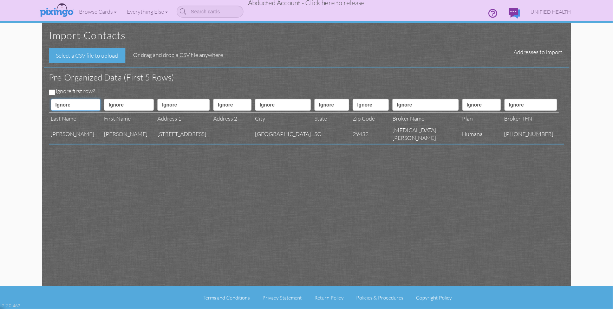
click at [78, 102] on select "Ignore ---------- First name Last name ---------- Address 1 Address 2 City Stat…" at bounding box center [76, 105] width 50 height 12
select select "object:219613"
click at [51, 99] on select "Ignore ---------- First name Last name ---------- Address 1 Address 2 City Stat…" at bounding box center [76, 105] width 50 height 12
click at [114, 103] on select "Ignore ---------- First name Last name ---------- Address 1 Address 2 City Stat…" at bounding box center [129, 105] width 50 height 12
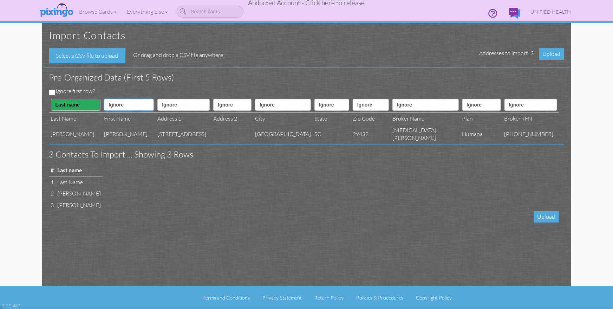
select select "object:219612"
click at [104, 99] on select "Ignore ---------- First name Last name ---------- Address 1 Address 2 City Stat…" at bounding box center [129, 105] width 50 height 12
click at [159, 102] on select "Ignore ---------- First name Last name ---------- Address 1 Address 2 City Stat…" at bounding box center [183, 105] width 52 height 12
select select "object:219615"
click at [157, 99] on select "Ignore ---------- First name Last name ---------- Address 1 Address 2 City Stat…" at bounding box center [183, 105] width 52 height 12
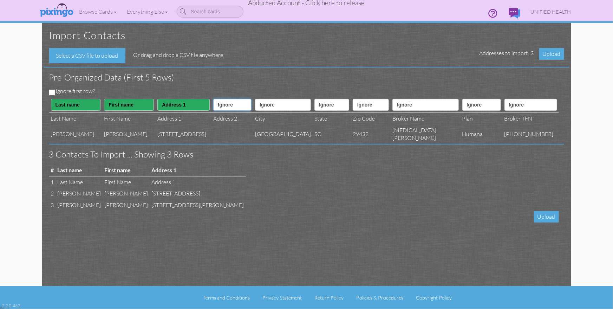
click at [228, 105] on select "Ignore ---------- First name Last name ---------- Address 1 Address 2 City Stat…" at bounding box center [232, 105] width 38 height 12
select select "object:219616"
click at [213, 99] on select "Ignore ---------- First name Last name ---------- Address 1 Address 2 City Stat…" at bounding box center [232, 105] width 38 height 12
click at [272, 104] on select "Ignore ---------- First name Last name ---------- Address 1 Address 2 City Stat…" at bounding box center [283, 105] width 56 height 12
select select "object:219617"
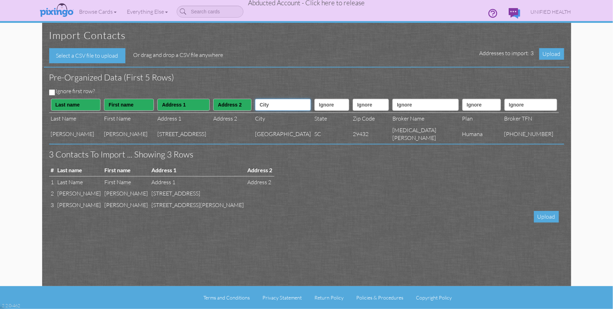
click at [255, 99] on select "Ignore ---------- First name Last name ---------- Address 1 Address 2 City Stat…" at bounding box center [283, 105] width 56 height 12
click at [326, 98] on th "Ignore ---------- First name Last name ---------- Address 1 Address 2 City Stat…" at bounding box center [332, 105] width 38 height 16
click at [327, 104] on select "Ignore ---------- First name Last name ---------- Address 1 Address 2 City Stat…" at bounding box center [331, 105] width 35 height 12
select select "object:219618"
click at [314, 99] on select "Ignore ---------- First name Last name ---------- Address 1 Address 2 City Stat…" at bounding box center [331, 105] width 35 height 12
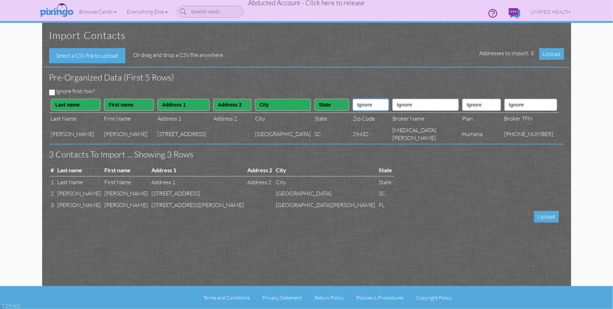
click at [379, 106] on select "Ignore ---------- First name Last name ---------- Address 1 Address 2 City Stat…" at bounding box center [371, 105] width 36 height 12
select select "object:219619"
click at [357, 99] on select "Ignore ---------- First name Last name ---------- Address 1 Address 2 City Stat…" at bounding box center [371, 105] width 36 height 12
click at [418, 110] on select "Ignore ---------- First name Last name ---------- Address 1 Address 2 City Stat…" at bounding box center [425, 105] width 66 height 12
select select "object:219633"
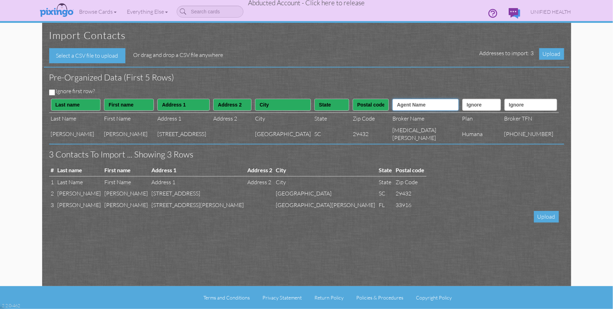
click at [407, 99] on select "Ignore ---------- First name Last name ---------- Address 1 Address 2 City Stat…" at bounding box center [425, 105] width 66 height 12
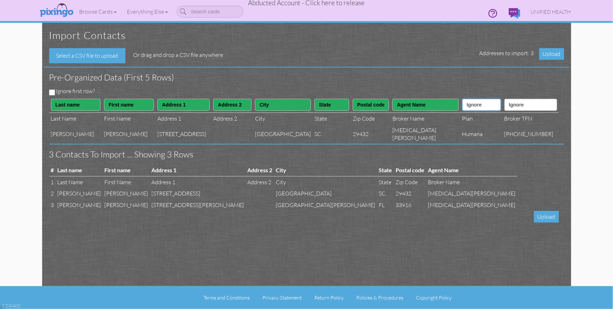
click at [469, 108] on select "Ignore ---------- First name Last name ---------- Address 1 Address 2 City Stat…" at bounding box center [481, 105] width 39 height 12
select select "object:219632"
click at [462, 99] on select "Ignore ---------- First name Last name ---------- Address 1 Address 2 City Stat…" at bounding box center [481, 105] width 39 height 12
click at [522, 110] on th "Ignore ---------- First name Last name ---------- Address 1 Address 2 City Stat…" at bounding box center [531, 105] width 56 height 16
click at [518, 111] on th "Ignore ---------- First name Last name ---------- Address 1 Address 2 City Stat…" at bounding box center [531, 105] width 56 height 16
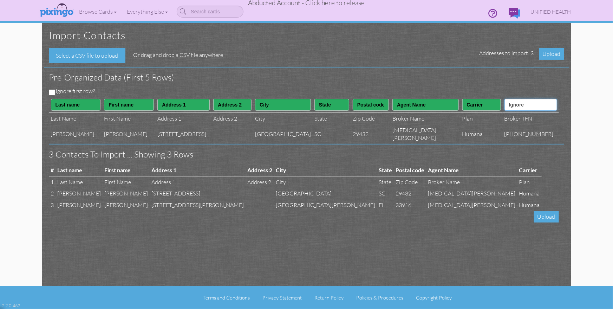
click at [519, 102] on select "Ignore ---------- First name Last name ---------- Address 1 Address 2 City Stat…" at bounding box center [531, 105] width 53 height 12
select select "object:219634"
click at [510, 99] on select "Ignore ---------- First name Last name ---------- Address 1 Address 2 City Stat…" at bounding box center [531, 105] width 53 height 12
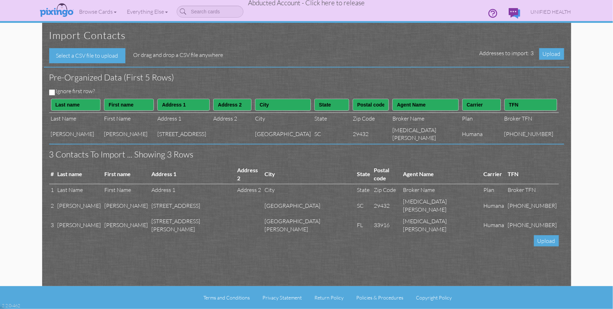
drag, startPoint x: 450, startPoint y: 229, endPoint x: 378, endPoint y: 211, distance: 74.2
click at [450, 229] on div "Pre-organized data (First 5 rows) Ignore first row? Ignore ---------- First nam…" at bounding box center [310, 178] width 522 height 223
click at [51, 91] on input "Ignore first row?" at bounding box center [52, 93] width 6 height 6
checkbox input "true"
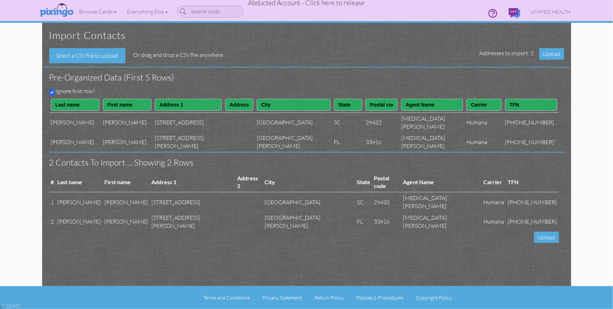
click at [264, 221] on div "Pre-organized data (First 5 rows) Ignore first row? Ignore ---------- First nam…" at bounding box center [310, 178] width 522 height 223
click at [543, 232] on span "Upload" at bounding box center [546, 238] width 25 height 12
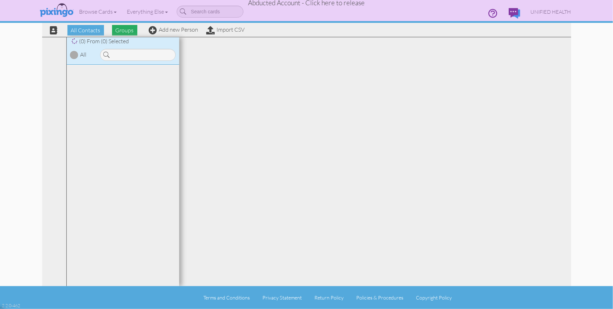
click at [130, 28] on span "Groups" at bounding box center [124, 30] width 25 height 11
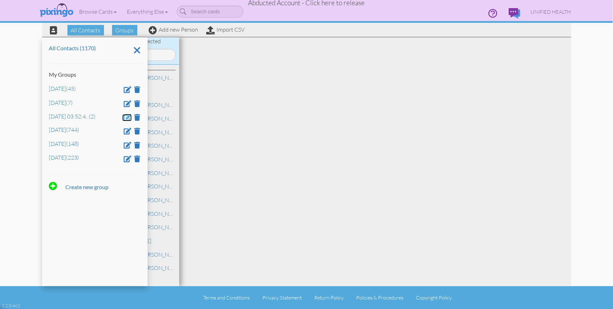
click at [127, 117] on span at bounding box center [128, 117] width 8 height 7
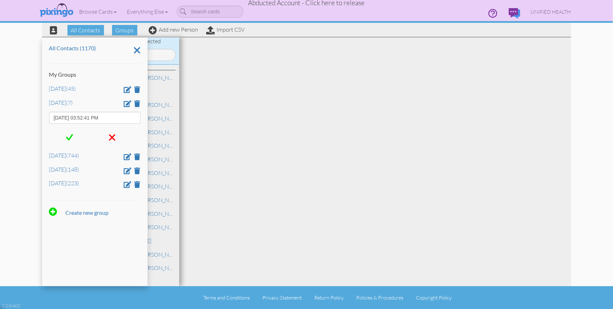
drag, startPoint x: 122, startPoint y: 119, endPoint x: 49, endPoint y: 118, distance: 72.8
click at [48, 118] on div "All Contacts (1170) My Groups Aug 1 (45) Aug 2 (7) Aug 25, 03:52:41 PM Dec 7 (7…" at bounding box center [94, 161] width 105 height 249
type input "Aug 3"
click at [72, 139] on span at bounding box center [69, 137] width 7 height 11
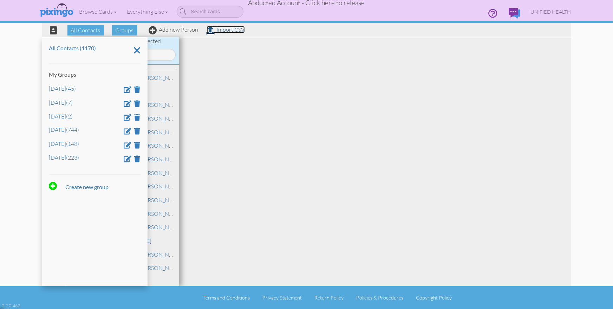
click at [227, 31] on link "Import CSV" at bounding box center [226, 29] width 38 height 7
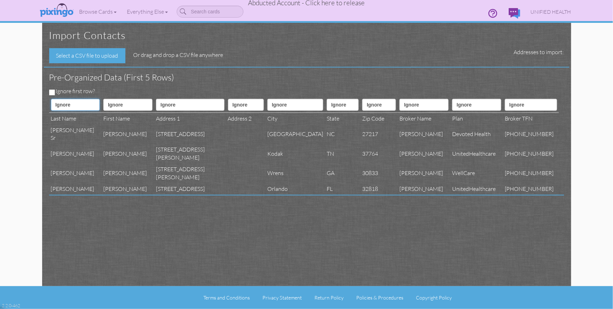
click at [71, 103] on select "Ignore ---------- First name Last name ---------- Address 1 Address 2 City Stat…" at bounding box center [75, 105] width 49 height 12
select select "object:223857"
click at [51, 99] on select "Ignore ---------- First name Last name ---------- Address 1 Address 2 City Stat…" at bounding box center [75, 105] width 49 height 12
click at [118, 104] on select "Ignore ---------- First name Last name ---------- Address 1 Address 2 City Stat…" at bounding box center [127, 105] width 49 height 12
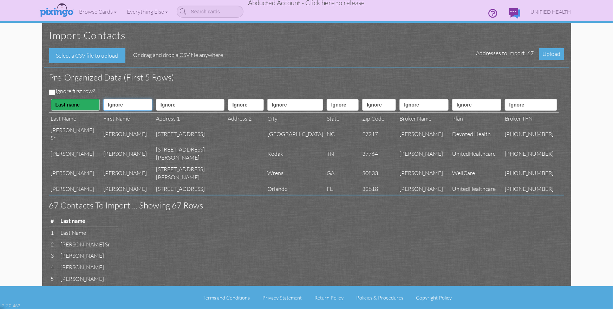
select select "object:223856"
click at [103, 99] on select "Ignore ---------- First name Last name ---------- Address 1 Address 2 City Stat…" at bounding box center [127, 105] width 49 height 12
click at [168, 106] on select "Ignore ---------- First name Last name ---------- Address 1 Address 2 City Stat…" at bounding box center [190, 105] width 69 height 12
select select "object:223859"
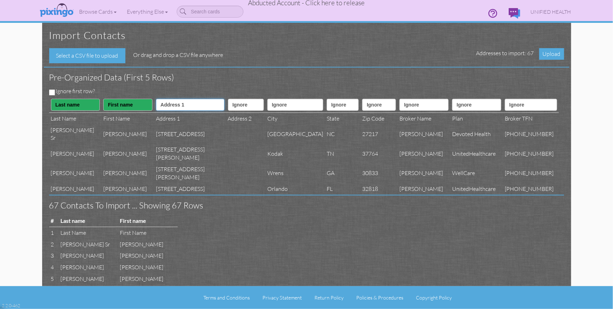
click at [156, 99] on select "Ignore ---------- First name Last name ---------- Address 1 Address 2 City Stat…" at bounding box center [190, 105] width 69 height 12
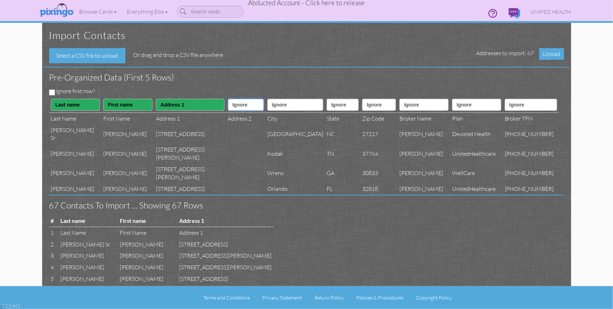
click at [228, 105] on select "Ignore ---------- First name Last name ---------- Address 1 Address 2 City Stat…" at bounding box center [246, 105] width 36 height 12
select select "object:223860"
click at [228, 99] on select "Ignore ---------- First name Last name ---------- Address 1 Address 2 City Stat…" at bounding box center [246, 105] width 36 height 12
click at [272, 105] on select "Ignore ---------- First name Last name ---------- Address 1 Address 2 City Stat…" at bounding box center [295, 105] width 56 height 12
select select "object:223861"
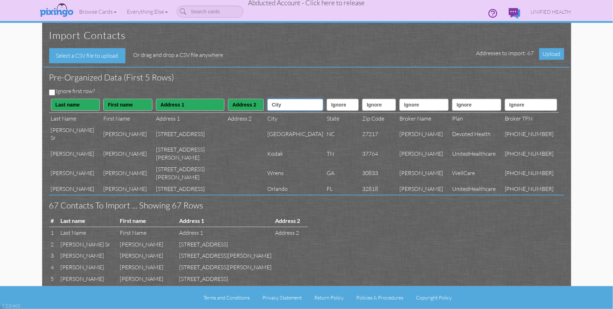
click at [267, 99] on select "Ignore ---------- First name Last name ---------- Address 1 Address 2 City Stat…" at bounding box center [295, 105] width 56 height 12
click at [327, 106] on select "Ignore ---------- First name Last name ---------- Address 1 Address 2 City Stat…" at bounding box center [343, 105] width 32 height 12
select select "object:223862"
click at [327, 99] on select "Ignore ---------- First name Last name ---------- Address 1 Address 2 City Stat…" at bounding box center [343, 105] width 32 height 12
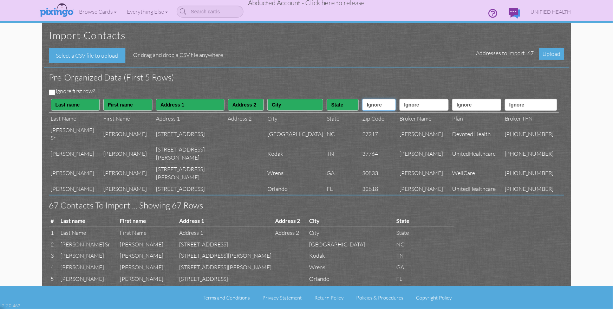
click at [362, 108] on select "Ignore ---------- First name Last name ---------- Address 1 Address 2 City Stat…" at bounding box center [379, 105] width 34 height 12
select select "object:223863"
click at [362, 99] on select "Ignore ---------- First name Last name ---------- Address 1 Address 2 City Stat…" at bounding box center [379, 105] width 34 height 12
click at [410, 110] on select "Ignore ---------- First name Last name ---------- Address 1 Address 2 City Stat…" at bounding box center [424, 105] width 49 height 12
select select "object:223877"
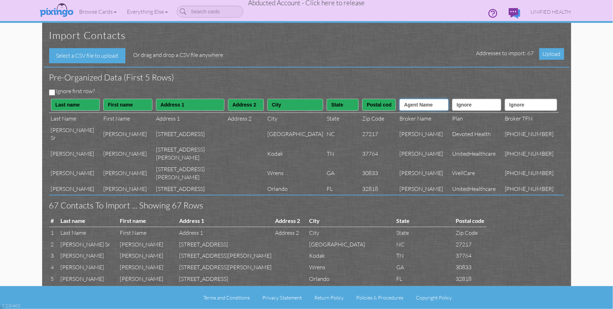
click at [403, 99] on select "Ignore ---------- First name Last name ---------- Address 1 Address 2 City Stat…" at bounding box center [424, 105] width 49 height 12
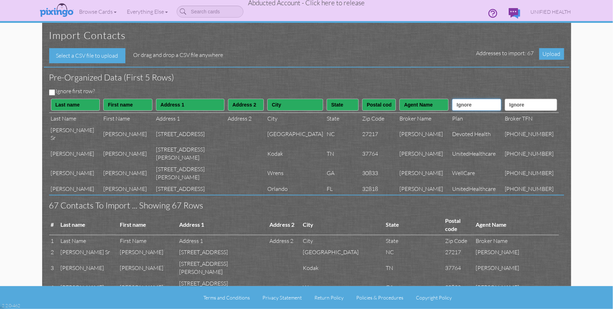
click at [476, 108] on select "Ignore ---------- First name Last name ---------- Address 1 Address 2 City Stat…" at bounding box center [476, 105] width 49 height 12
select select "object:223876"
click at [454, 99] on select "Ignore ---------- First name Last name ---------- Address 1 Address 2 City Stat…" at bounding box center [476, 105] width 49 height 12
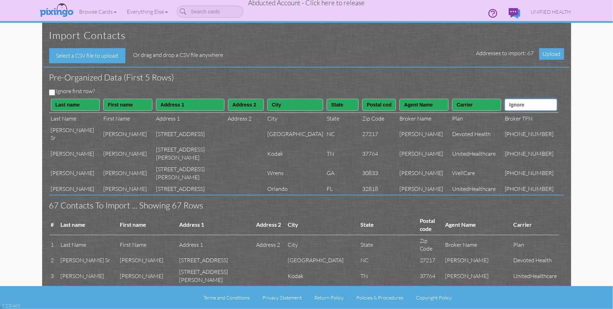
click at [528, 110] on select "Ignore ---------- First name Last name ---------- Address 1 Address 2 City Stat…" at bounding box center [531, 105] width 52 height 12
select select "object:223878"
click at [512, 99] on select "Ignore ---------- First name Last name ---------- Address 1 Address 2 City Stat…" at bounding box center [531, 105] width 52 height 12
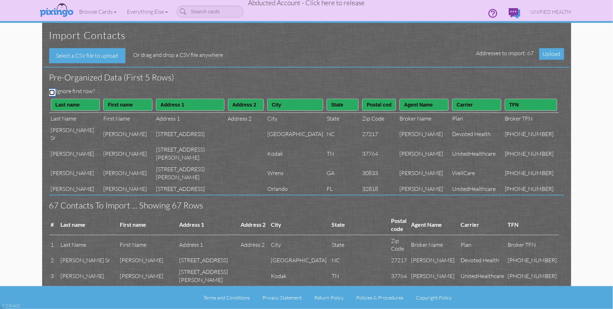
click at [52, 91] on input "Ignore first row?" at bounding box center [52, 93] width 6 height 6
checkbox input "true"
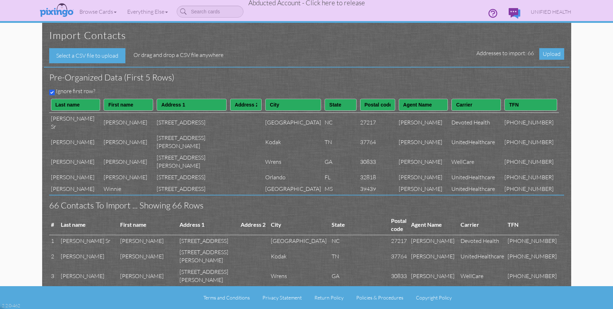
select select "object:223857"
select select "object:223856"
select select "object:223859"
select select "object:223860"
select select "object:223861"
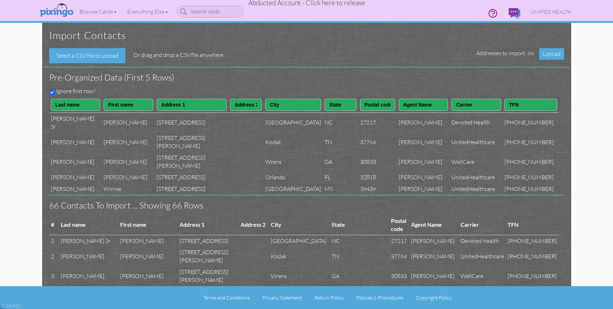
select select "object:223862"
select select "object:223863"
select select "object:223877"
select select "object:223876"
select select "object:223878"
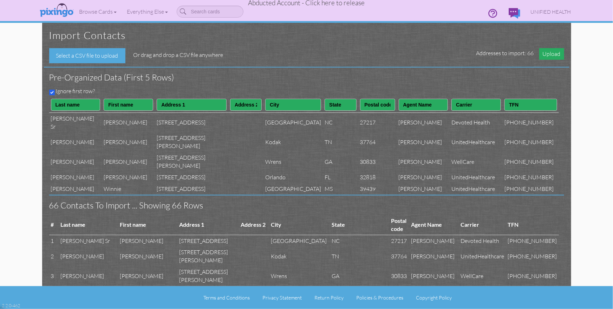
click at [549, 53] on span "Upload" at bounding box center [551, 54] width 25 height 12
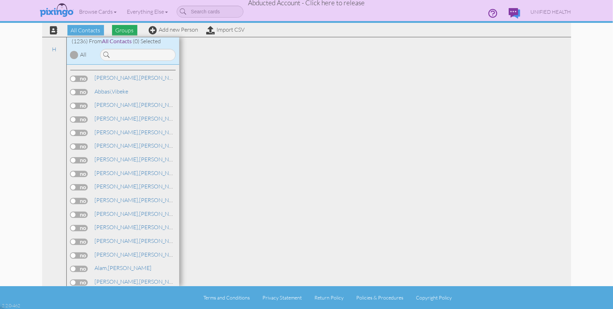
click at [123, 31] on span "Groups" at bounding box center [124, 30] width 25 height 11
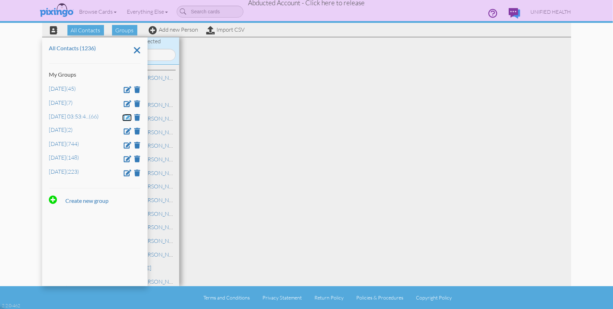
click at [126, 118] on span at bounding box center [128, 117] width 8 height 7
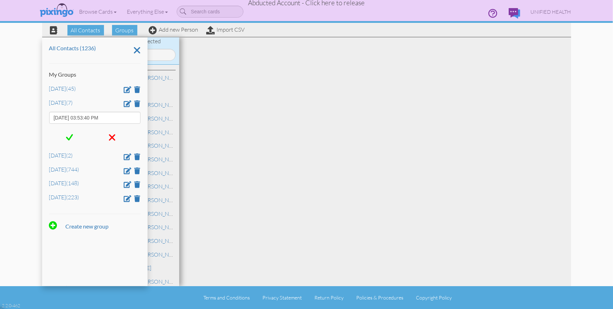
drag, startPoint x: 110, startPoint y: 119, endPoint x: 39, endPoint y: 119, distance: 71.0
click at [39, 120] on div "All Contacts Groups Add new Person Import CSV All Contacts (1236) My Groups [DA…" at bounding box center [307, 143] width 540 height 286
type input "[DATE]"
click at [68, 137] on span at bounding box center [69, 137] width 7 height 11
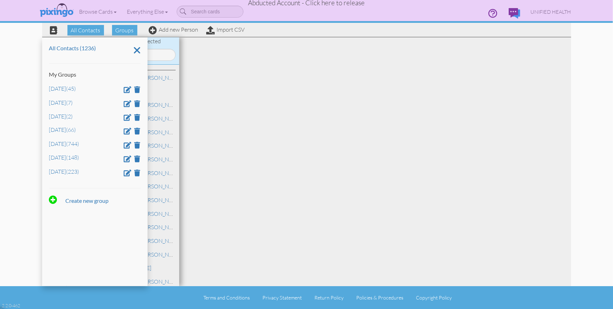
click at [226, 145] on div at bounding box center [375, 161] width 392 height 249
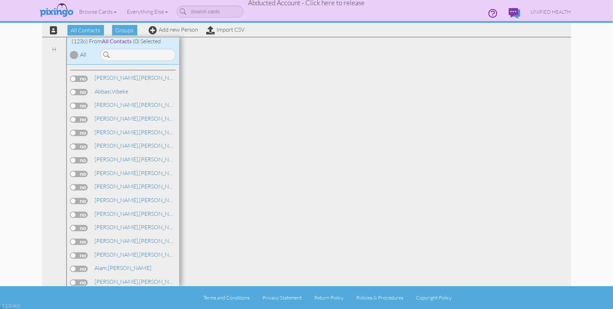
click at [226, 145] on div at bounding box center [375, 161] width 392 height 249
click at [545, 12] on span "UNIFIED HEALTH" at bounding box center [551, 12] width 40 height 6
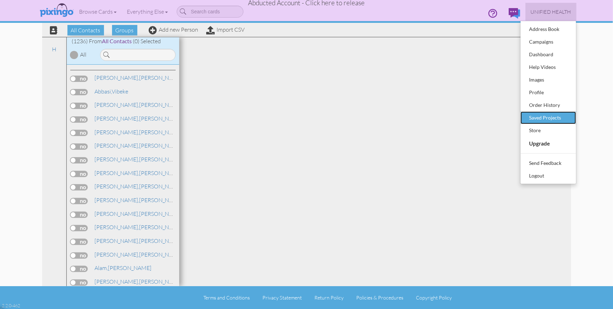
click at [537, 117] on div "Saved Projects" at bounding box center [548, 117] width 41 height 11
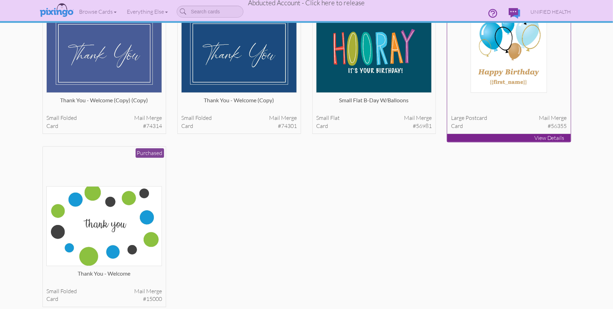
scroll to position [147, 0]
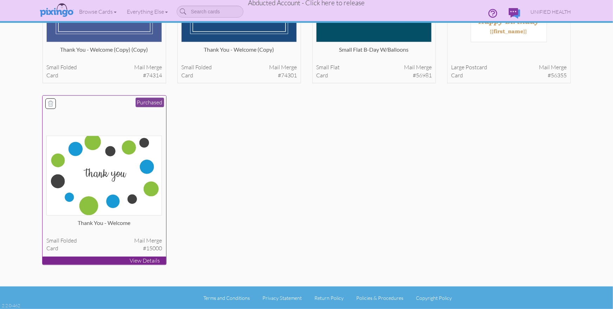
click at [110, 189] on img at bounding box center [104, 176] width 116 height 80
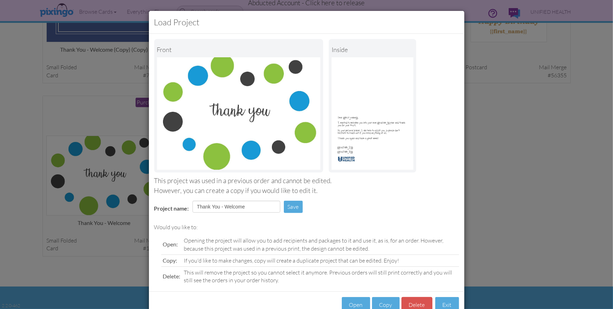
scroll to position [20, 0]
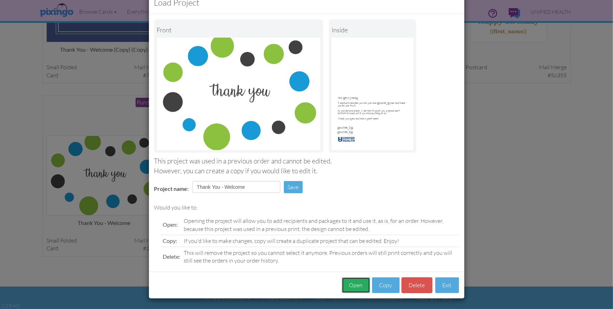
click at [350, 286] on button "Open" at bounding box center [356, 285] width 28 height 16
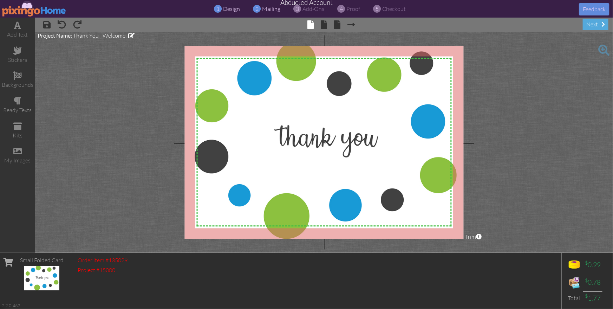
click at [269, 10] on span "mailing" at bounding box center [271, 8] width 18 height 7
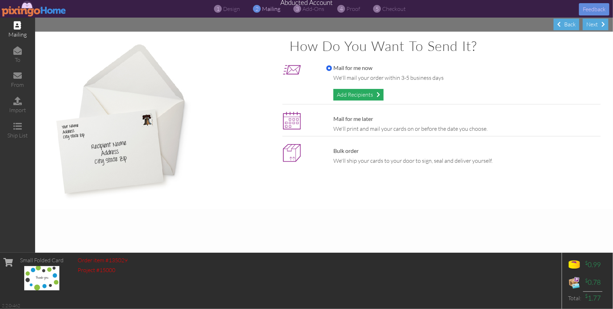
click at [361, 95] on div "Add Recipients" at bounding box center [358, 95] width 50 height 12
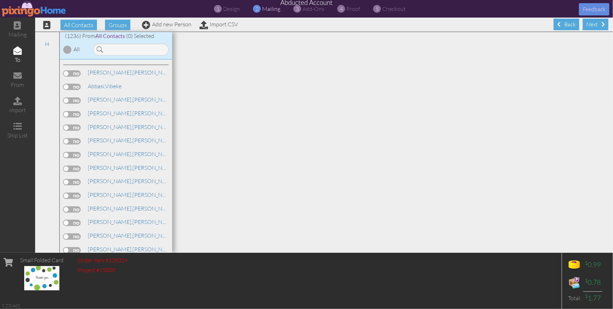
click at [66, 51] on div at bounding box center [67, 49] width 8 height 8
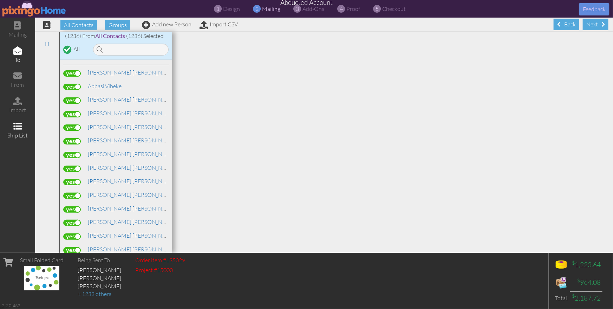
click at [17, 123] on span at bounding box center [17, 126] width 8 height 8
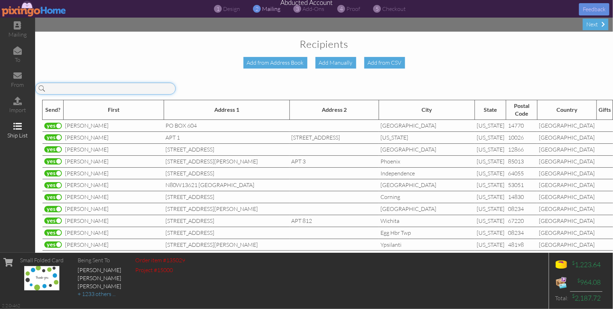
click at [97, 90] on input at bounding box center [105, 89] width 141 height 12
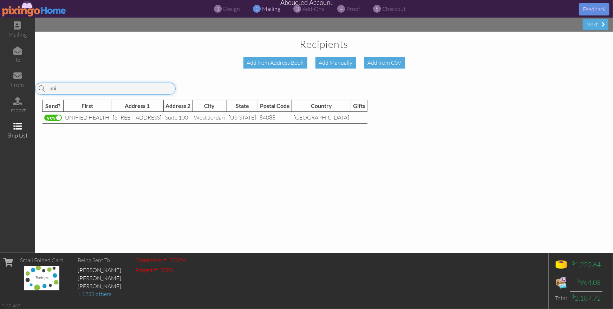
type input "uni"
click at [57, 116] on label at bounding box center [53, 118] width 18 height 6
click at [0, 0] on input "checkbox" at bounding box center [0, 0] width 0 height 0
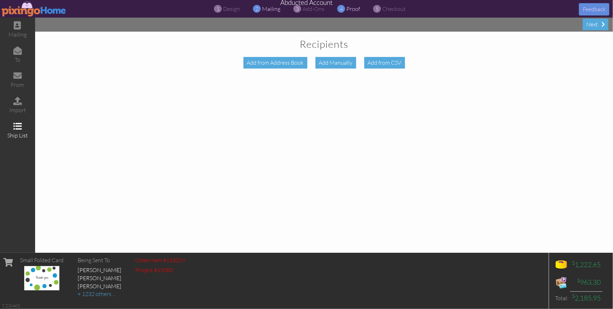
click at [352, 11] on span "proof" at bounding box center [354, 8] width 14 height 7
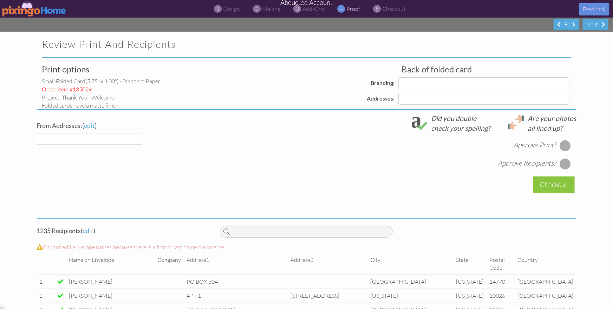
select select "object:243900"
select select "object:243903"
select select "object:243899"
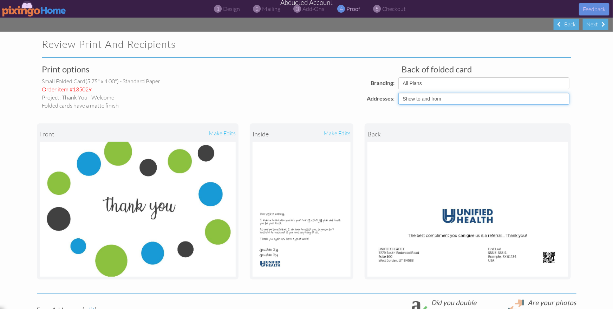
click at [440, 96] on select "Show to and from Show from only Hide to and from" at bounding box center [483, 99] width 171 height 12
select select "object:243902"
click at [398, 93] on select "Show to and from Show from only Hide to and from" at bounding box center [483, 99] width 171 height 12
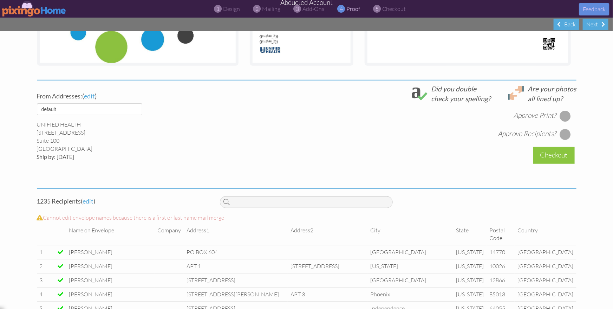
scroll to position [216, 0]
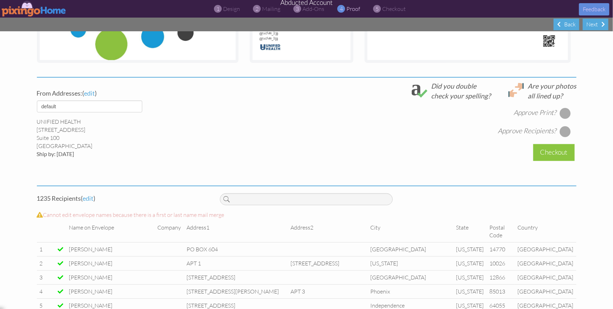
click at [563, 113] on div at bounding box center [565, 113] width 11 height 11
click at [568, 132] on div at bounding box center [565, 131] width 11 height 11
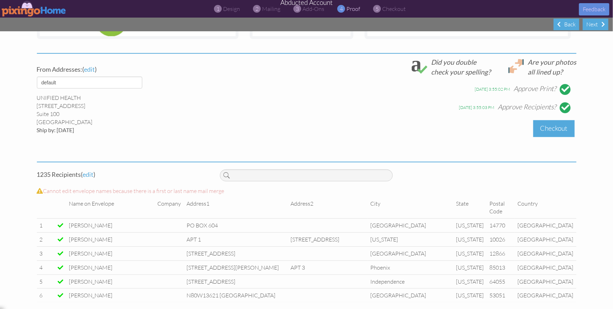
click at [543, 128] on div "Checkout" at bounding box center [553, 128] width 41 height 17
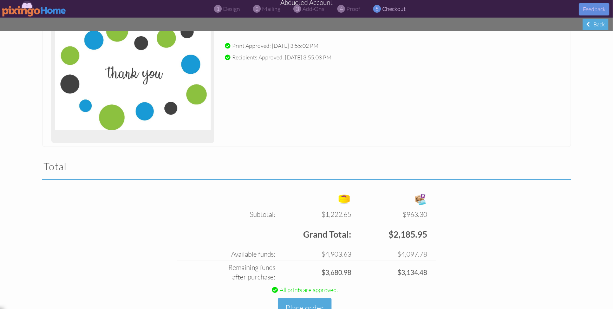
scroll to position [137, 0]
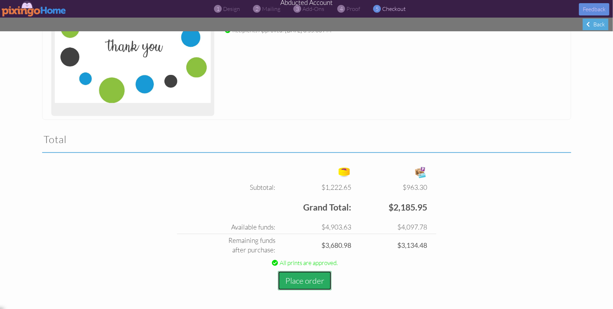
click at [299, 283] on button "Place order" at bounding box center [305, 280] width 54 height 19
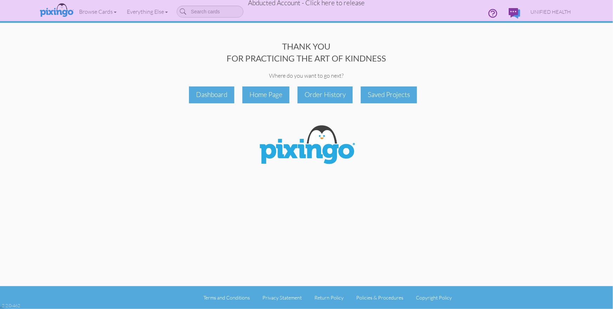
click at [333, 4] on span "Abducted Account - Click here to release" at bounding box center [306, 3] width 117 height 8
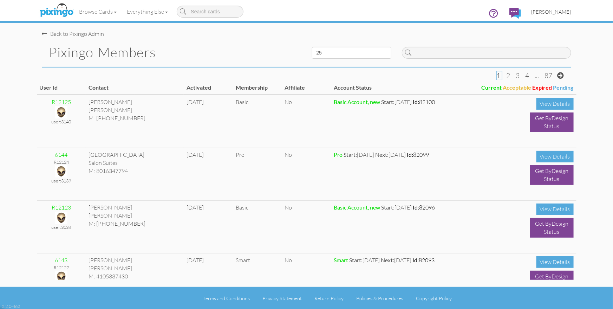
click at [548, 13] on span "[PERSON_NAME]" at bounding box center [552, 12] width 40 height 6
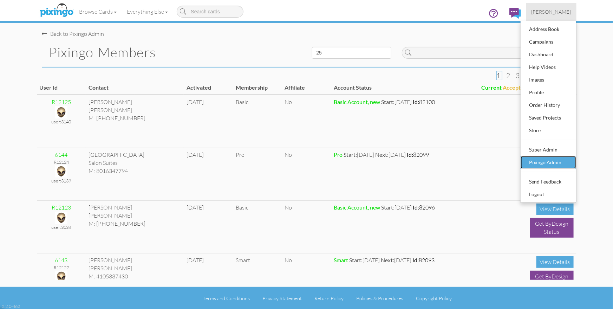
click at [541, 160] on div "Pixingo Admin" at bounding box center [548, 162] width 41 height 11
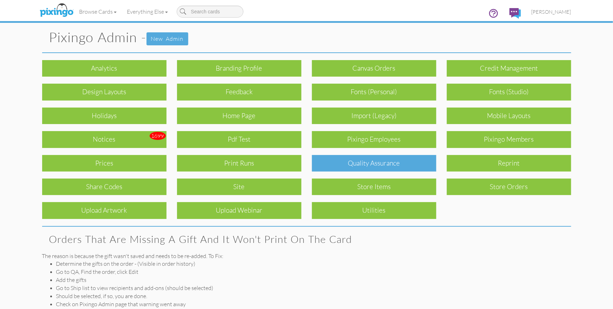
click at [362, 161] on div "Quality Assurance" at bounding box center [374, 163] width 124 height 17
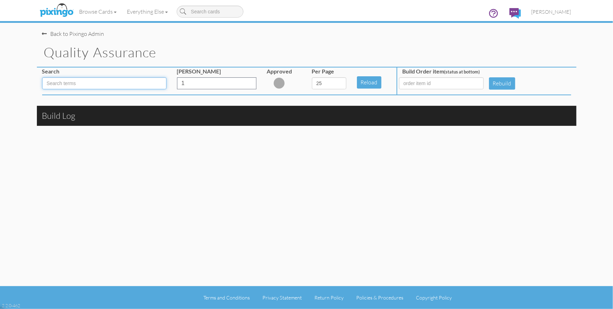
drag, startPoint x: 91, startPoint y: 83, endPoint x: 105, endPoint y: 89, distance: 15.7
click at [91, 83] on input at bounding box center [104, 83] width 124 height 12
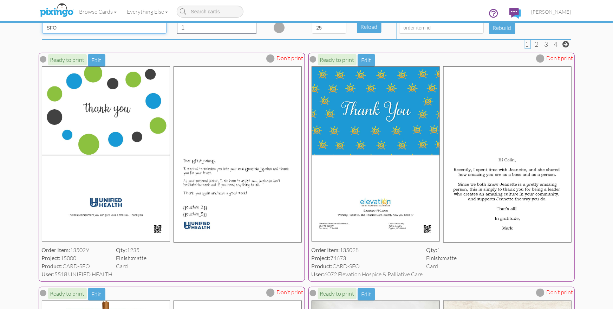
scroll to position [55, 0]
type input "SFO"
click at [543, 57] on span at bounding box center [541, 58] width 8 height 8
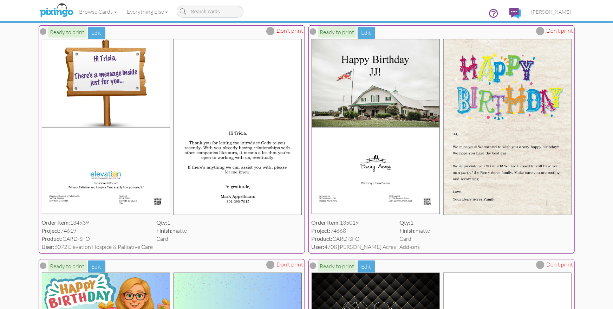
scroll to position [321, 0]
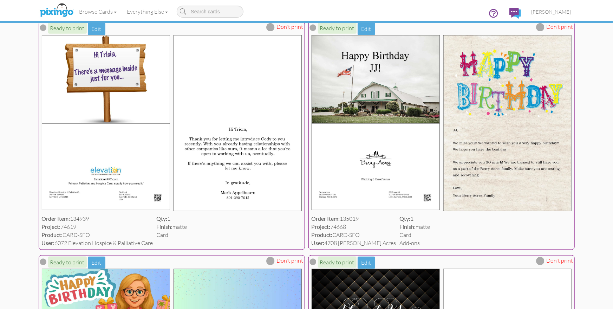
click at [273, 27] on div "Browse Cards Business Accounting Automotive Chiropractor Customer Dental Financ…" at bounding box center [306, 14] width 529 height 28
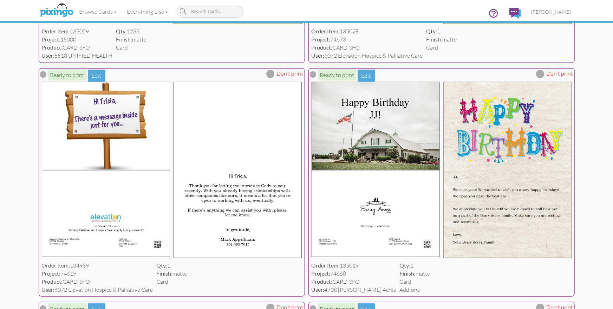
scroll to position [286, 0]
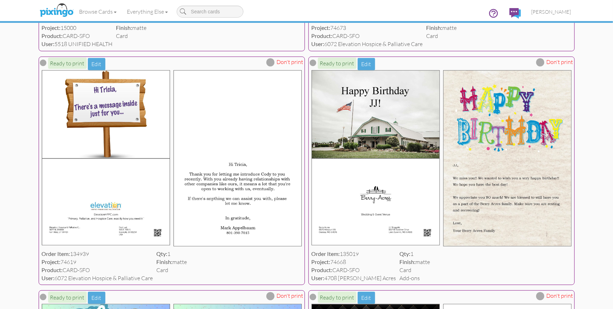
click at [272, 61] on span at bounding box center [271, 62] width 8 height 8
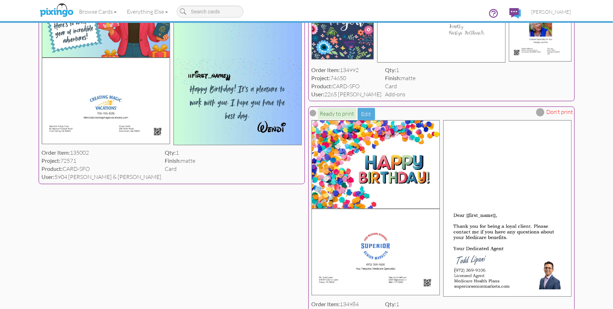
scroll to position [1486, 0]
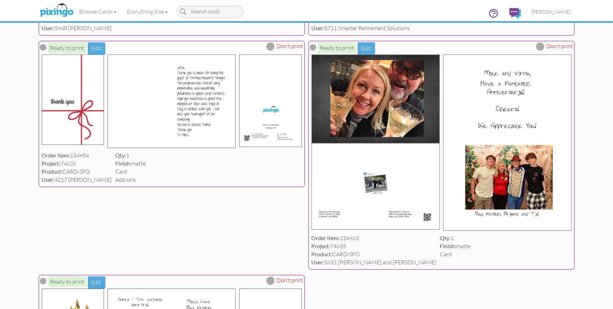
scroll to position [2310, 0]
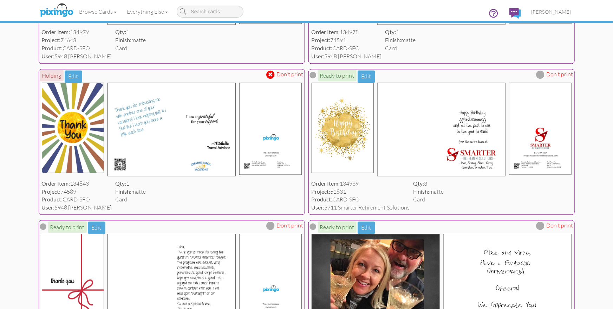
scroll to position [2130, 0]
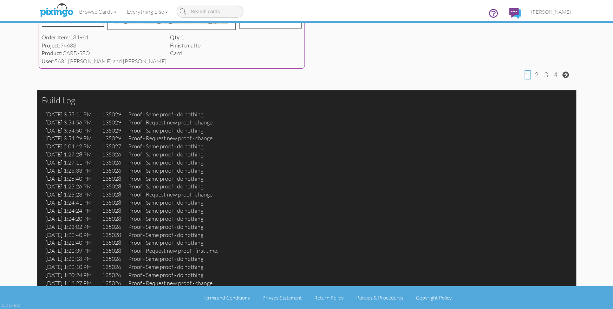
scroll to position [2827, 0]
click at [536, 79] on span "2" at bounding box center [537, 75] width 4 height 8
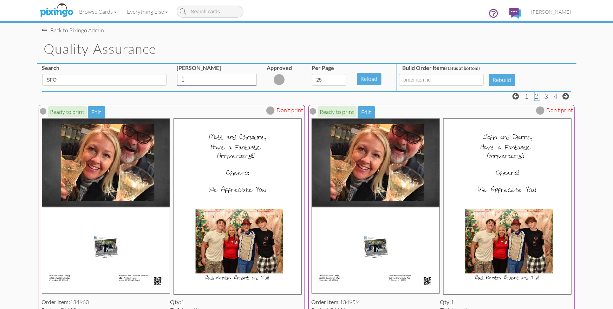
scroll to position [0, 0]
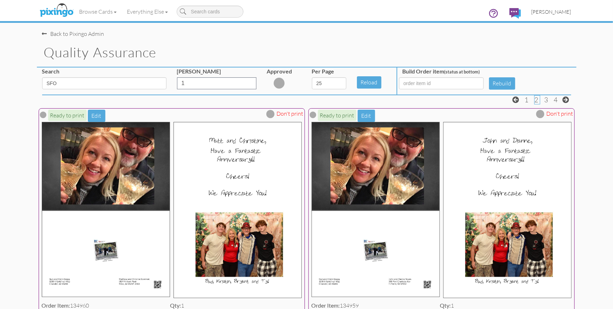
click at [552, 11] on span "[PERSON_NAME]" at bounding box center [552, 12] width 40 height 6
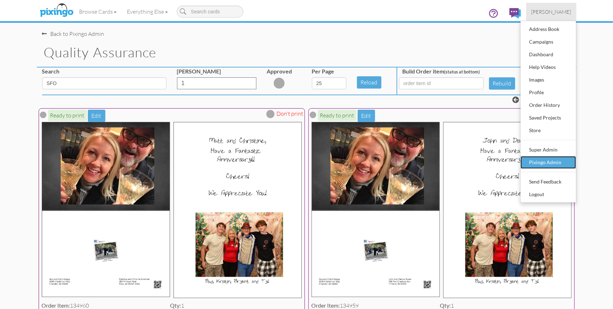
click at [548, 162] on div "Pixingo Admin" at bounding box center [548, 162] width 41 height 11
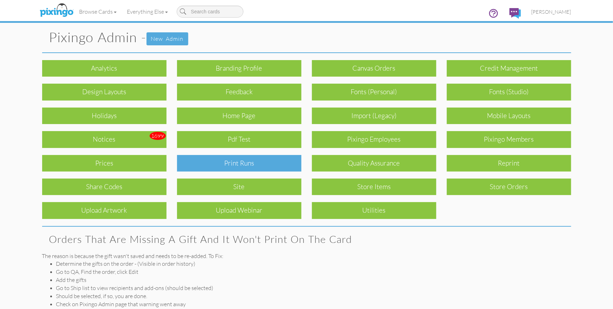
click at [273, 163] on div "Print Runs" at bounding box center [239, 163] width 124 height 17
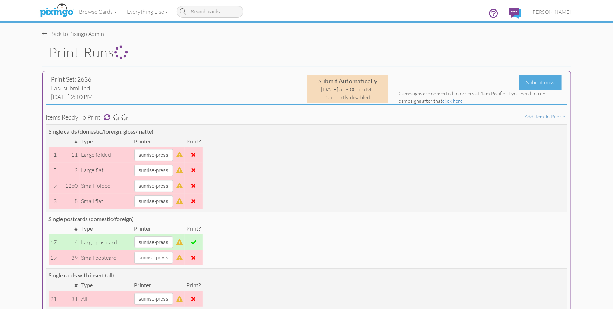
scroll to position [58, 0]
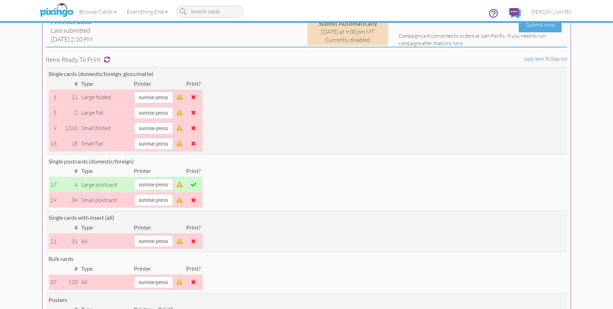
click at [196, 184] on span at bounding box center [194, 185] width 6 height 6
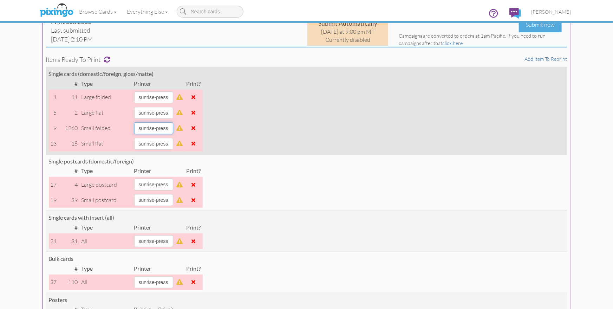
click at [173, 127] on select "alexanders sky-mail sunrise-press" at bounding box center [153, 128] width 39 height 12
select select "string:sky-mail"
click at [134, 122] on select "alexanders sky-mail sunrise-press" at bounding box center [153, 128] width 39 height 12
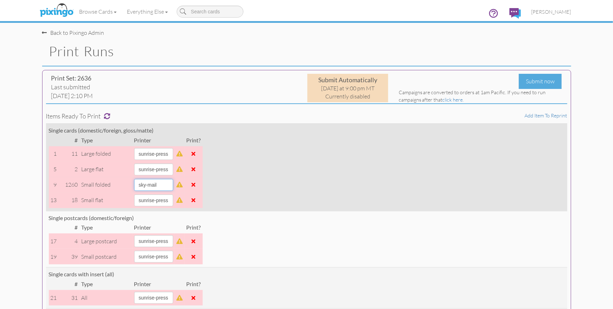
scroll to position [0, 0]
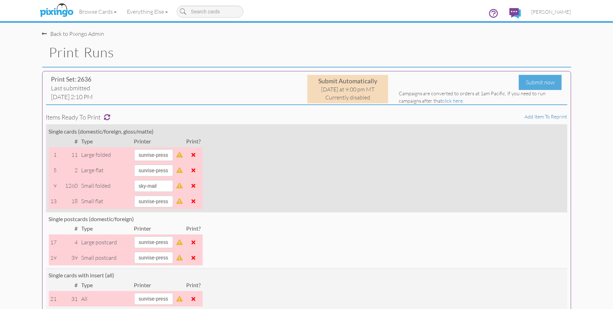
click at [196, 186] on span at bounding box center [194, 186] width 4 height 6
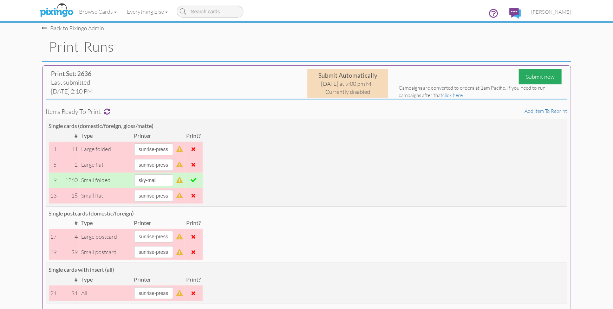
click at [532, 77] on div "Submit now" at bounding box center [540, 76] width 43 height 15
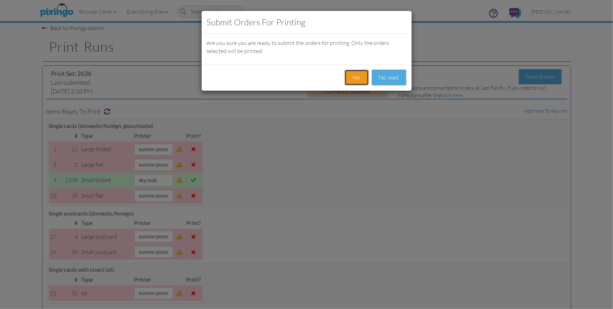
drag, startPoint x: 351, startPoint y: 75, endPoint x: 355, endPoint y: 82, distance: 7.5
click at [351, 75] on button "Yes." at bounding box center [357, 78] width 24 height 16
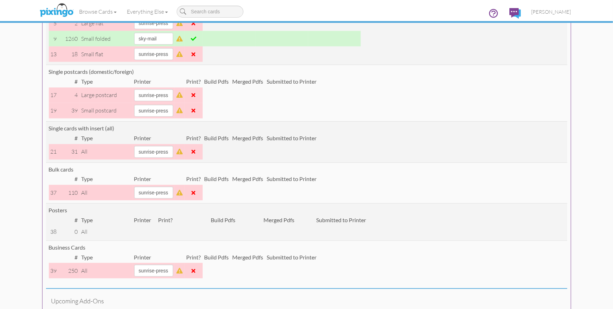
scroll to position [0, 0]
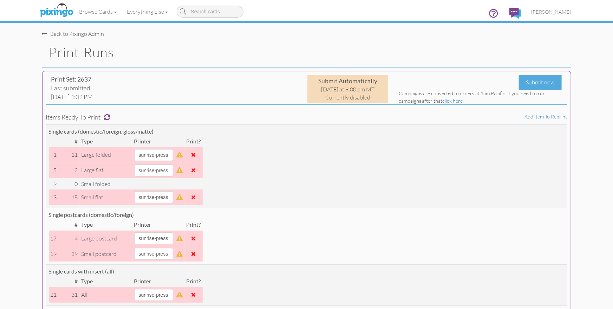
click at [215, 33] on div "Back to Pixingo Admin" at bounding box center [309, 30] width 534 height 15
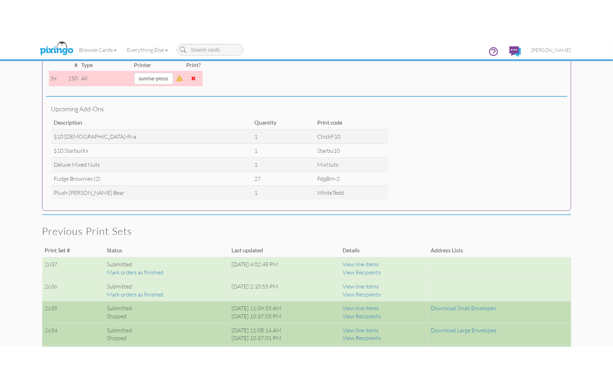
scroll to position [374, 0]
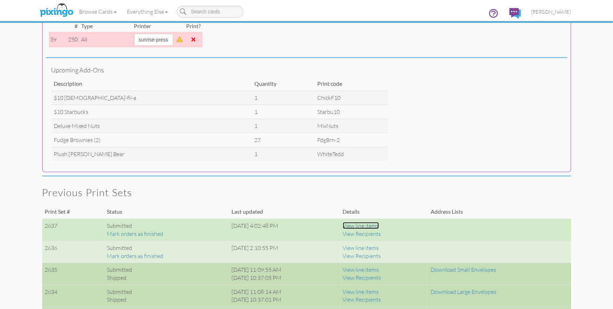
click at [378, 225] on link "View line items" at bounding box center [361, 225] width 36 height 7
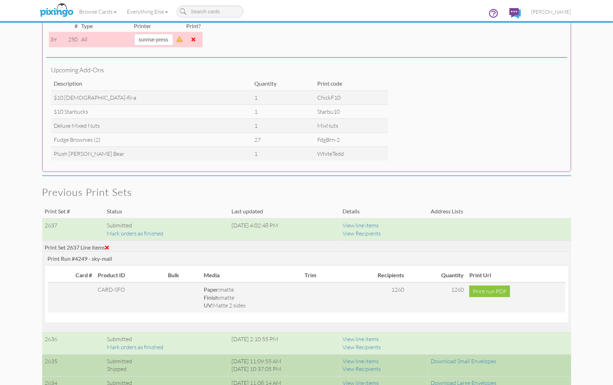
click at [109, 246] on span at bounding box center [107, 248] width 4 height 6
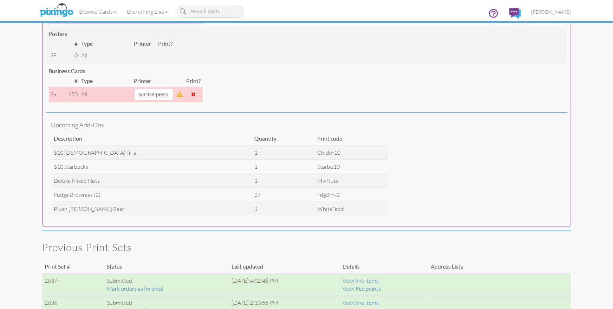
scroll to position [0, 0]
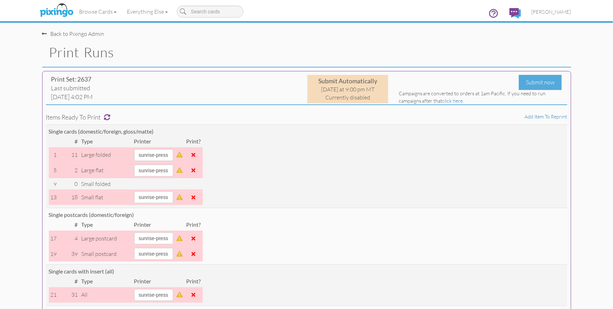
click at [549, 10] on span "[PERSON_NAME]" at bounding box center [552, 12] width 40 height 6
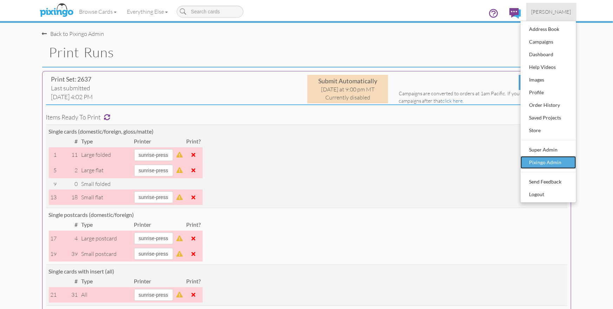
click at [548, 160] on div "Pixingo Admin" at bounding box center [548, 162] width 41 height 11
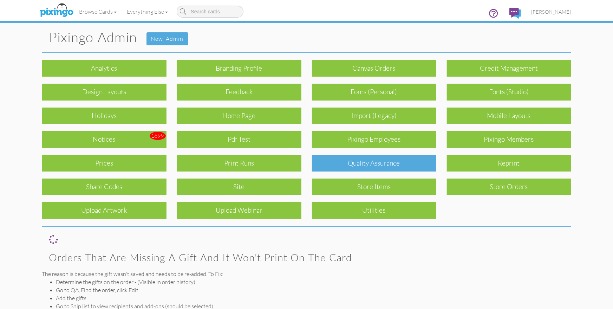
click at [342, 160] on div "Quality Assurance" at bounding box center [374, 163] width 124 height 17
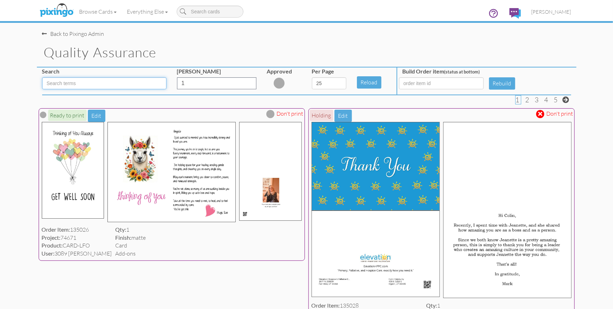
click at [103, 84] on input at bounding box center [104, 83] width 124 height 12
type input "SFO"
click at [543, 113] on span at bounding box center [541, 114] width 4 height 6
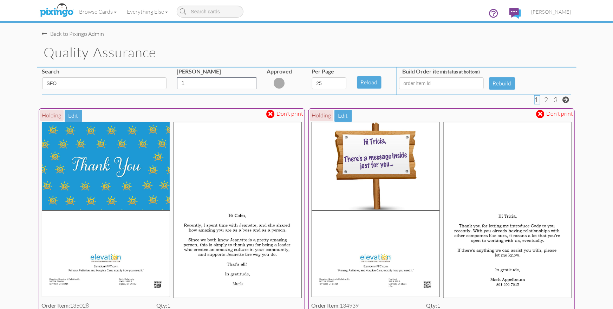
click at [542, 113] on span at bounding box center [541, 114] width 4 height 6
click at [272, 113] on span at bounding box center [271, 114] width 4 height 6
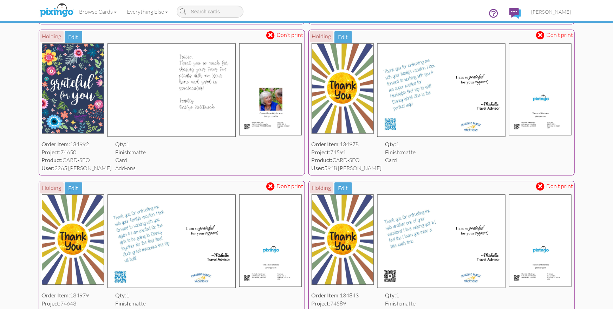
scroll to position [864, 0]
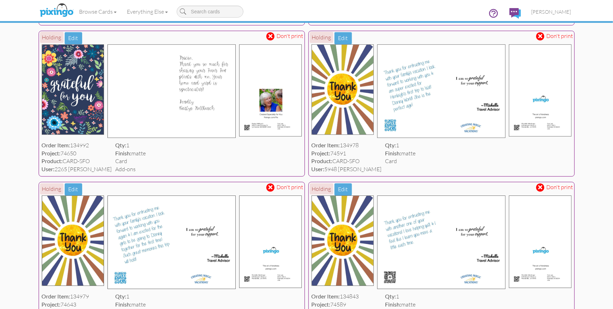
drag, startPoint x: 540, startPoint y: 97, endPoint x: 532, endPoint y: 103, distance: 10.8
click at [540, 39] on span at bounding box center [541, 36] width 4 height 6
click at [271, 39] on span at bounding box center [271, 36] width 4 height 6
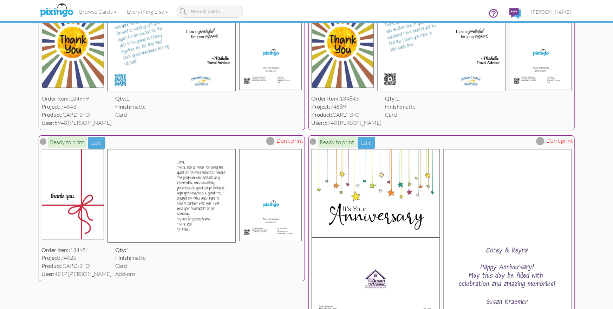
scroll to position [1065, 0]
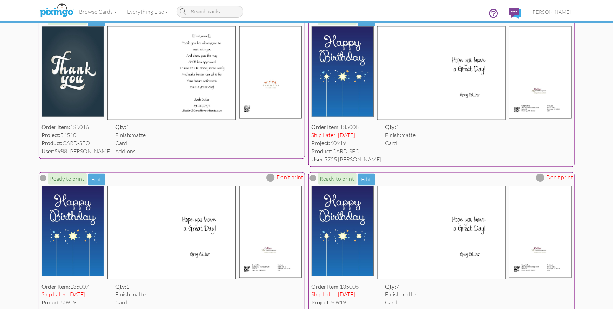
scroll to position [0, 0]
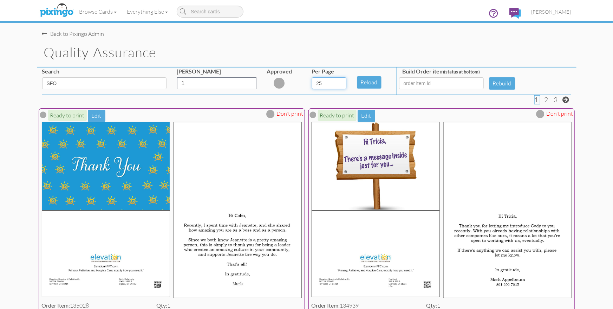
click at [338, 84] on select "5 10 25 50 100" at bounding box center [329, 83] width 34 height 12
select select "number:100"
click at [312, 77] on select "5 10 25 50 100" at bounding box center [329, 83] width 34 height 12
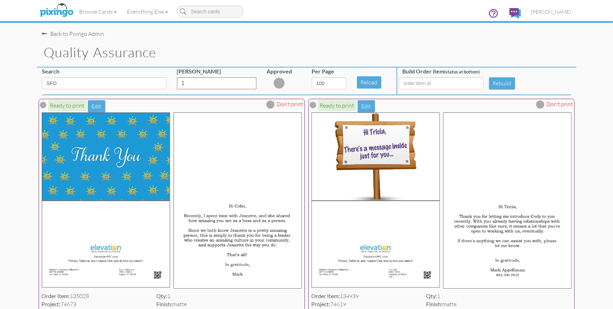
click at [308, 37] on div "Back to Pixingo Admin" at bounding box center [309, 30] width 534 height 15
